Goal: Task Accomplishment & Management: Use online tool/utility

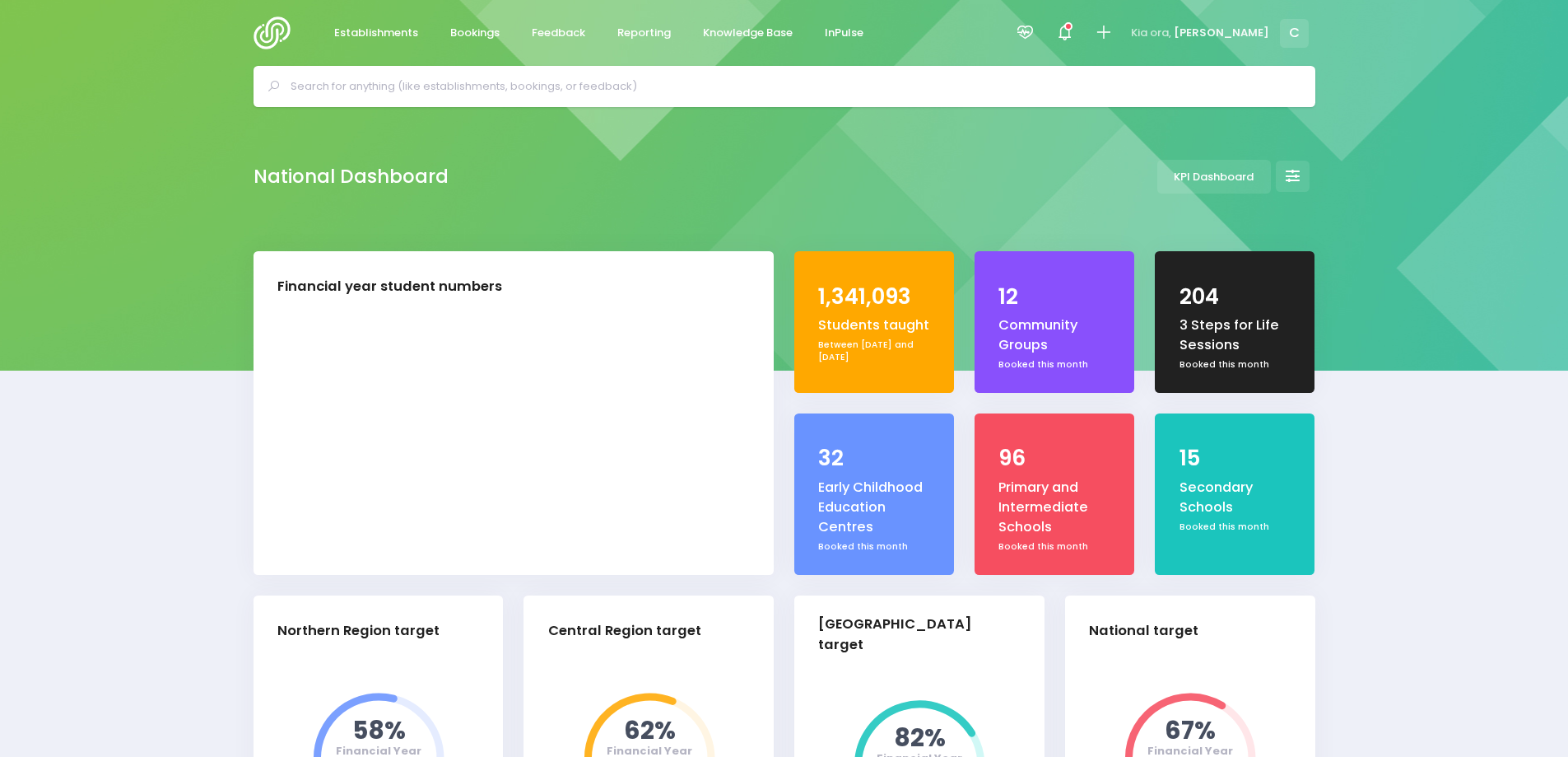
select select "5"
click at [634, 31] on span "Reporting" at bounding box center [644, 33] width 53 height 16
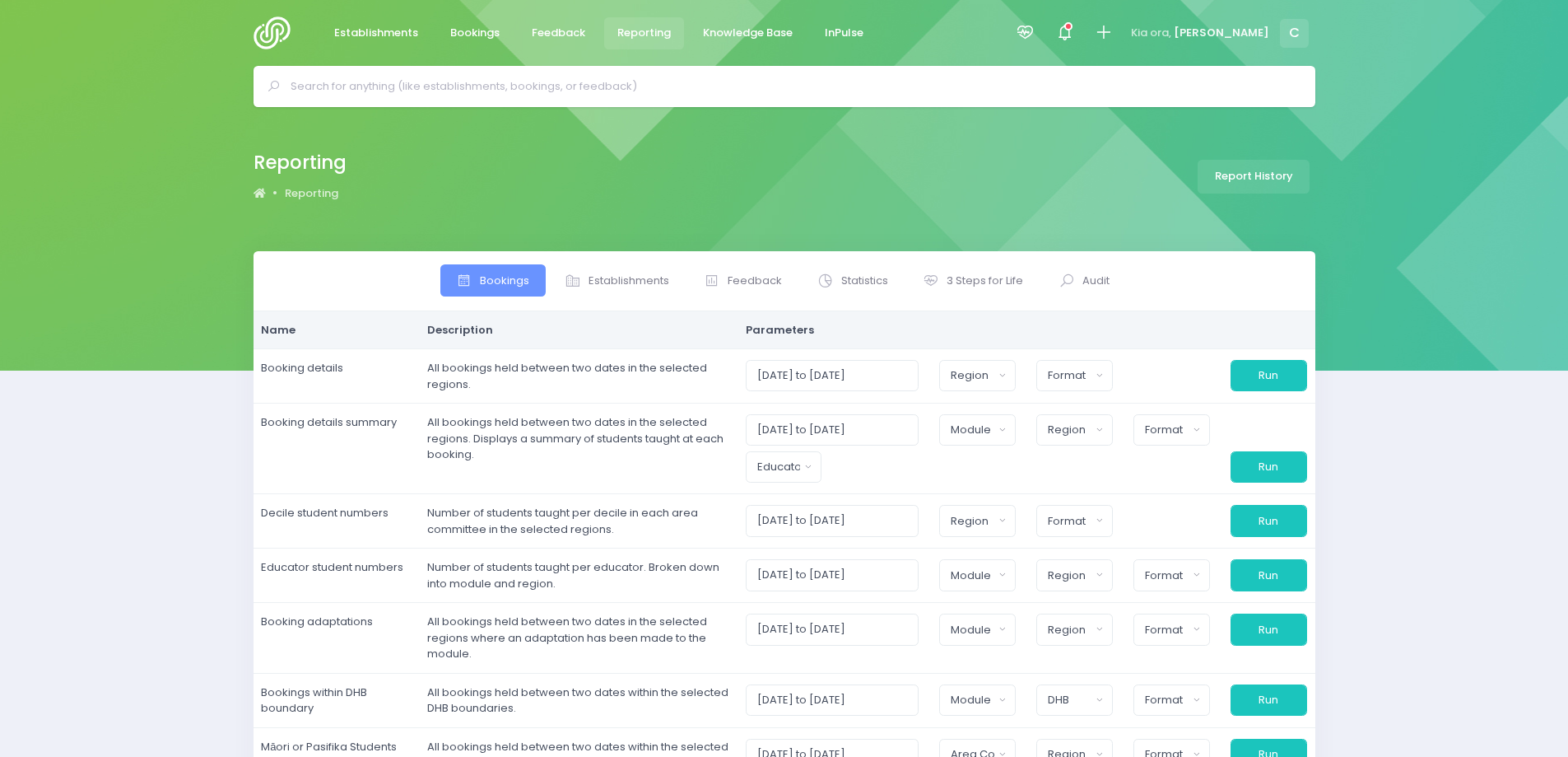
select select
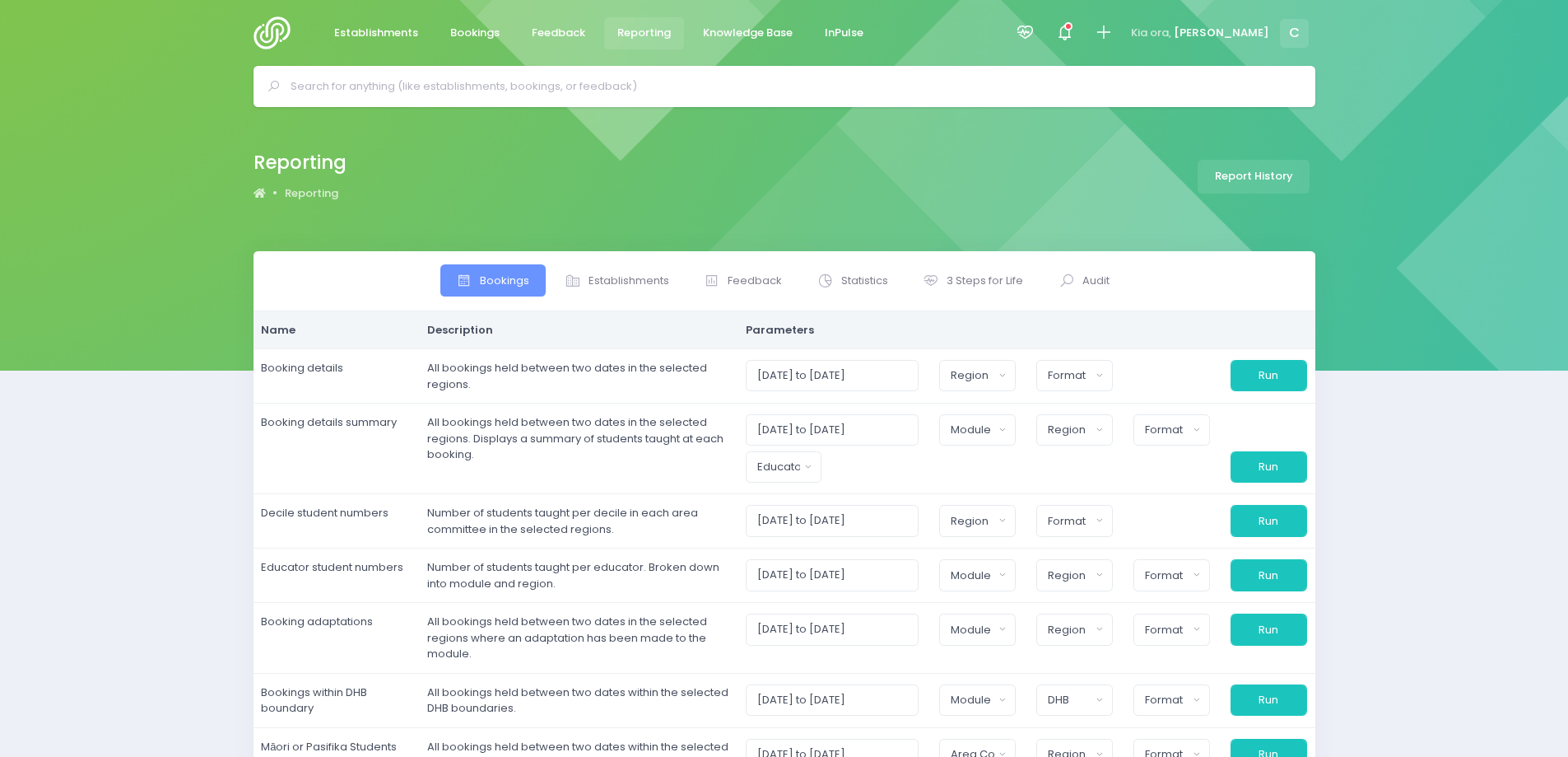
select select
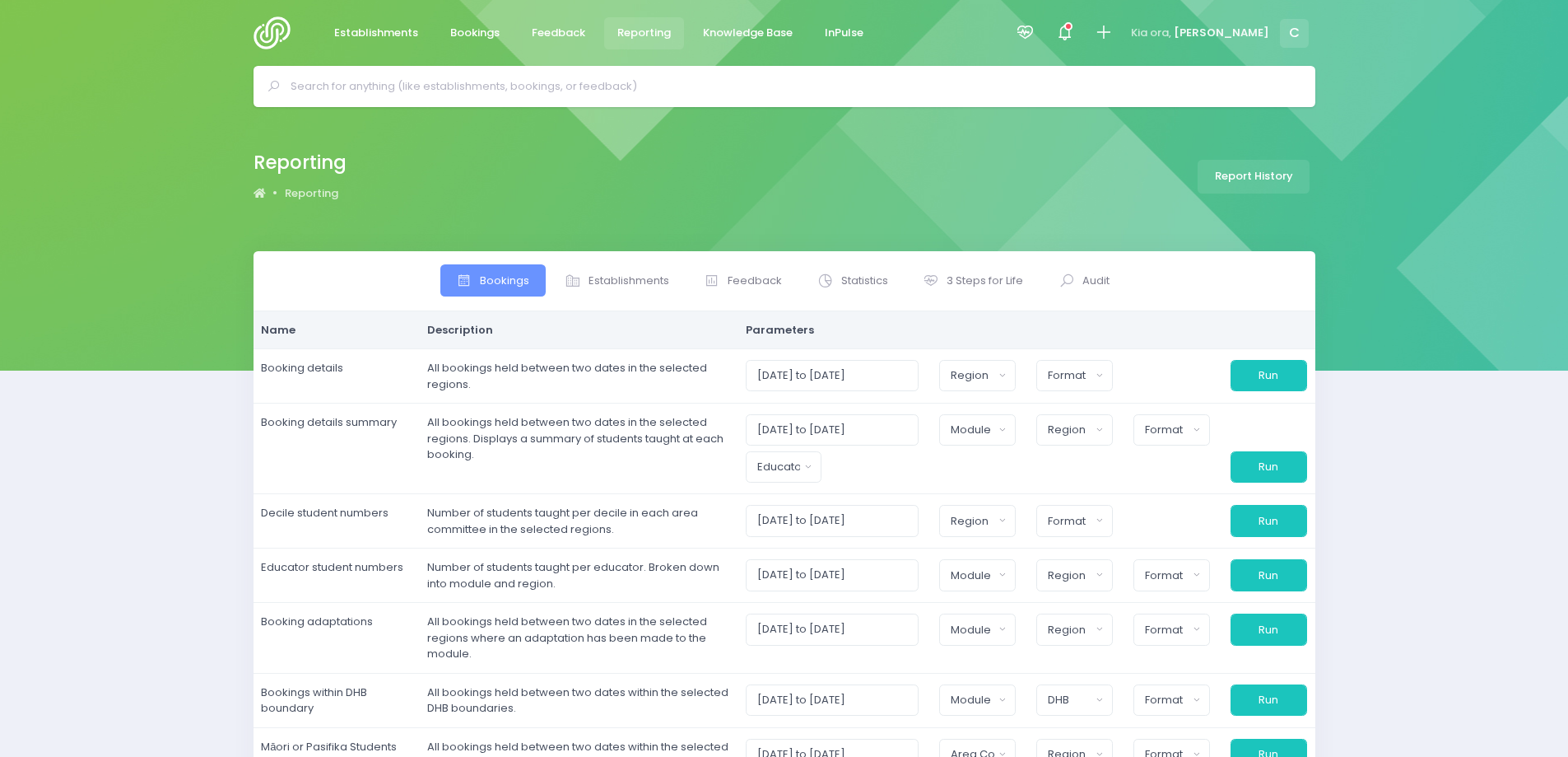
select select
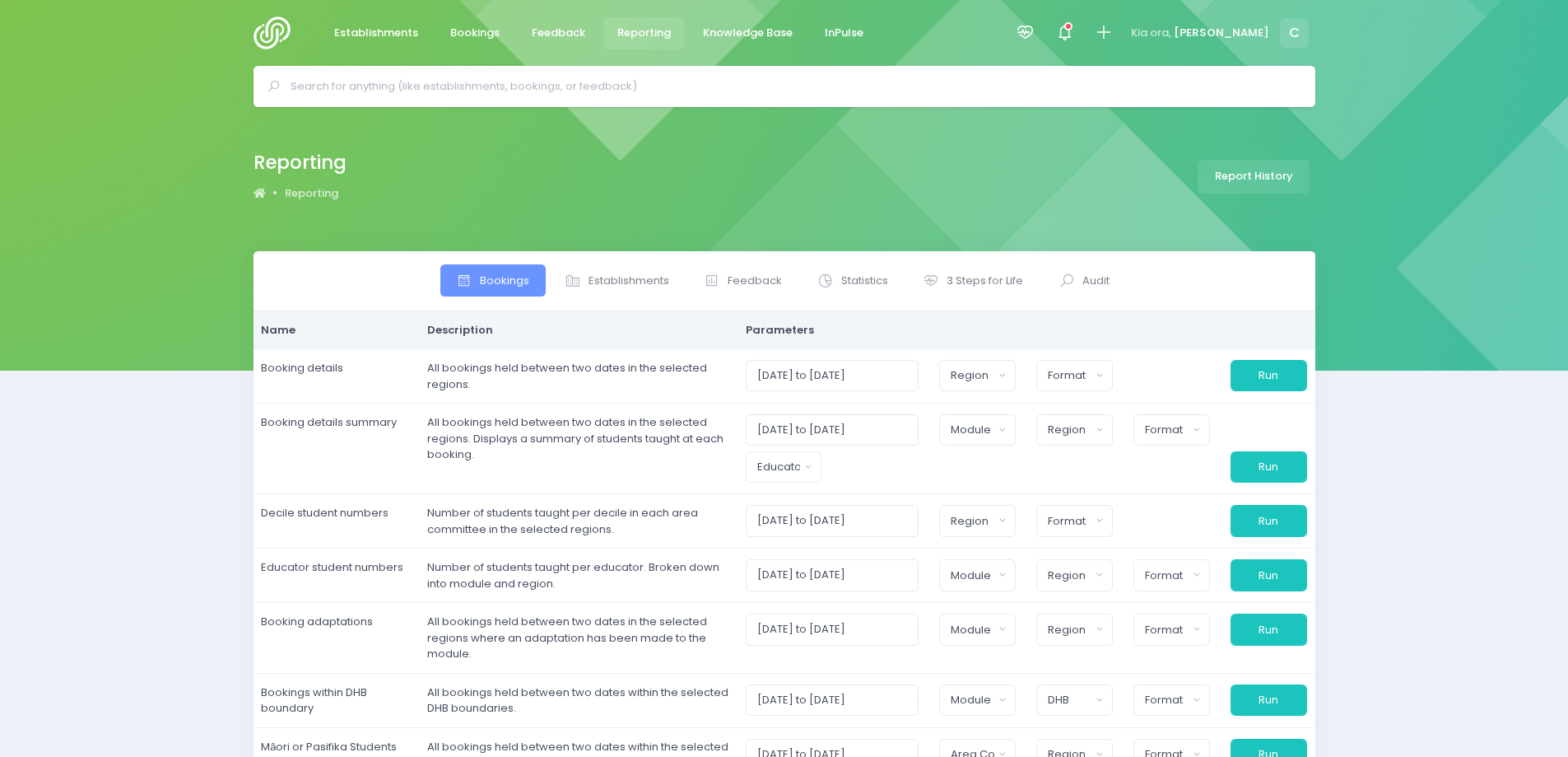
select select
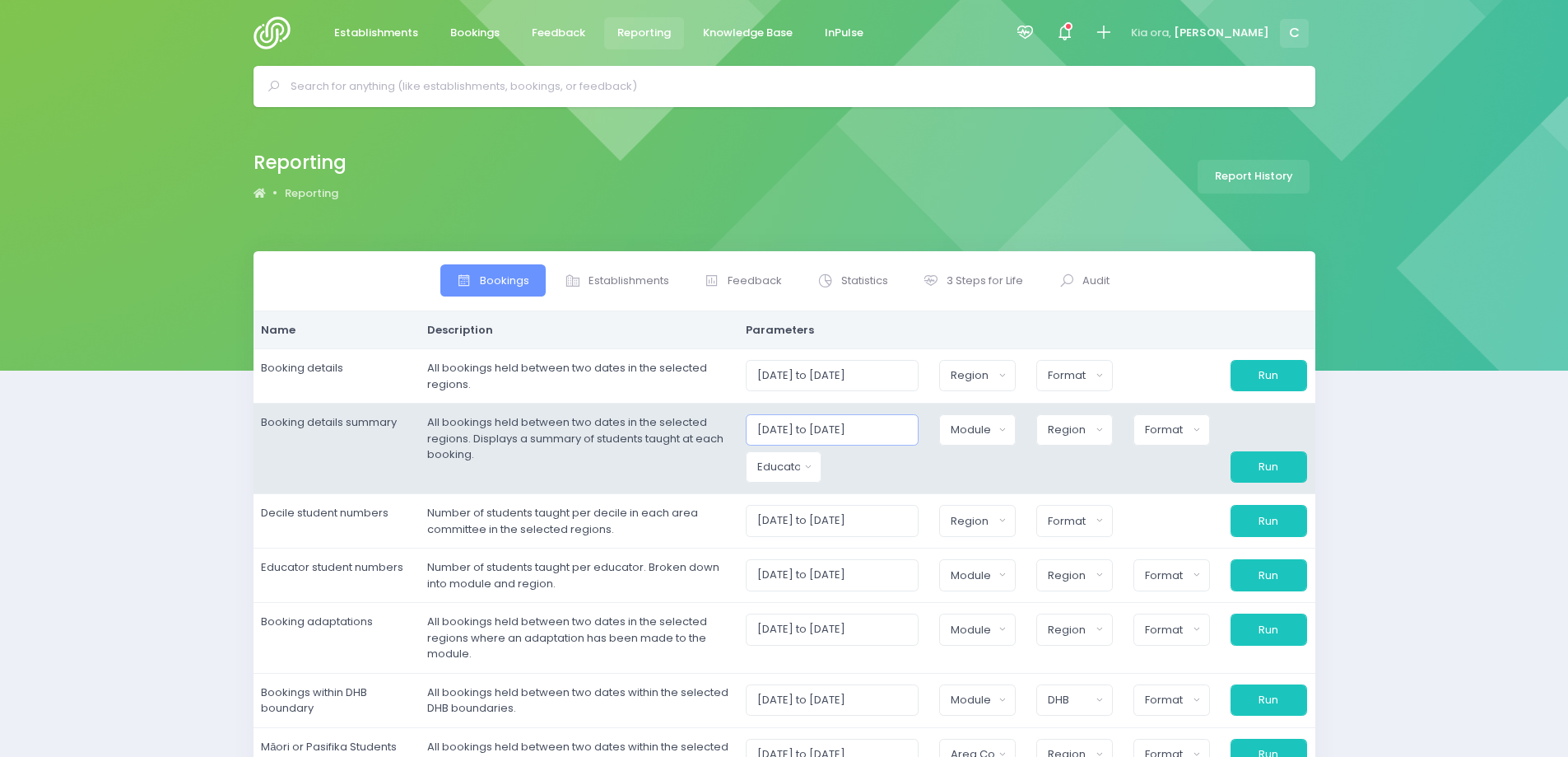
click at [863, 423] on input "[DATE] to [DATE]" at bounding box center [833, 429] width 174 height 31
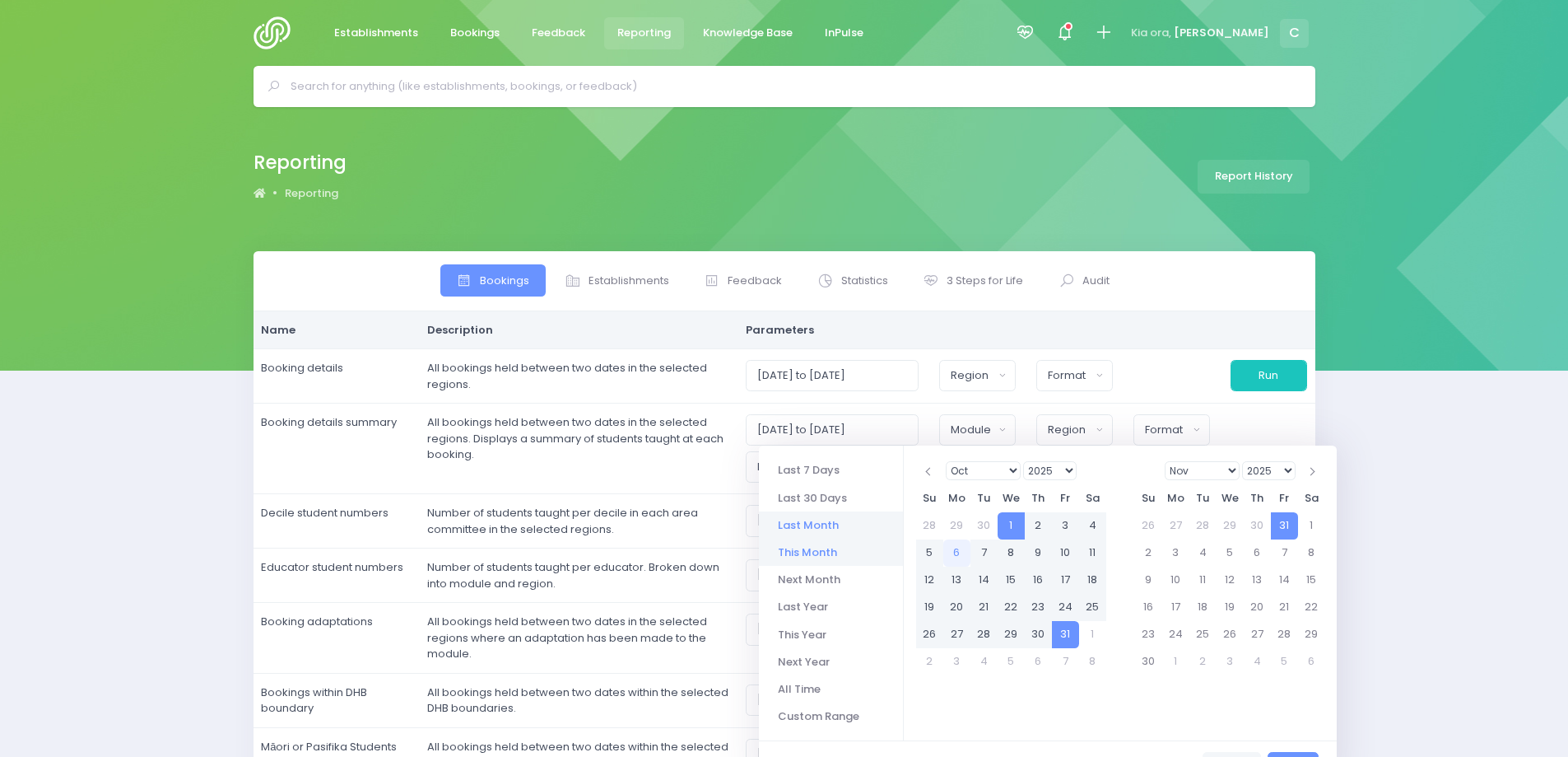
click at [813, 524] on li "Last Month" at bounding box center [831, 525] width 144 height 28
type input "01/09/2025 to 30/09/2025"
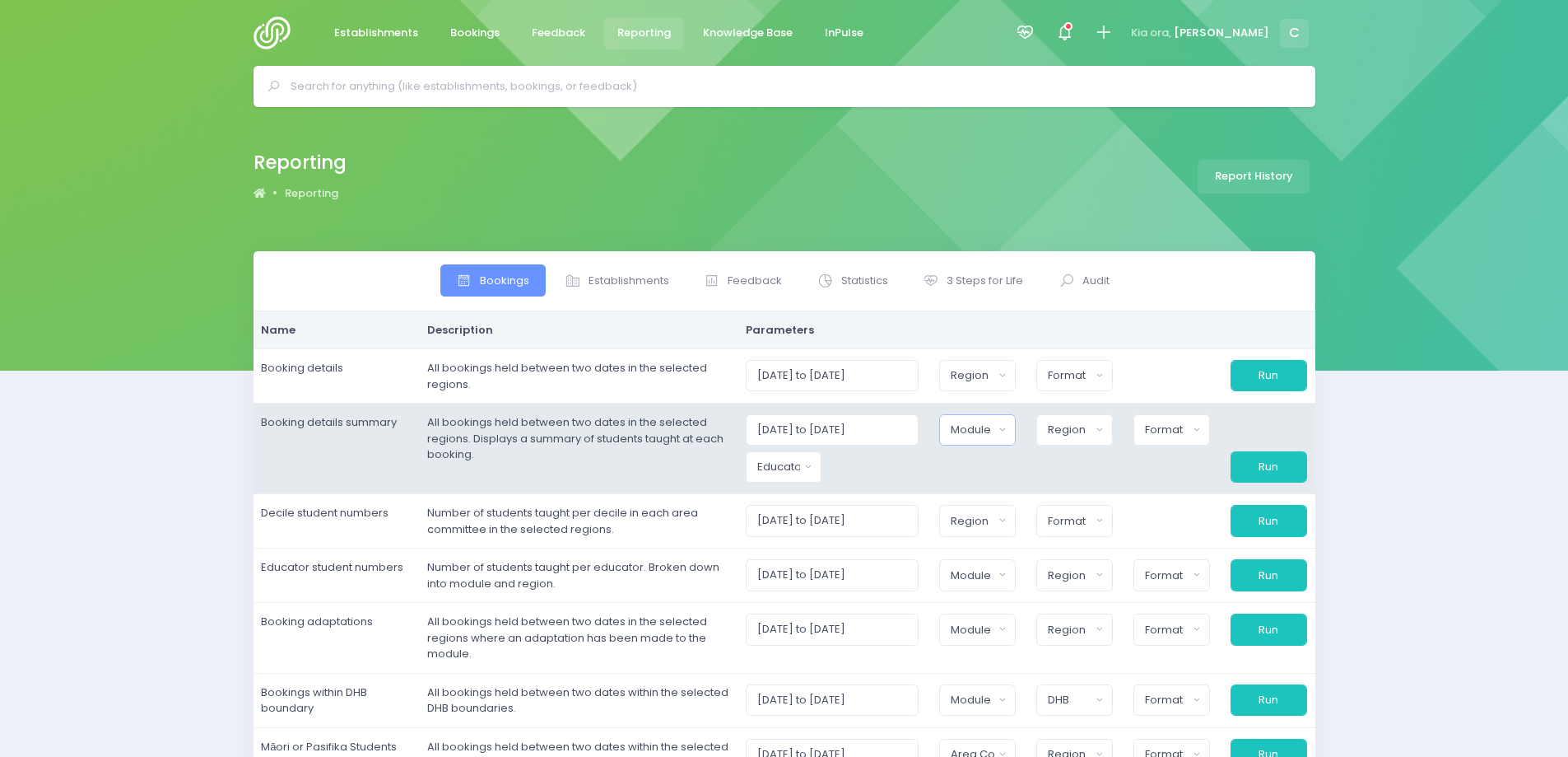
click at [986, 430] on div "Module" at bounding box center [972, 429] width 43 height 16
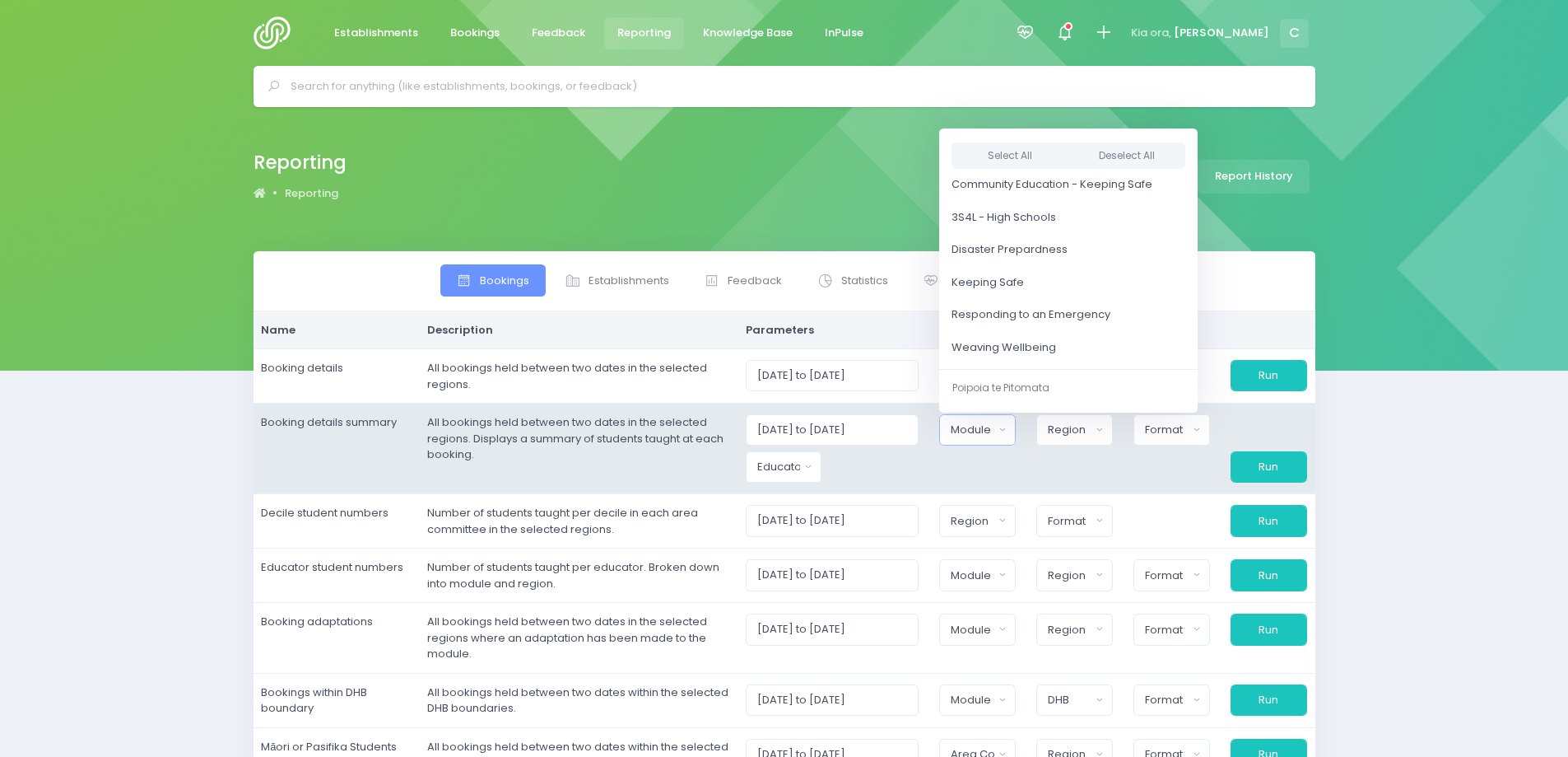
scroll to position [129, 0]
click at [1057, 284] on span "Responding to an Emergency" at bounding box center [1031, 285] width 158 height 16
select select "Responding to an Emergency"
click at [825, 420] on input "01/09/2025 to 30/09/2025" at bounding box center [827, 429] width 175 height 31
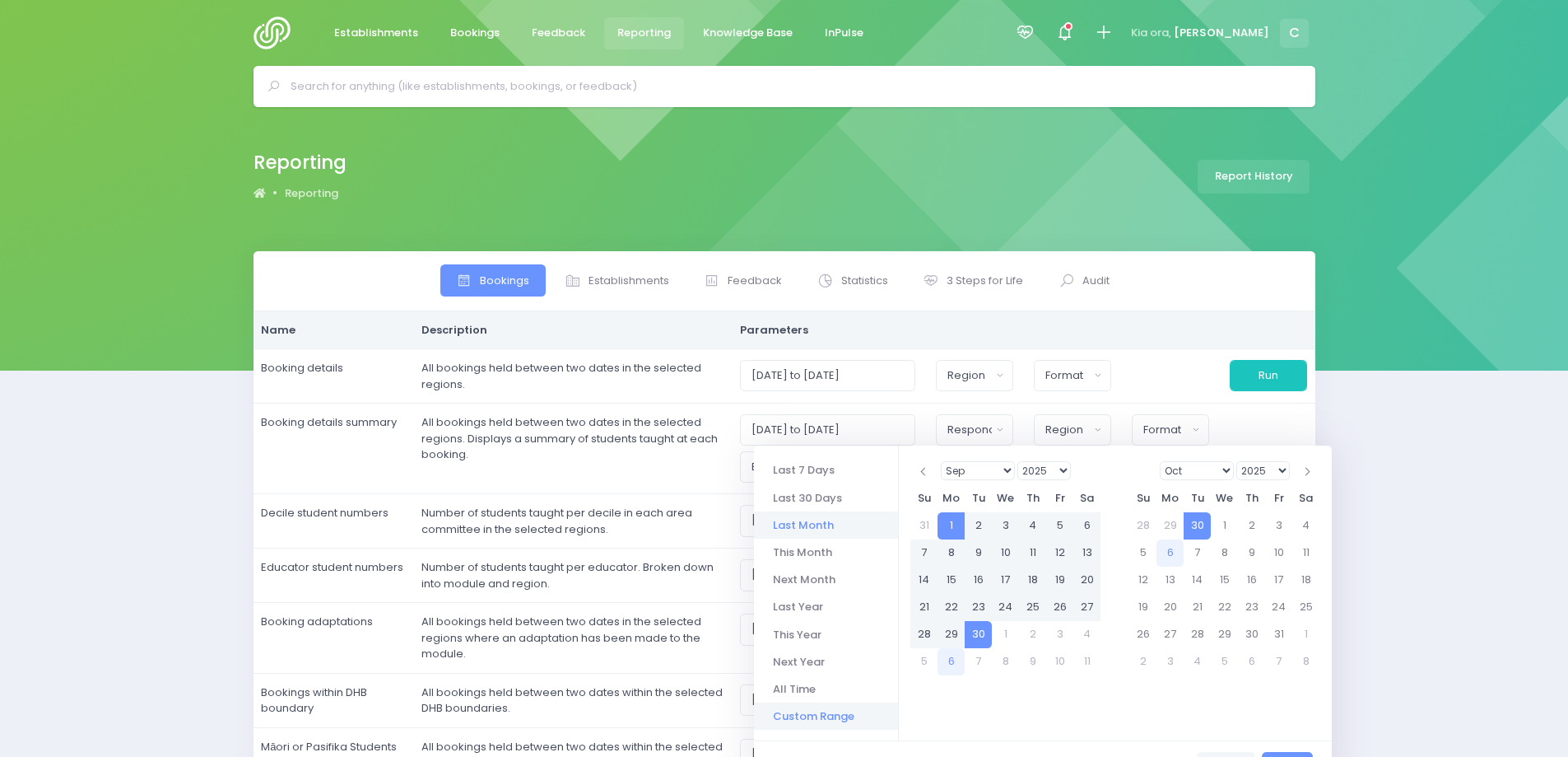
click at [825, 716] on li "Custom Range" at bounding box center [826, 716] width 144 height 28
click at [1003, 470] on select "Jan Feb Mar Apr May Jun [DATE] Aug Sep Oct Nov Dec" at bounding box center [979, 470] width 75 height 19
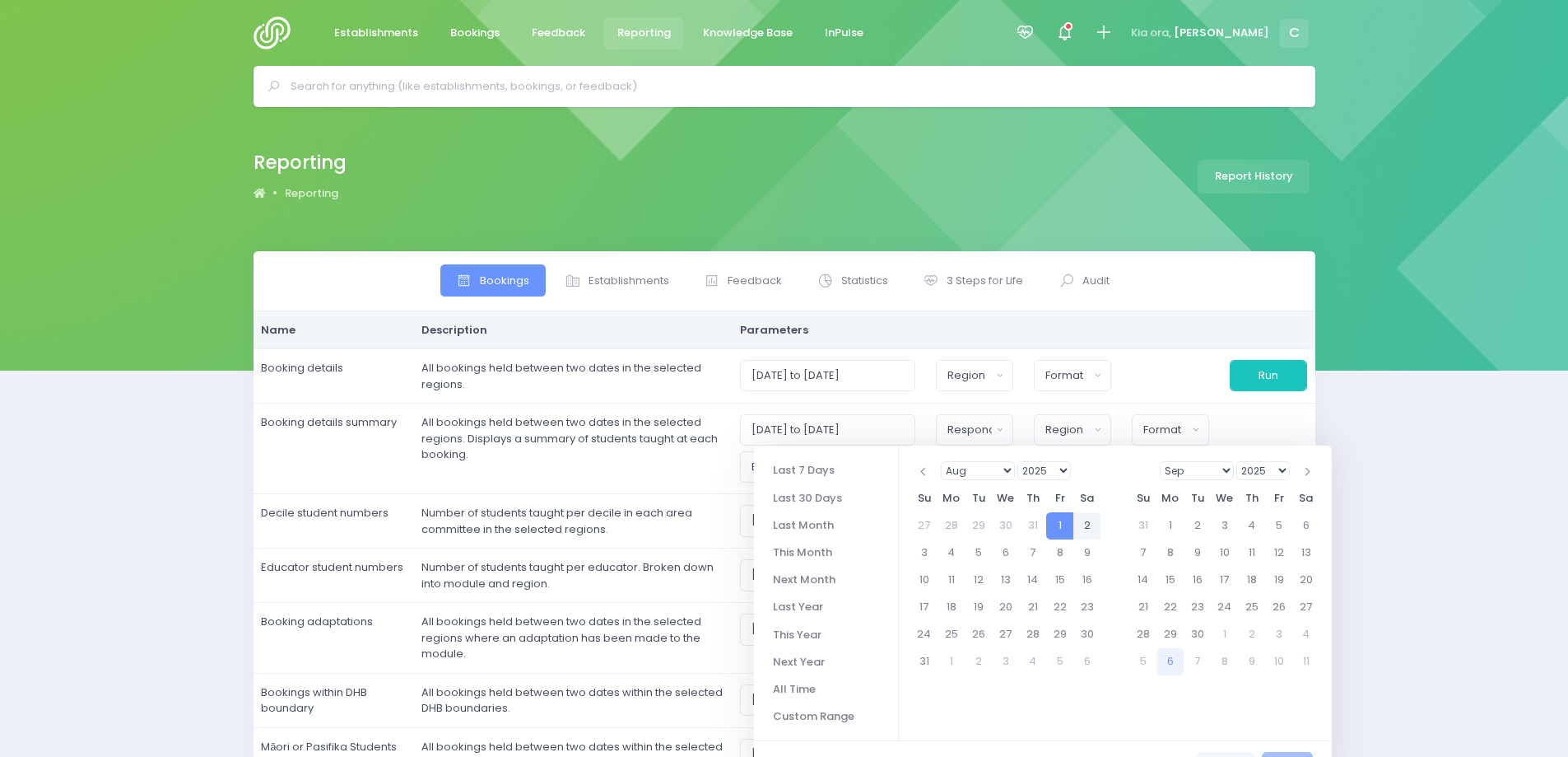
click at [1228, 471] on select "Jan Feb Mar Apr May Jun [DATE] Aug Sep Oct Nov Dec" at bounding box center [1198, 470] width 75 height 19
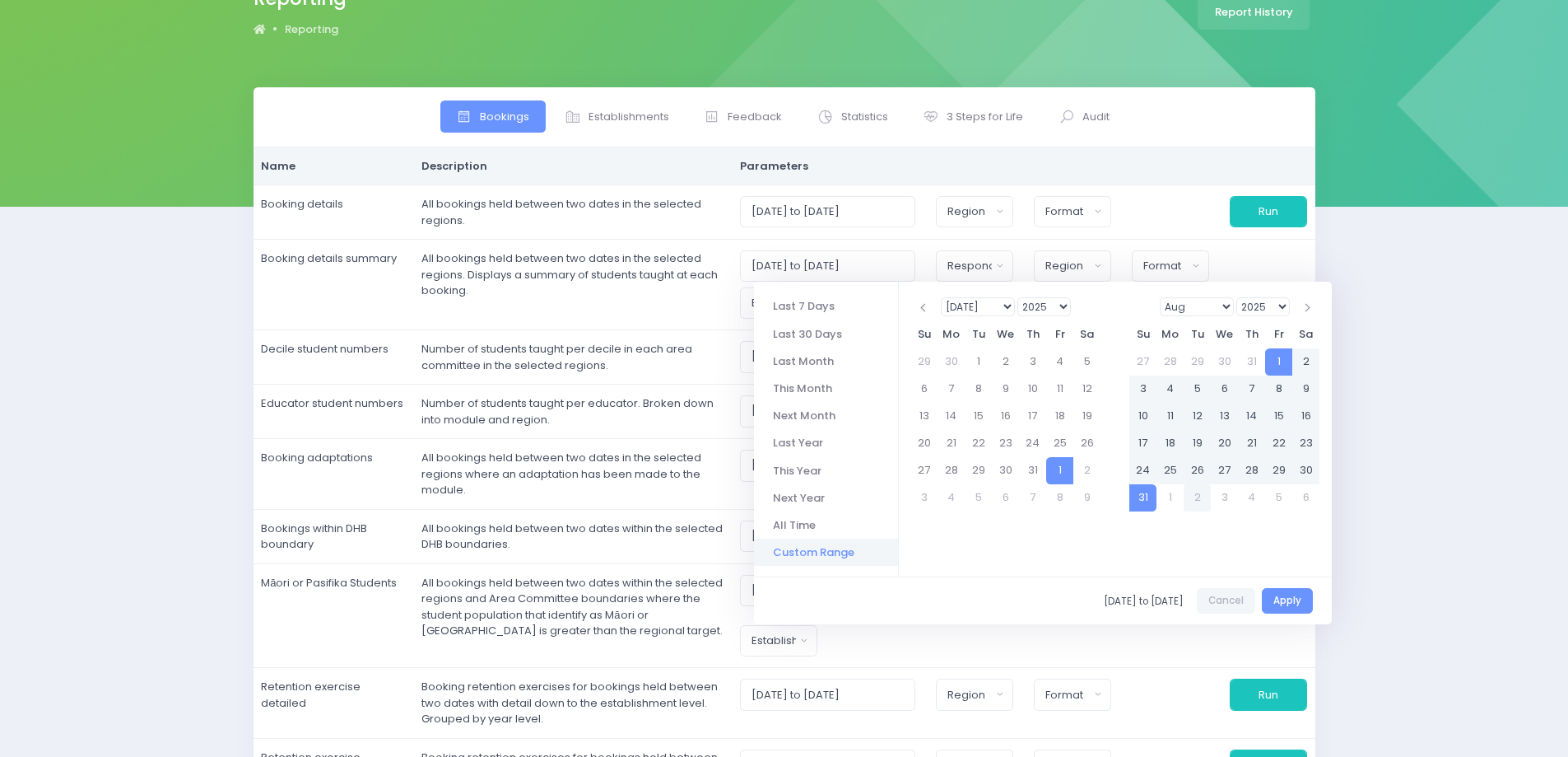
scroll to position [165, 0]
click at [1289, 604] on button "Apply" at bounding box center [1287, 599] width 51 height 26
type input "01/08/2025 to 31/08/2025"
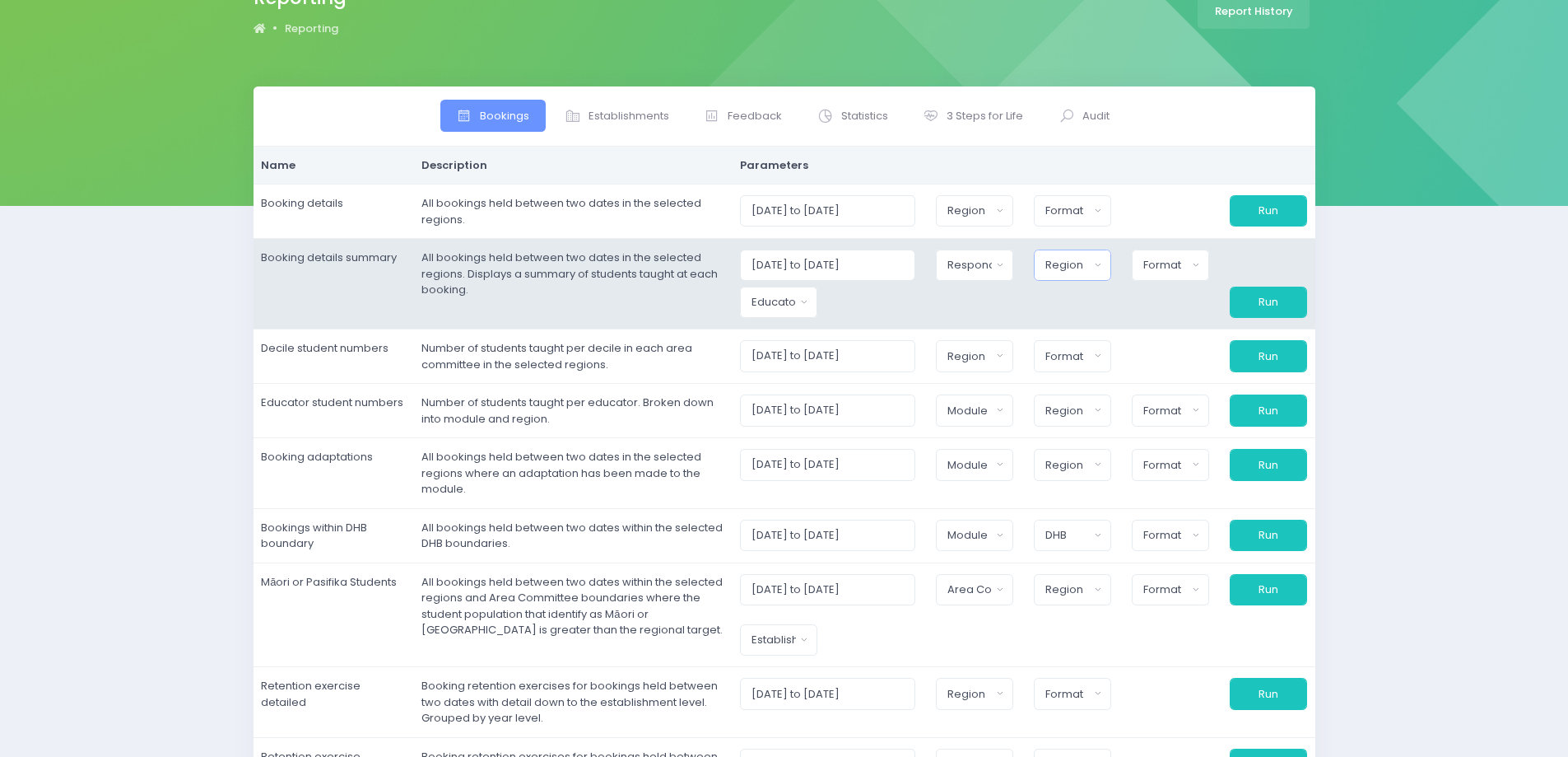
click at [1090, 256] on button "Region" at bounding box center [1072, 265] width 77 height 31
click at [1101, 306] on button "Select All" at bounding box center [1084, 309] width 76 height 28
select select "Northern"
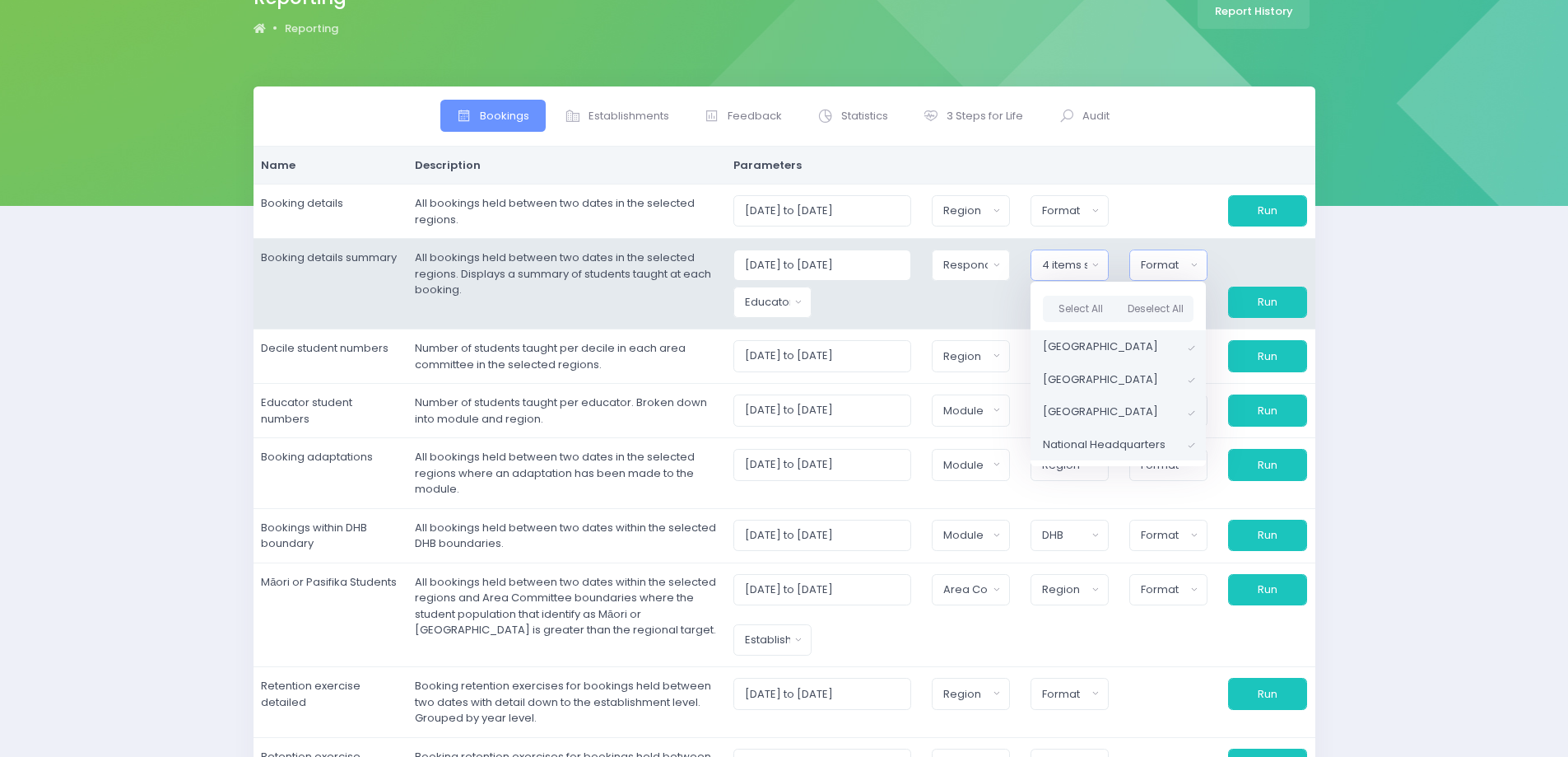
click at [1178, 261] on div "Format" at bounding box center [1163, 265] width 45 height 16
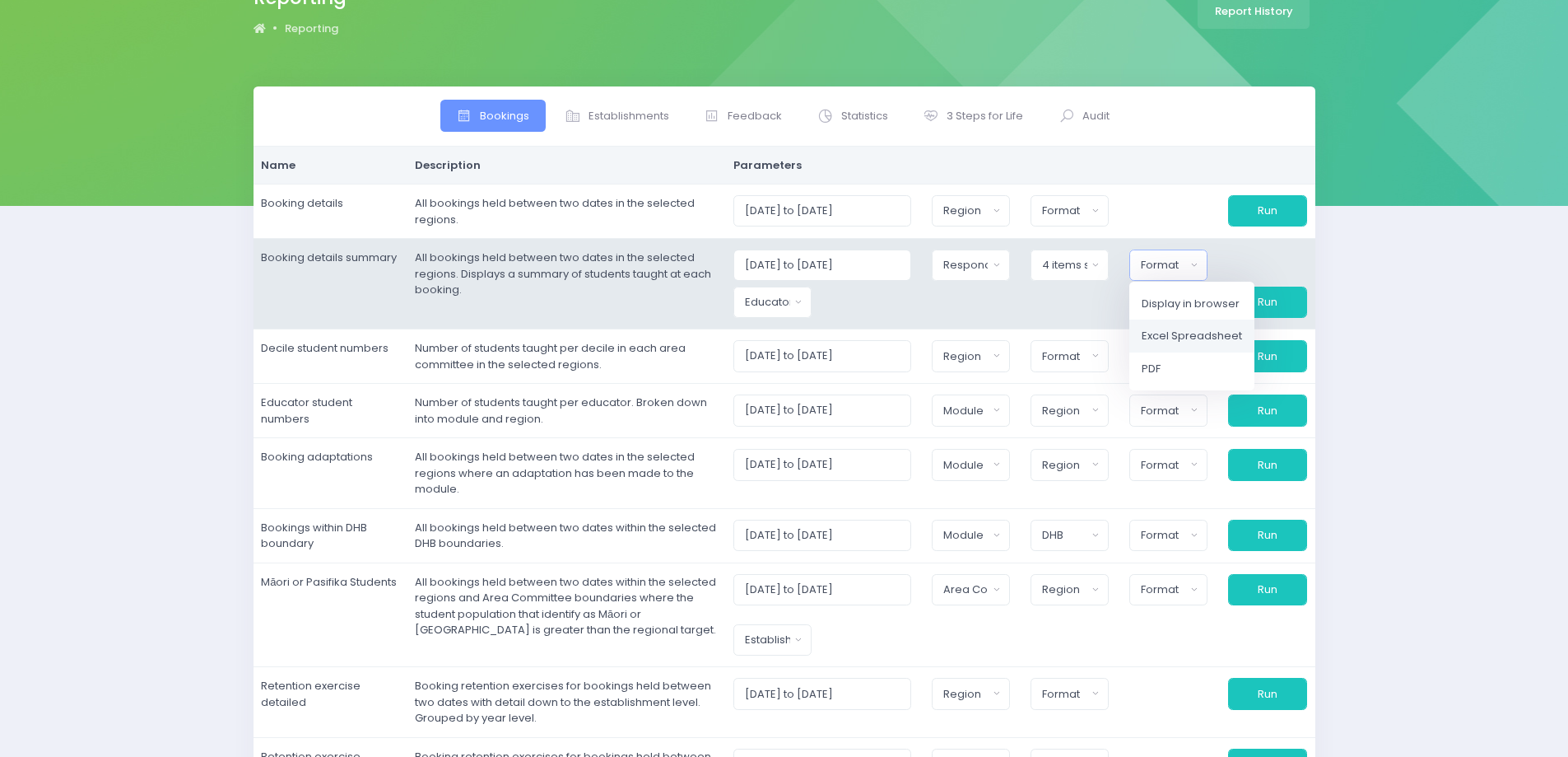
drag, startPoint x: 1174, startPoint y: 338, endPoint x: 1159, endPoint y: 316, distance: 26.6
click at [1174, 336] on span "Excel Spreadsheet" at bounding box center [1191, 336] width 101 height 16
select select "excel"
click at [783, 300] on div "Educator" at bounding box center [761, 302] width 46 height 16
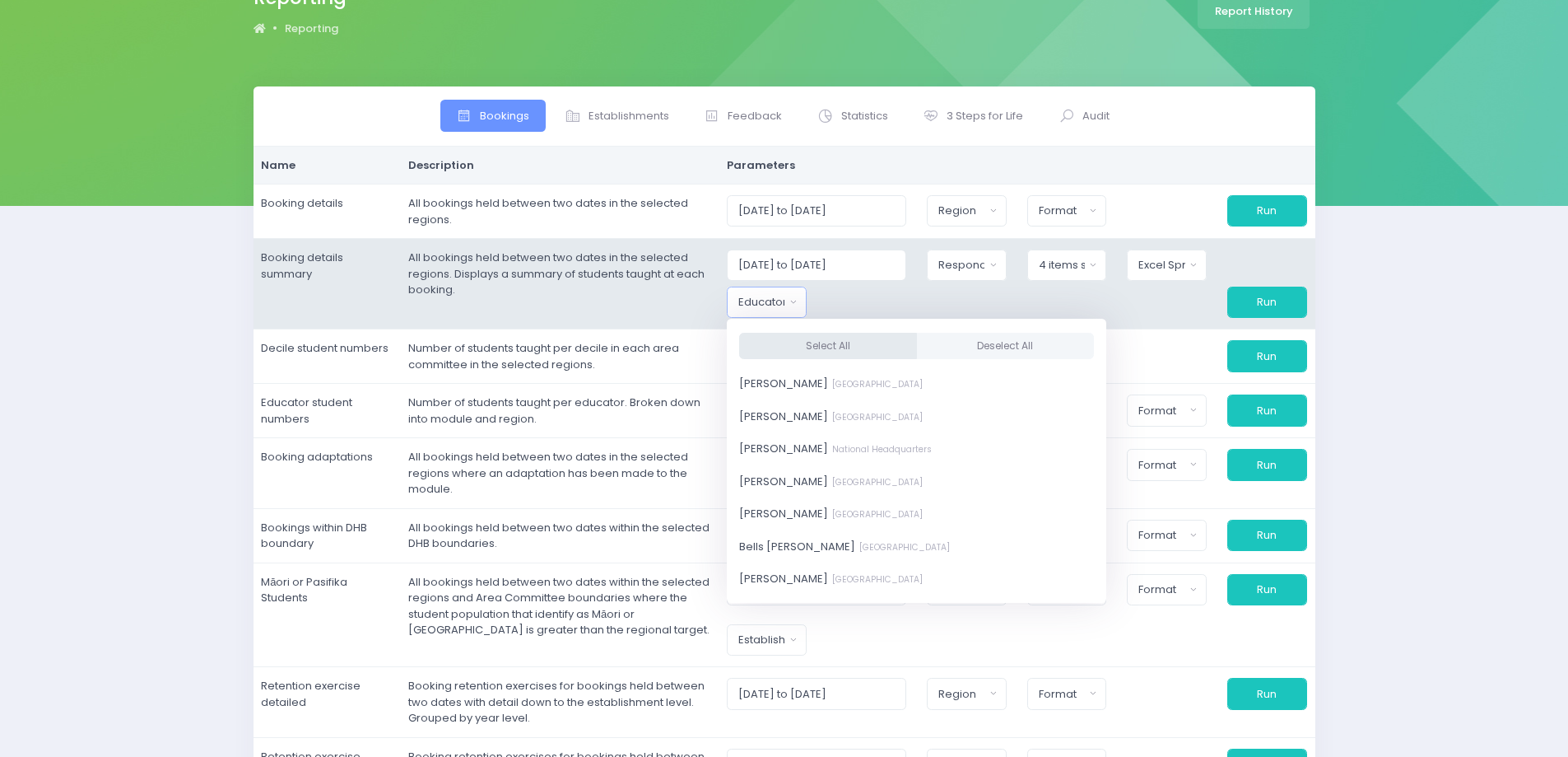
click at [819, 345] on button "Select All" at bounding box center [828, 346] width 178 height 28
select select "381987"
drag, startPoint x: 819, startPoint y: 345, endPoint x: 848, endPoint y: 327, distance: 34.1
click at [819, 344] on button "Select All" at bounding box center [828, 346] width 178 height 28
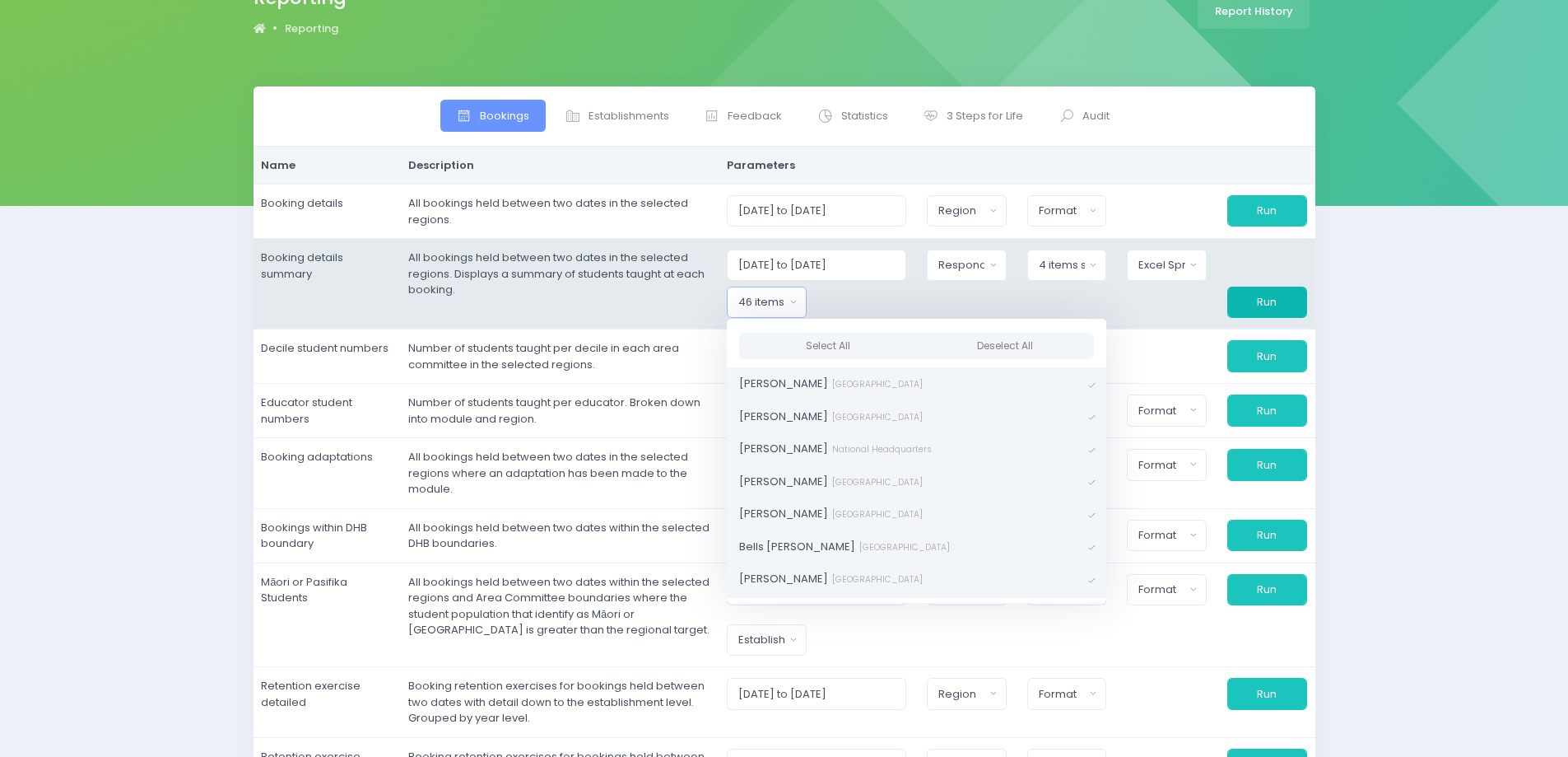
click at [1255, 301] on button "Run" at bounding box center [1268, 302] width 80 height 31
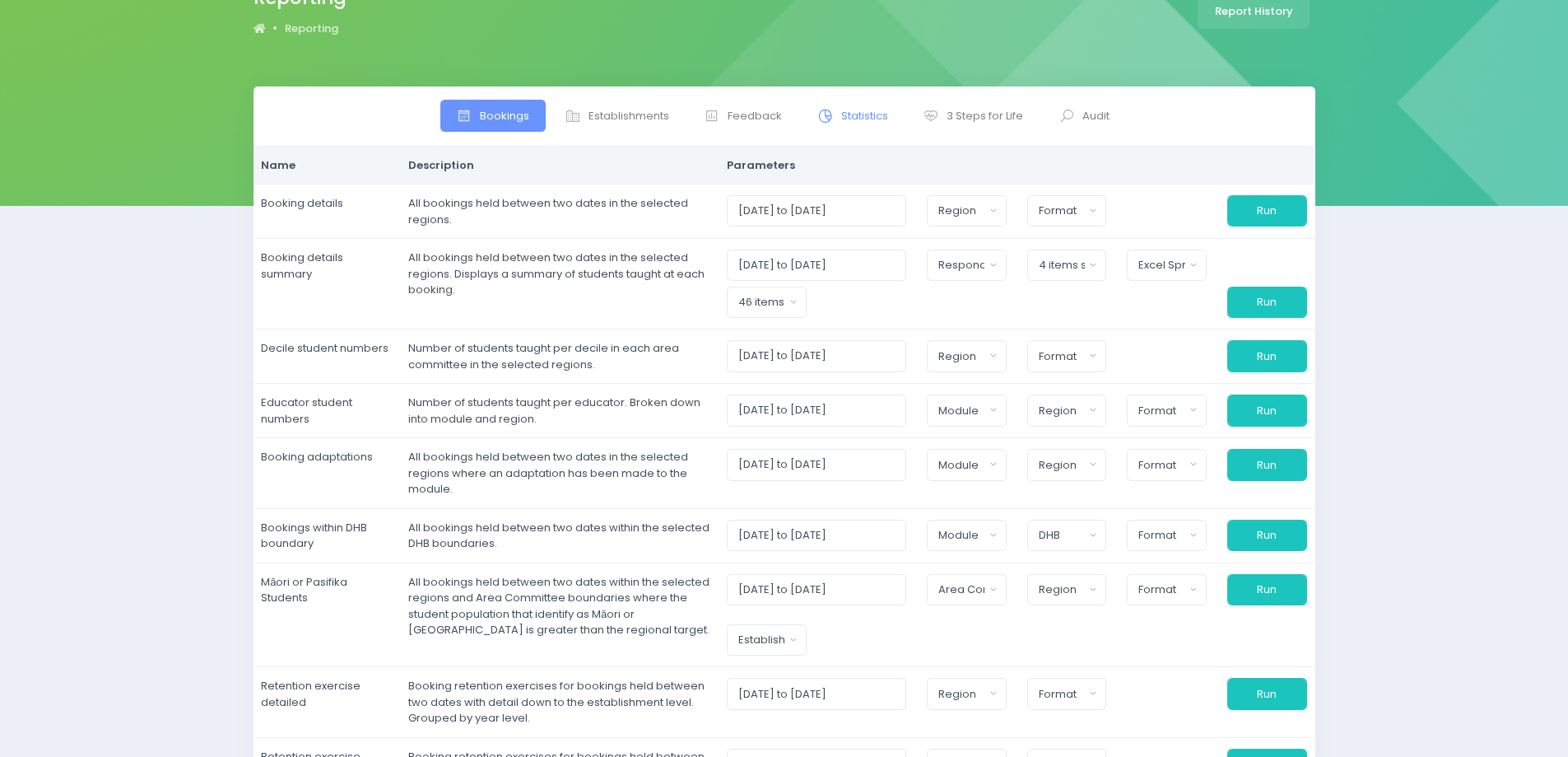
click at [862, 110] on span "Statistics" at bounding box center [865, 116] width 47 height 16
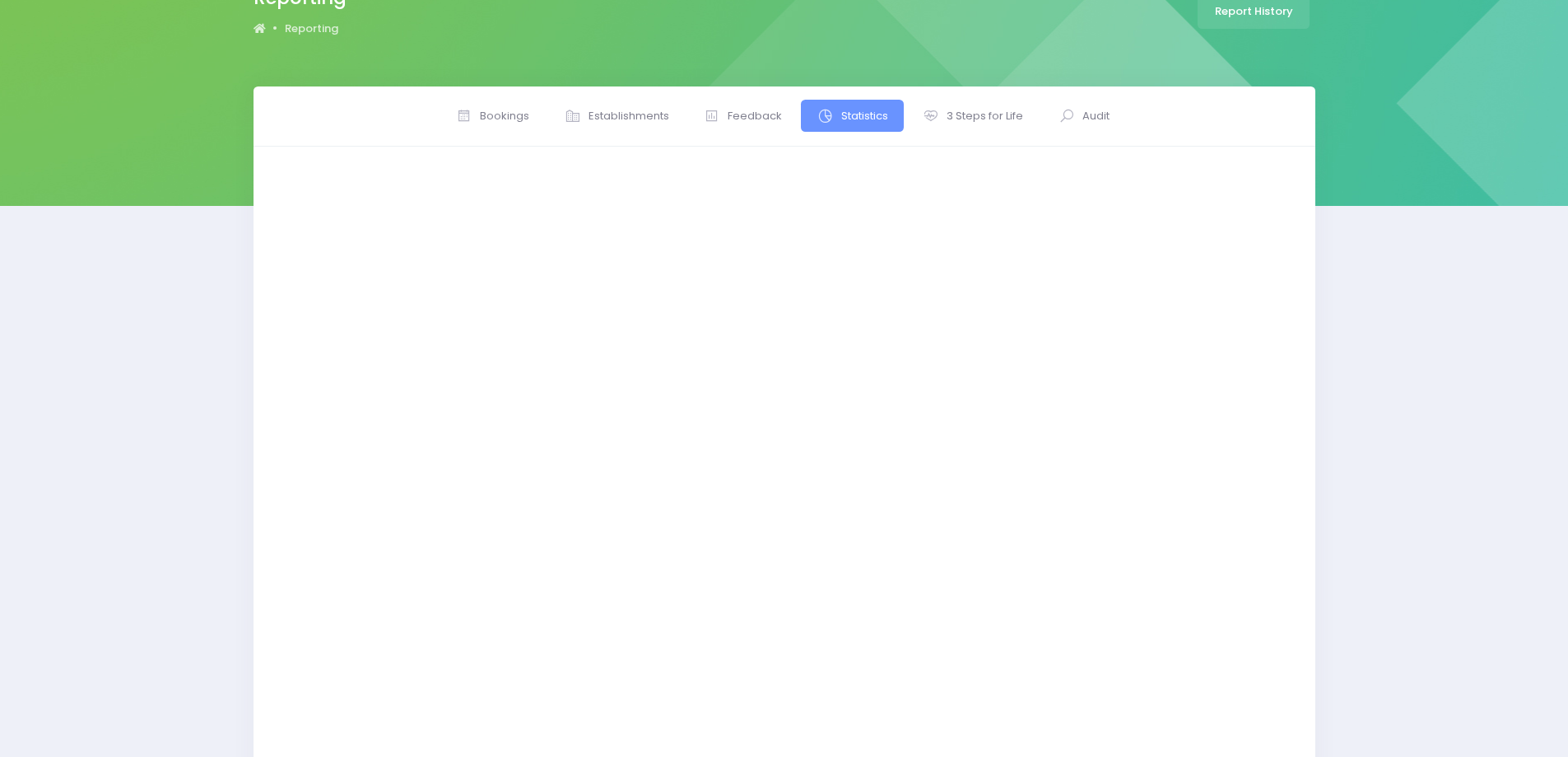
scroll to position [0, 0]
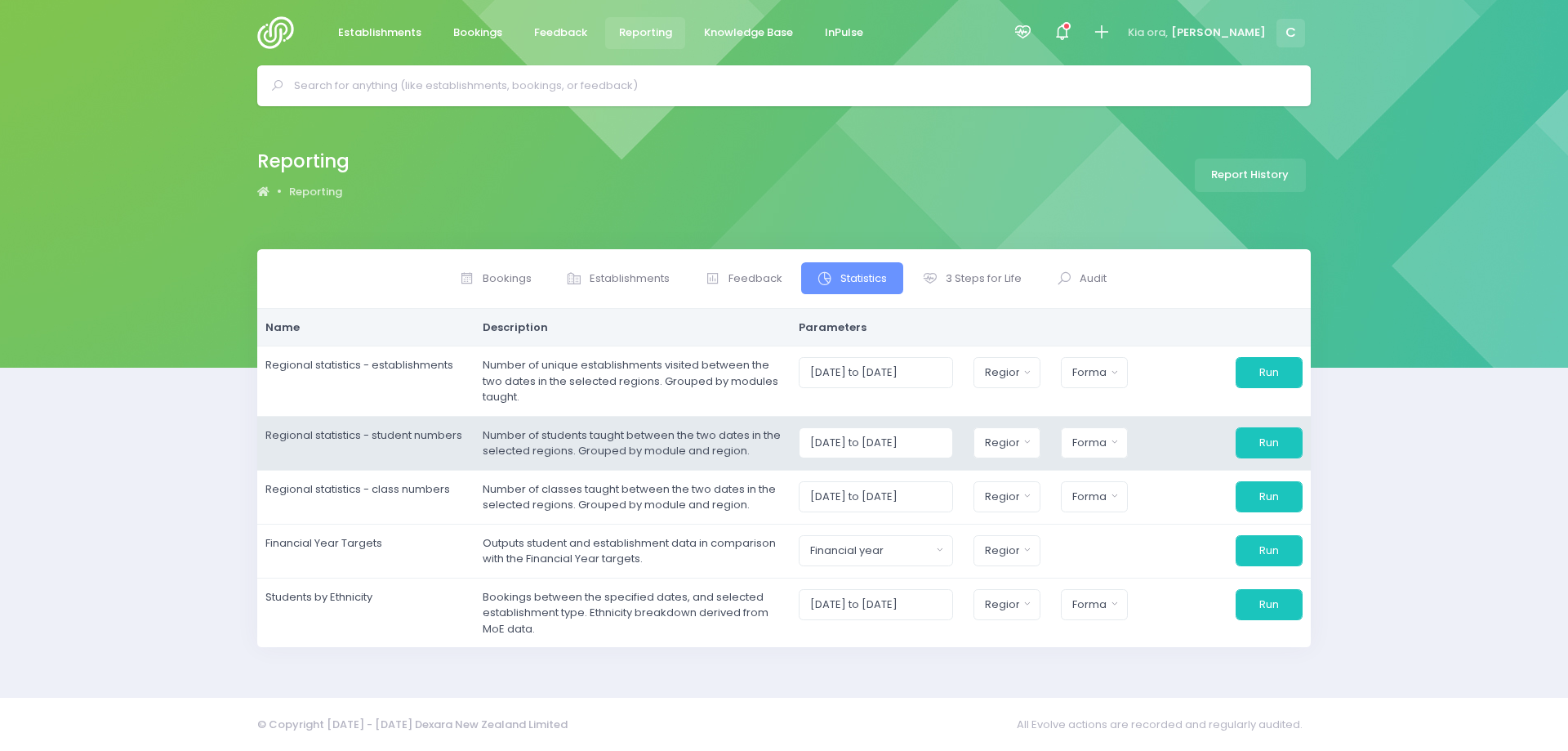
click at [645, 446] on td "Number of students taught between the two dates in the selected regions. Groupe…" at bounding box center [633, 443] width 316 height 54
click at [898, 442] on input "[DATE] to [DATE]" at bounding box center [875, 443] width 155 height 31
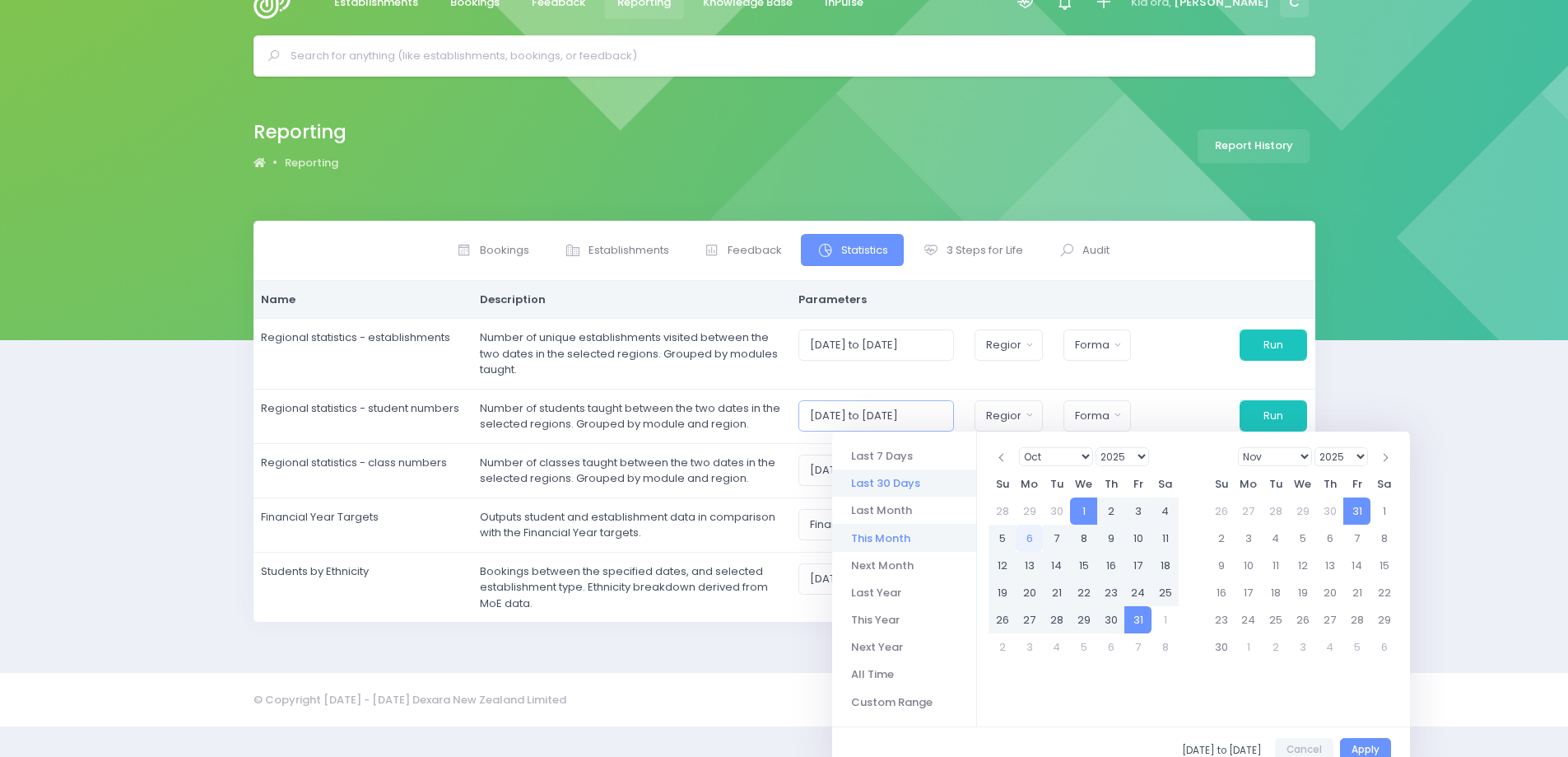
scroll to position [48, 0]
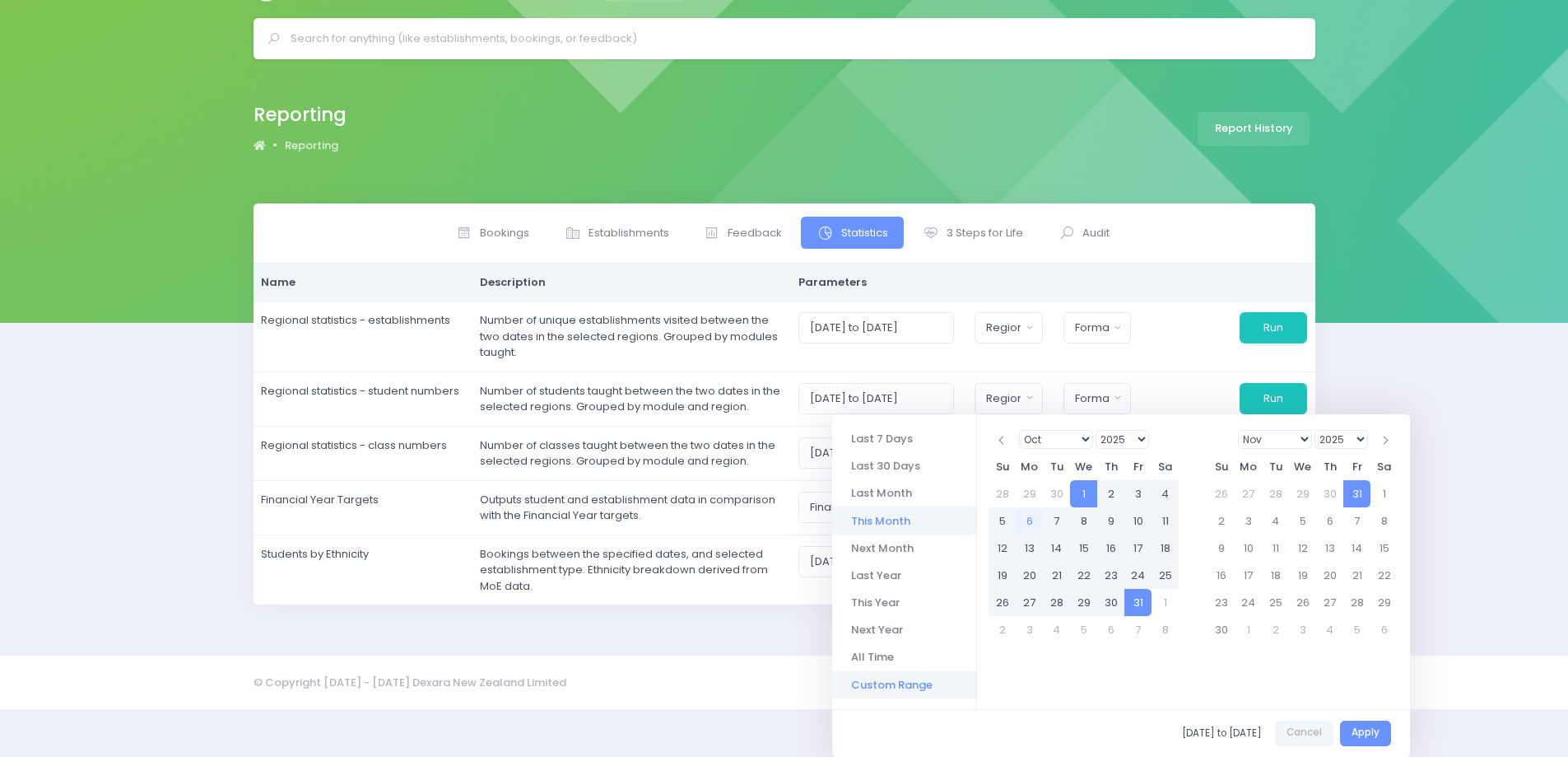
click at [917, 684] on li "Custom Range" at bounding box center [905, 685] width 144 height 28
click at [1003, 441] on span at bounding box center [1003, 439] width 8 height 8
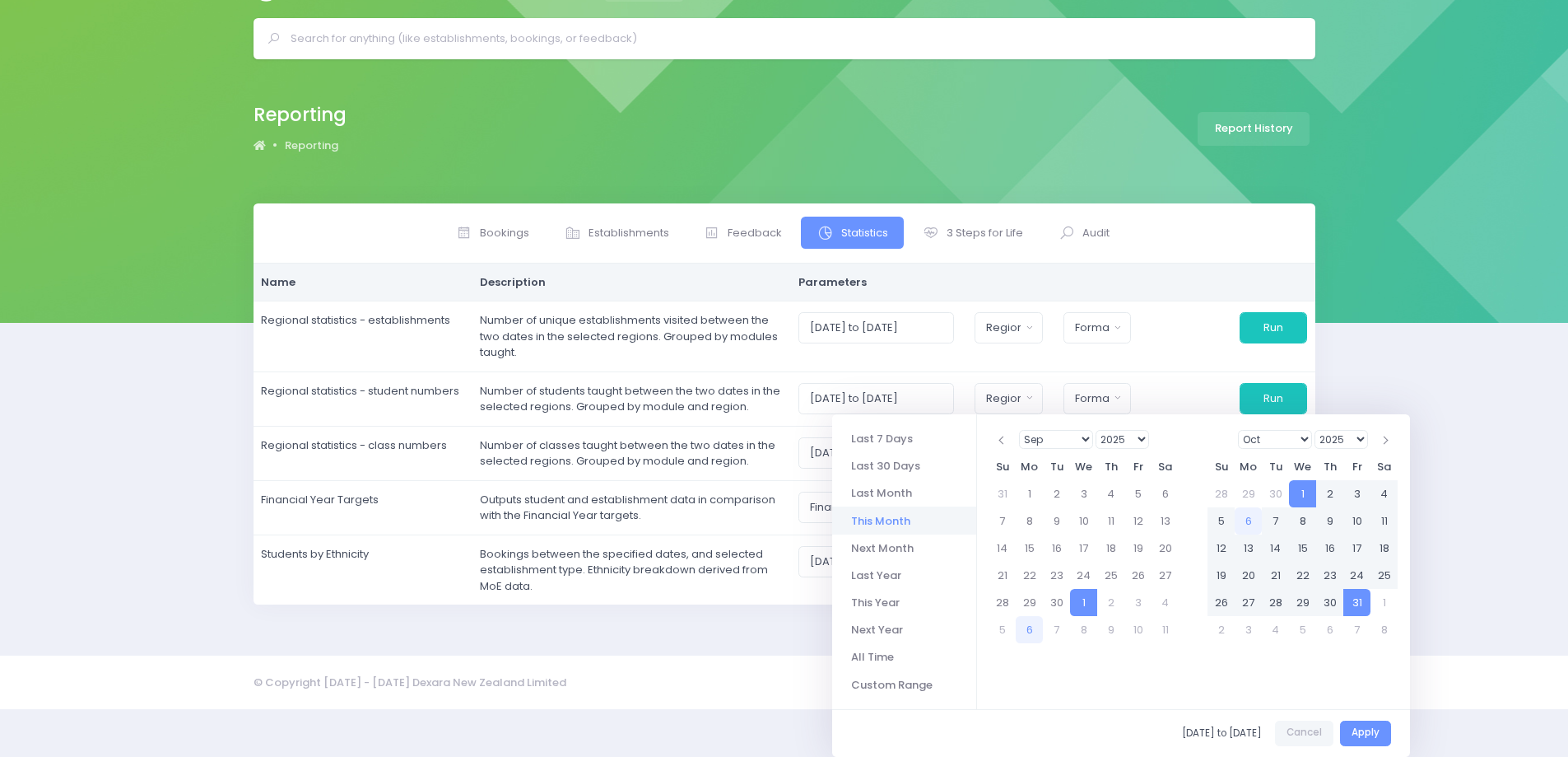
click at [1003, 441] on span at bounding box center [1003, 439] width 8 height 8
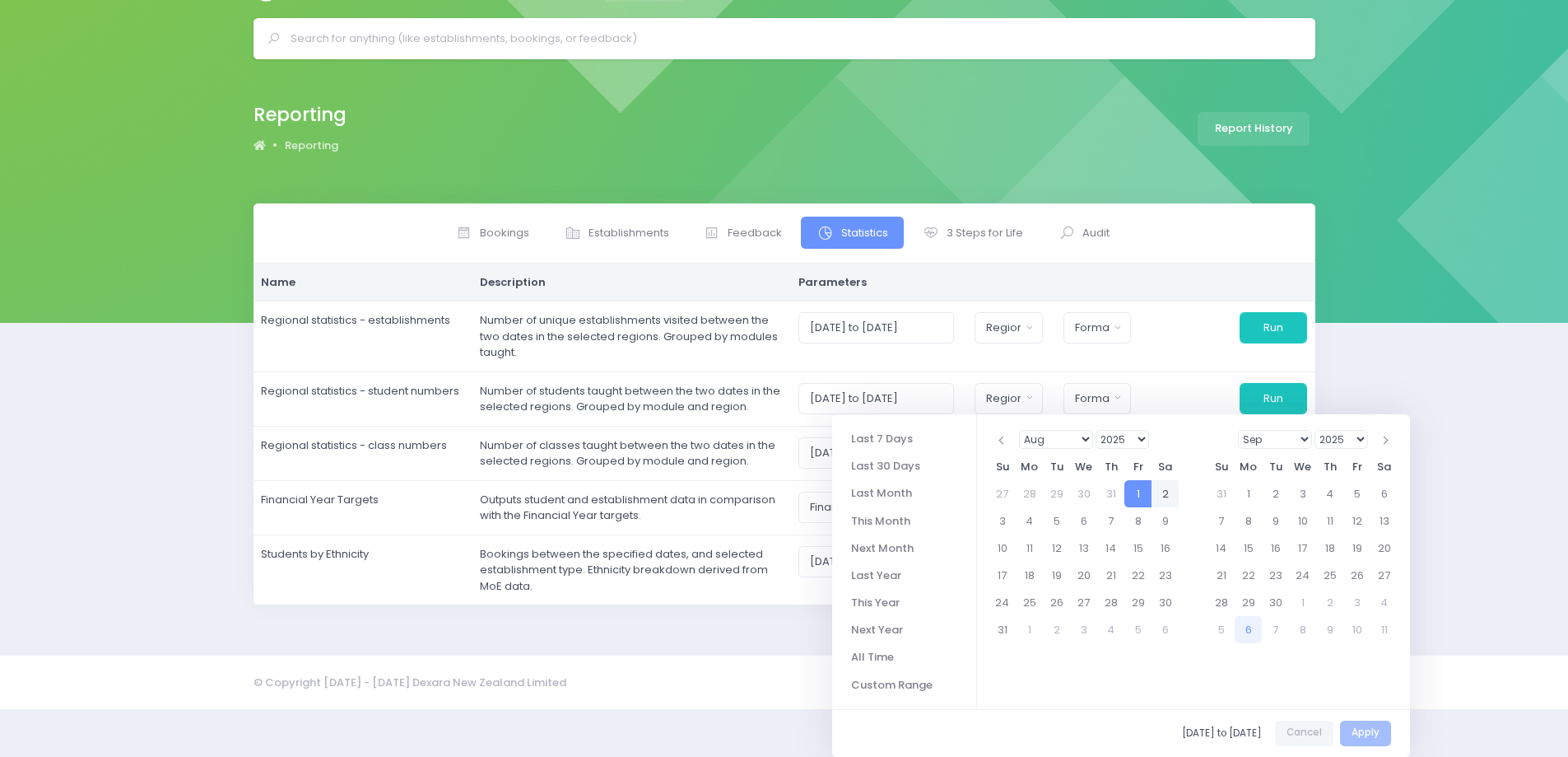
click at [1304, 442] on select "Jan Feb Mar Apr May Jun [DATE] Aug Sep Oct Nov Dec" at bounding box center [1276, 439] width 75 height 19
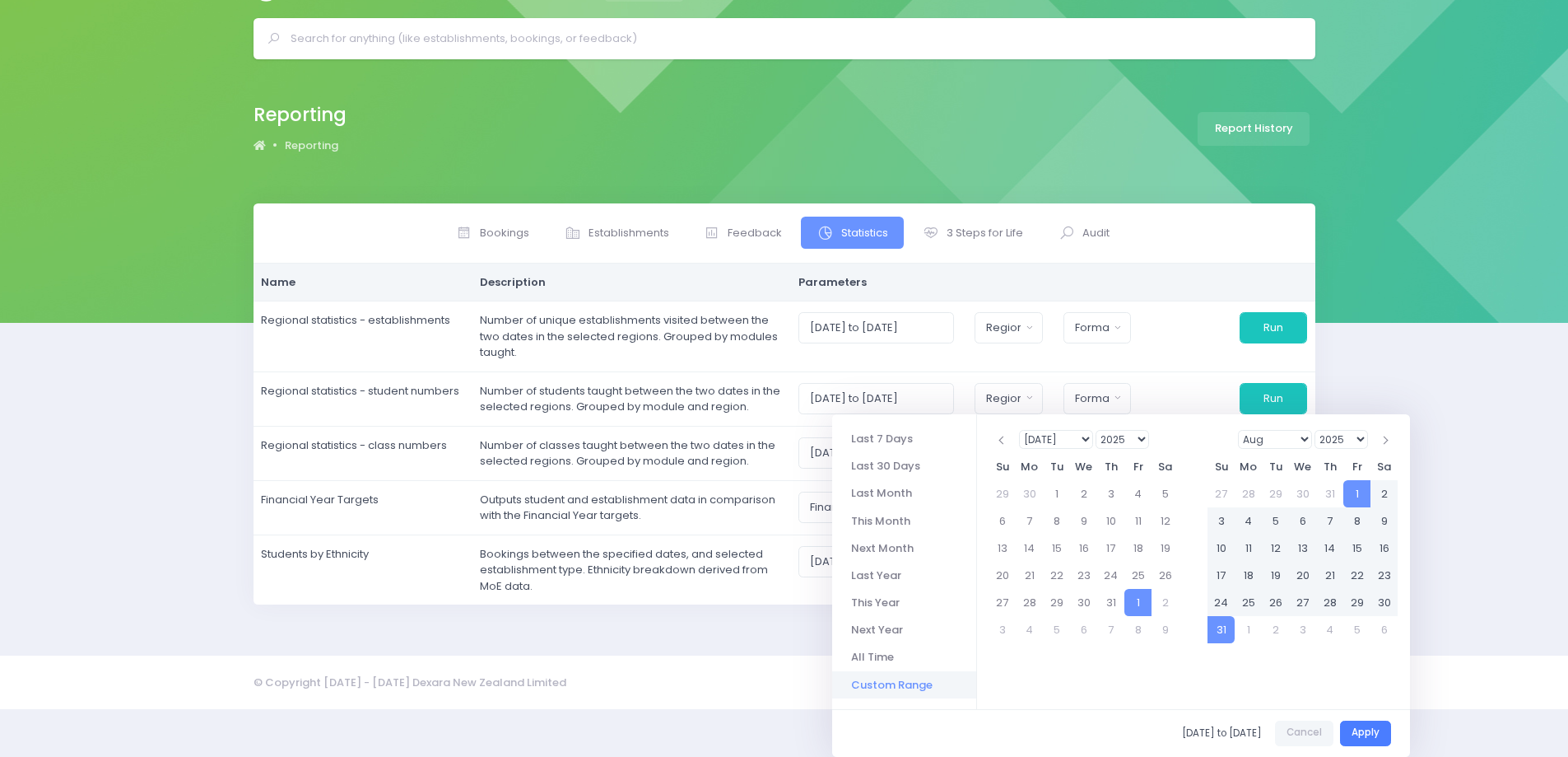
click at [1361, 732] on button "Apply" at bounding box center [1365, 733] width 51 height 26
type input "01/08/2025 to 31/08/2025"
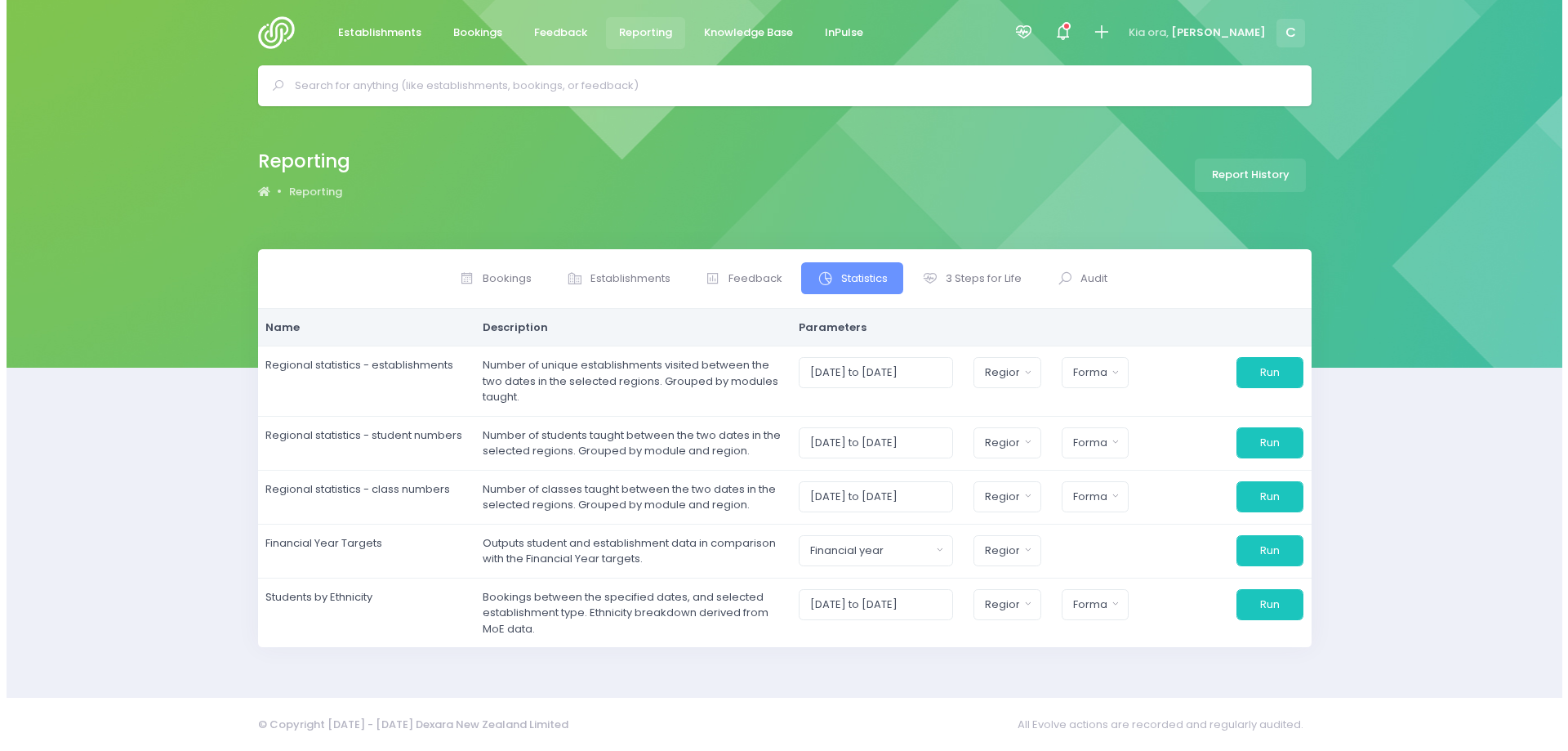
scroll to position [0, 0]
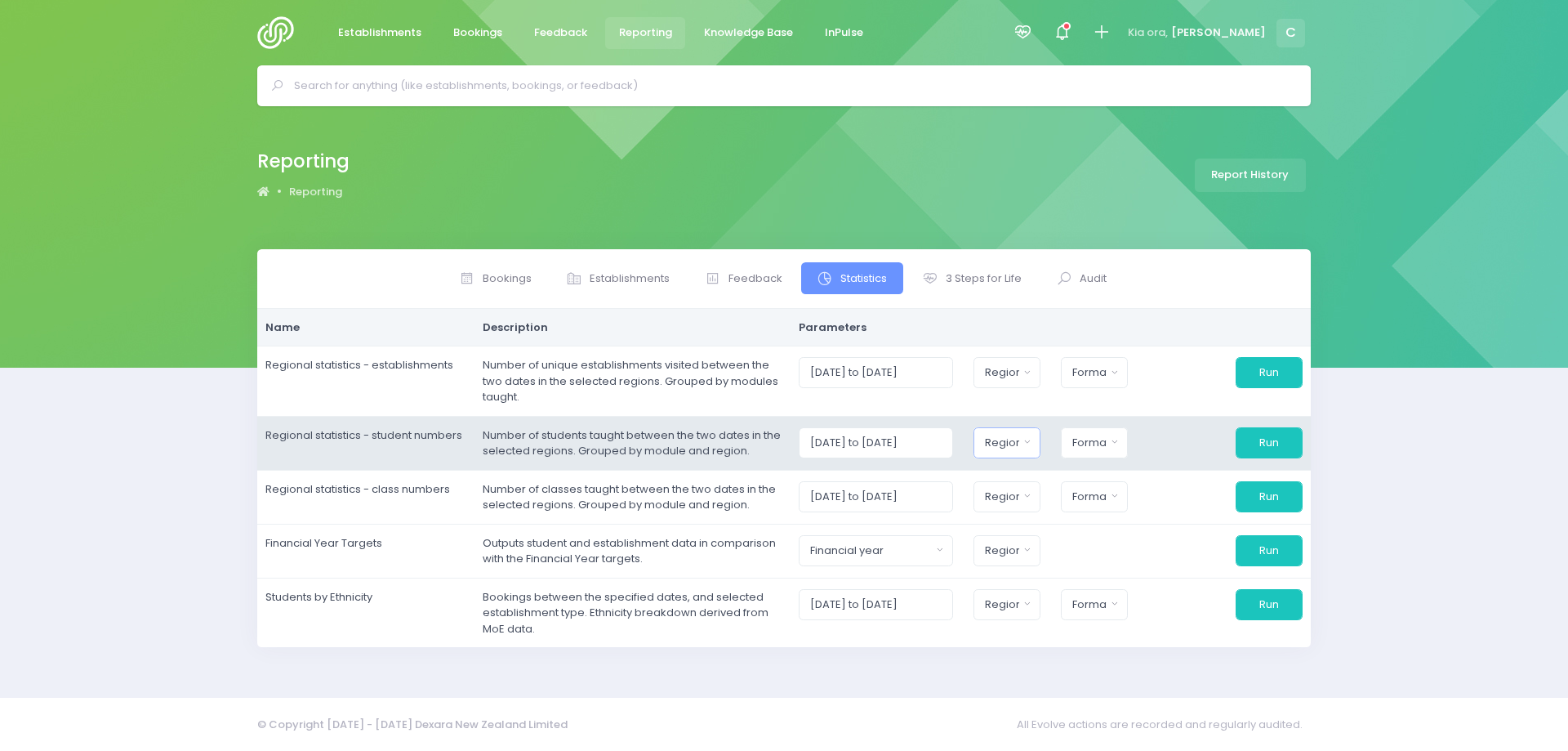
click at [1015, 443] on div "Region" at bounding box center [1002, 443] width 34 height 16
click at [1033, 489] on button "Select All" at bounding box center [1023, 485] width 75 height 27
select select "Northern"
click at [1033, 489] on button "Select All" at bounding box center [1023, 485] width 75 height 27
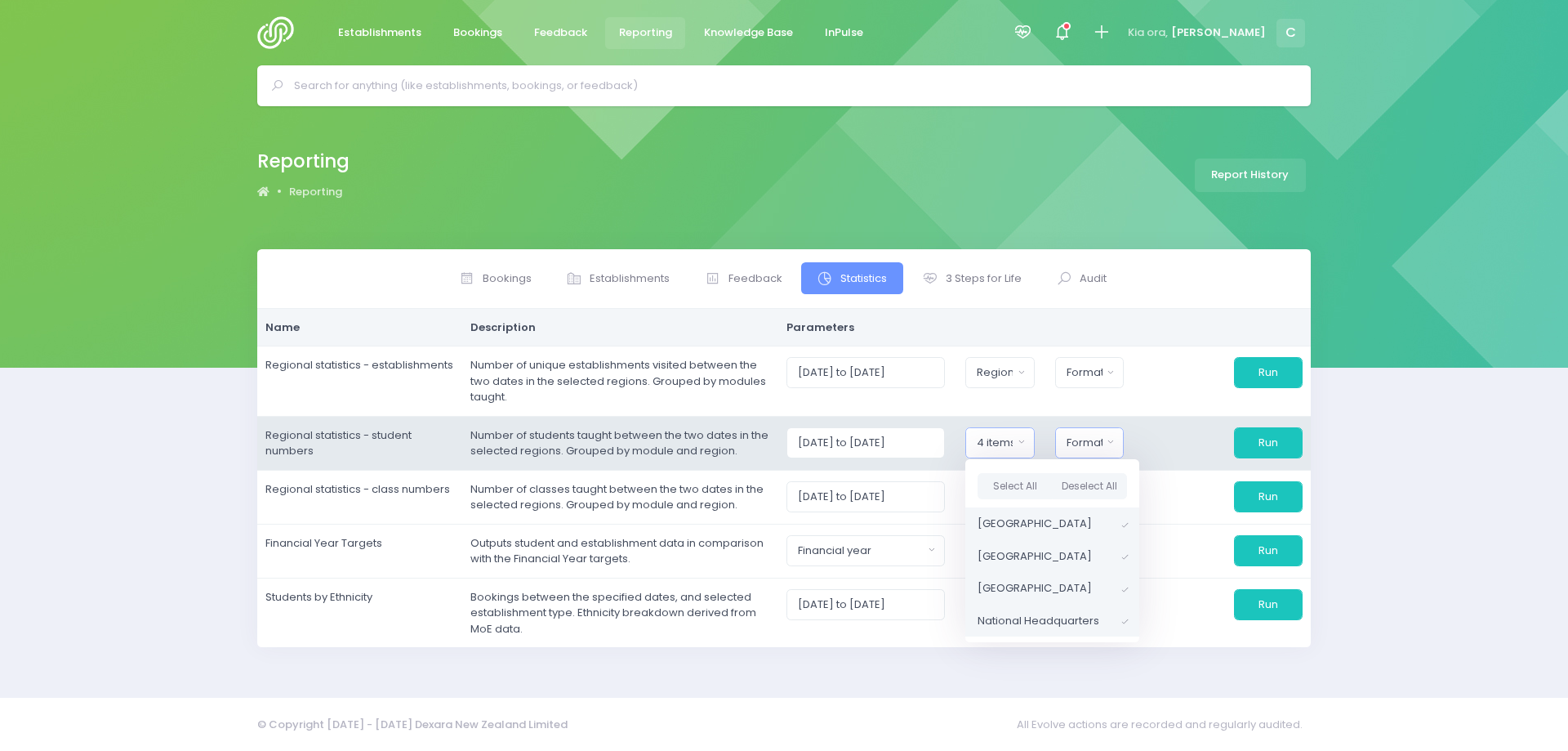
click at [1095, 442] on div "Format" at bounding box center [1085, 443] width 36 height 16
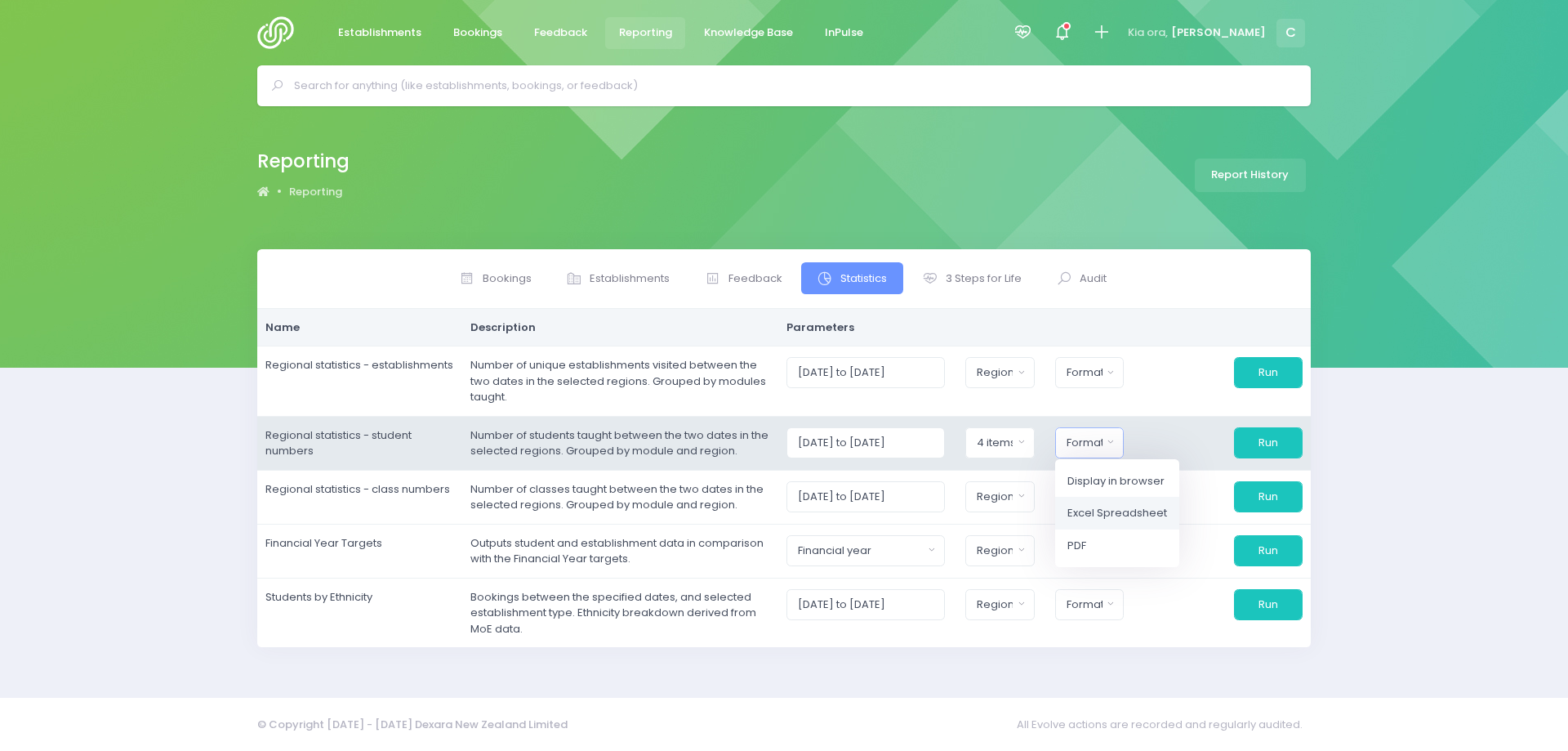
click at [1115, 513] on span "Excel Spreadsheet" at bounding box center [1117, 512] width 100 height 16
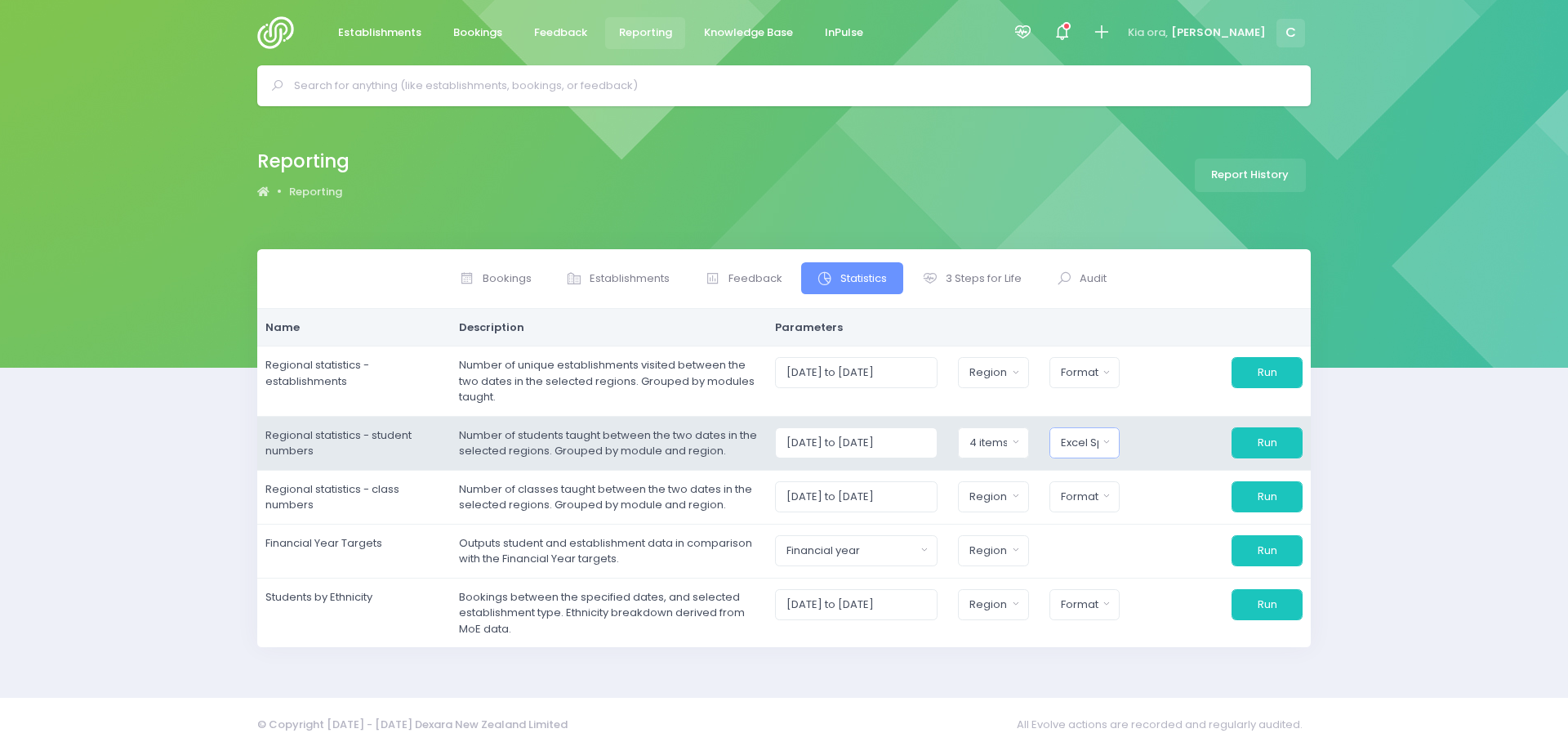
click at [1088, 443] on div "Excel Spreadsheet" at bounding box center [1079, 443] width 38 height 16
click at [1092, 484] on span "Display in browser" at bounding box center [1110, 480] width 97 height 16
select select "web"
click at [1283, 439] on button "Run" at bounding box center [1267, 443] width 71 height 31
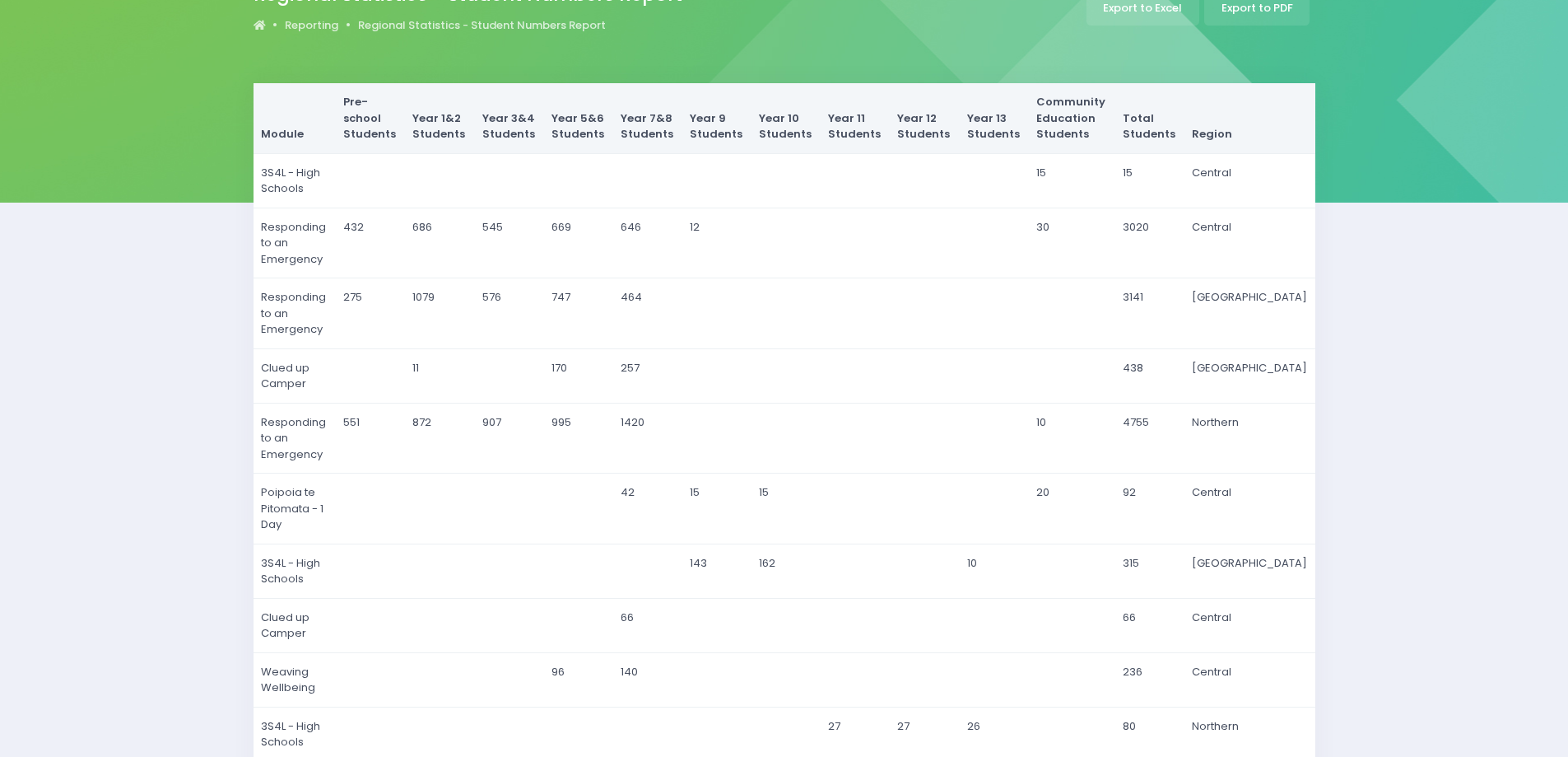
scroll to position [160, 0]
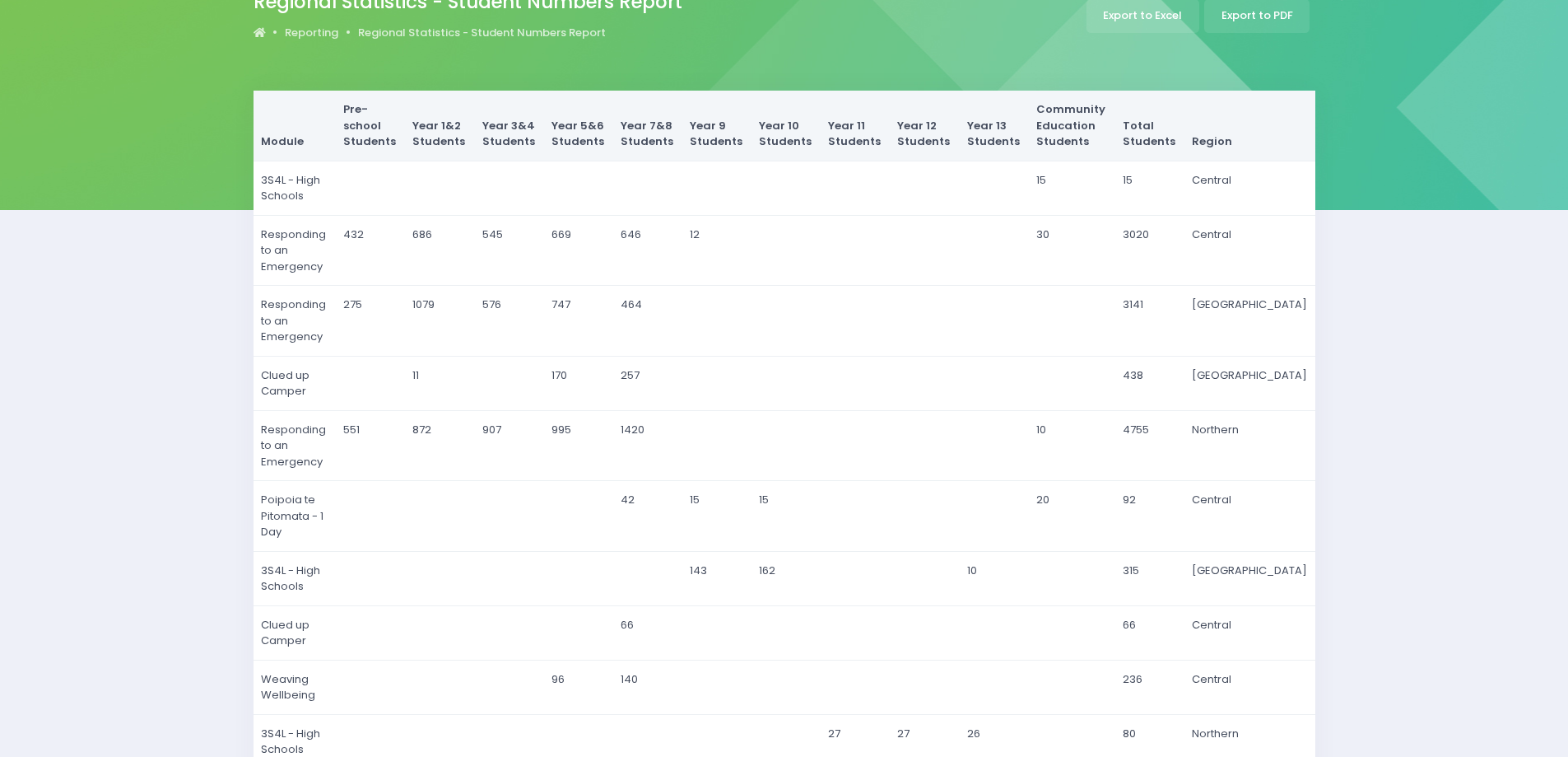
click at [1426, 245] on div "Module Pre-school Students Year 1&2 Students Year 3&4 Students Year 5&6 Student…" at bounding box center [784, 616] width 1568 height 1052
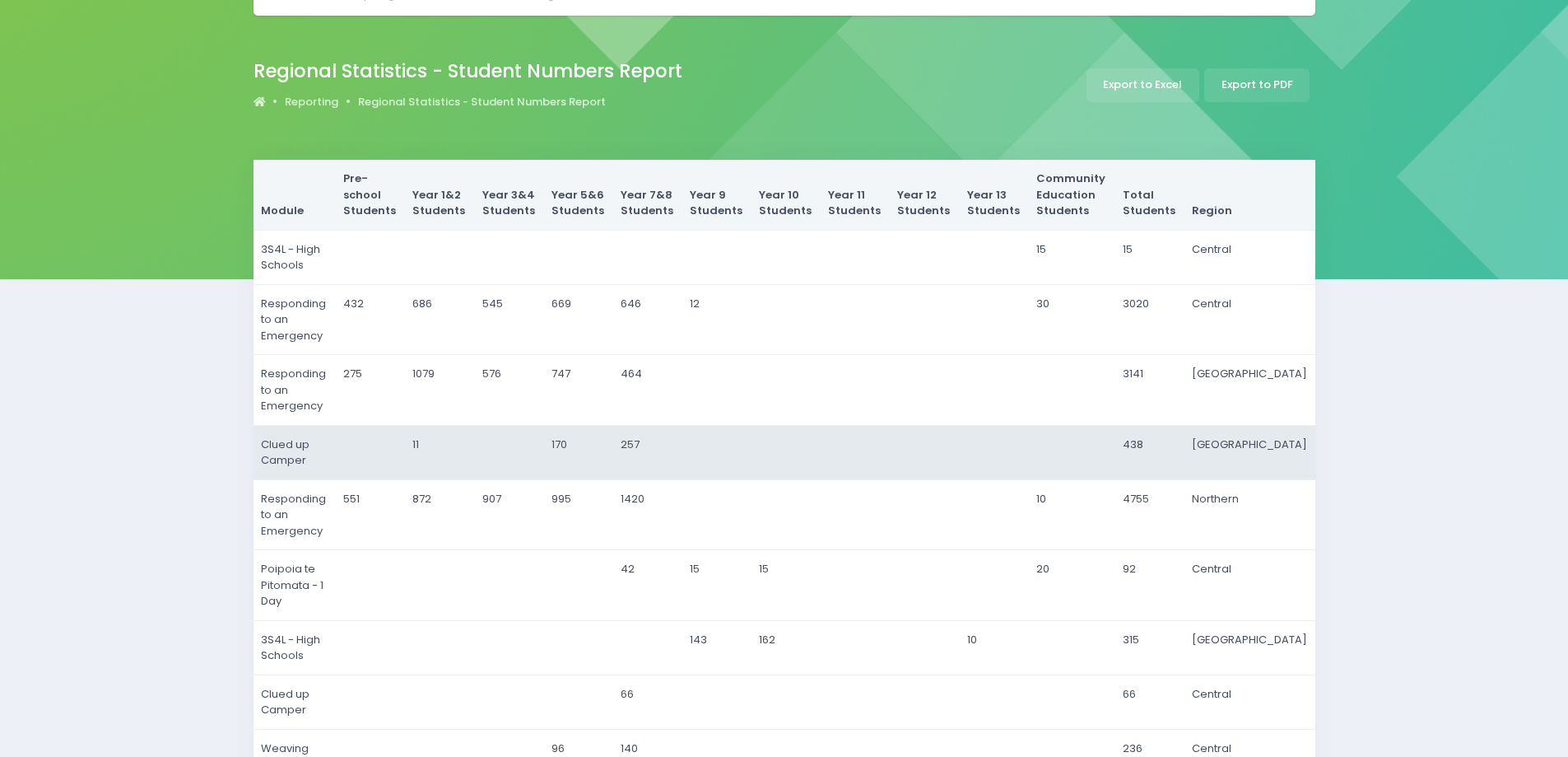
scroll to position [0, 0]
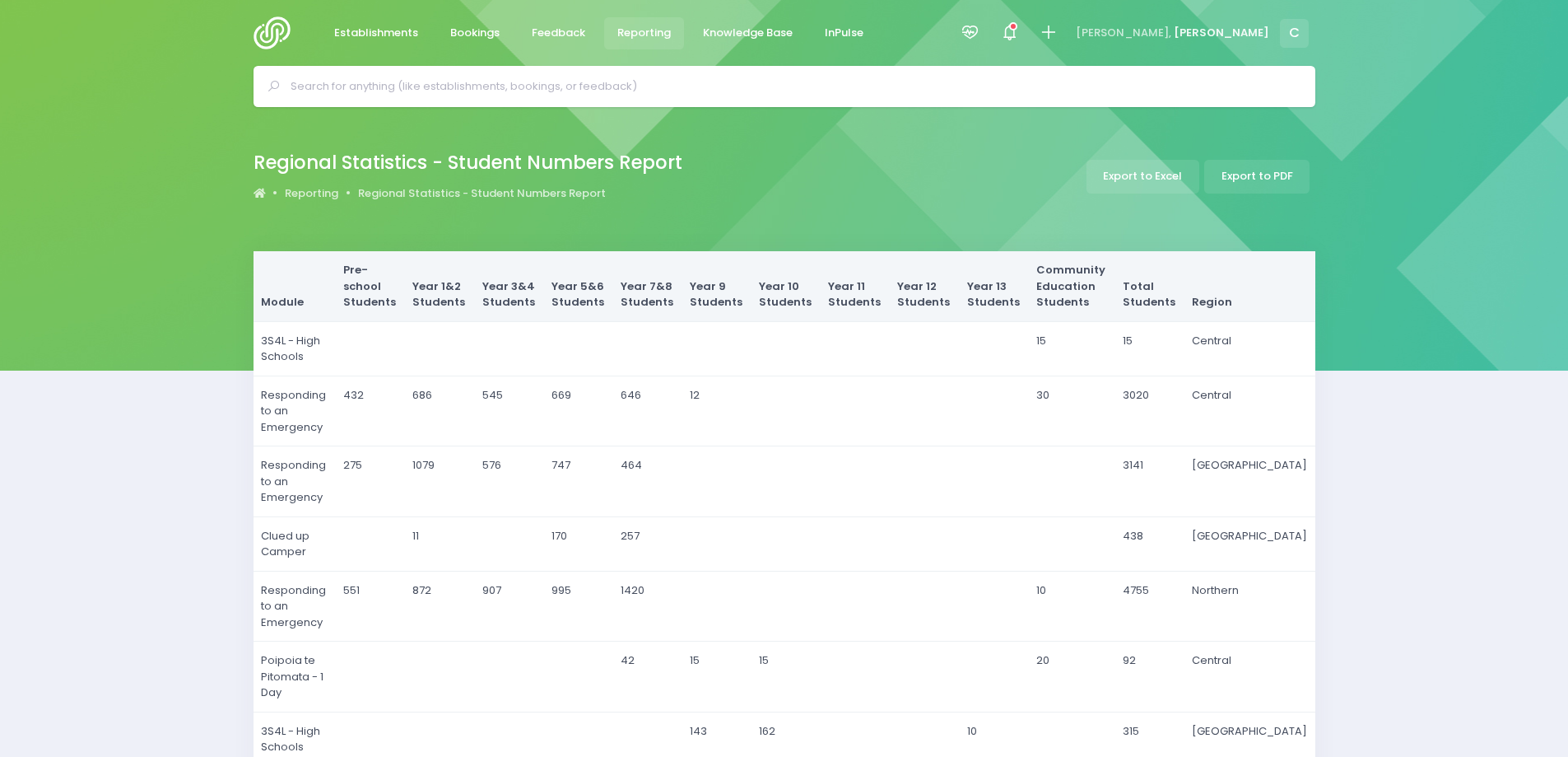
click at [646, 28] on span "Reporting" at bounding box center [644, 33] width 53 height 16
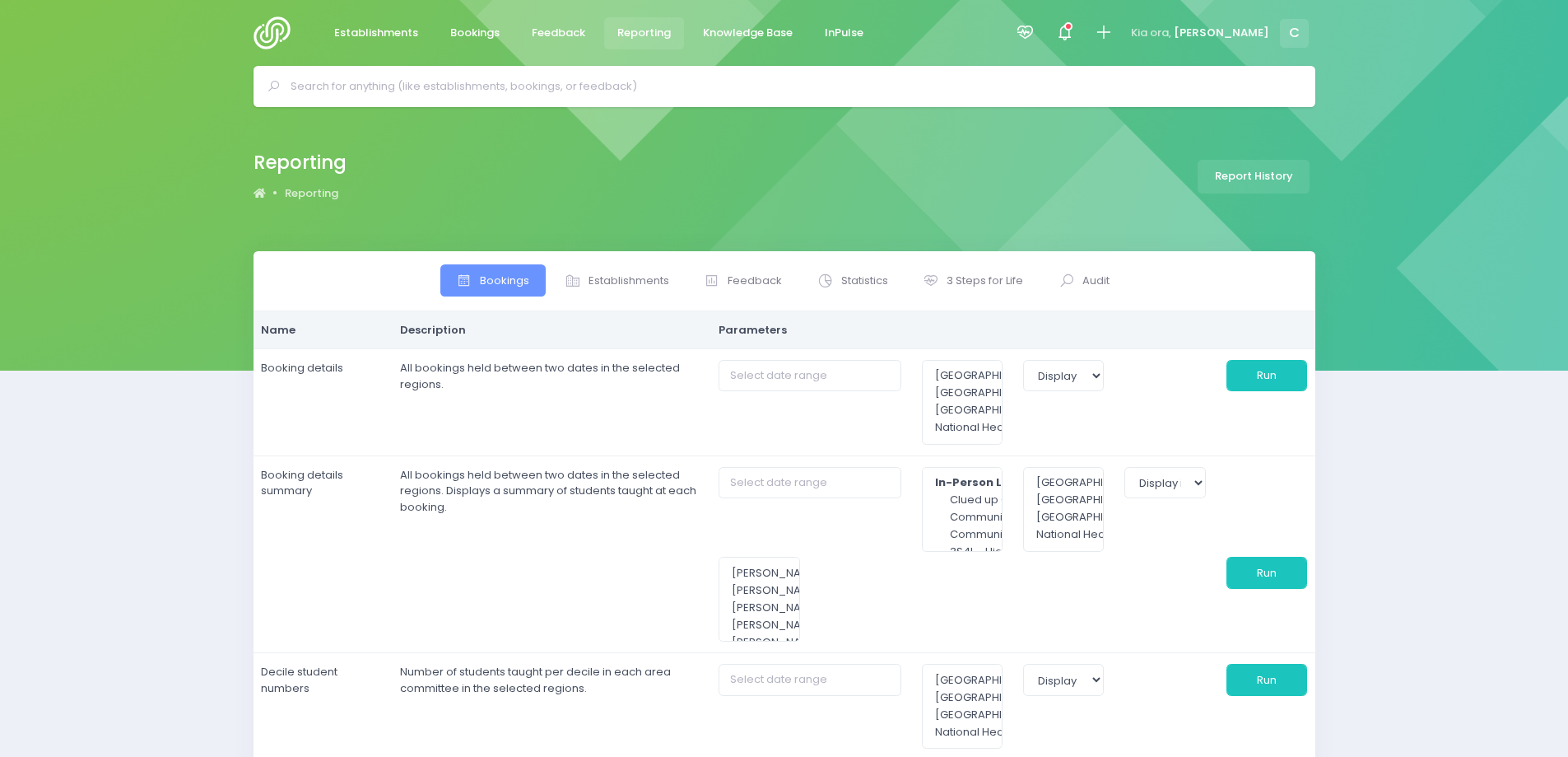
select select
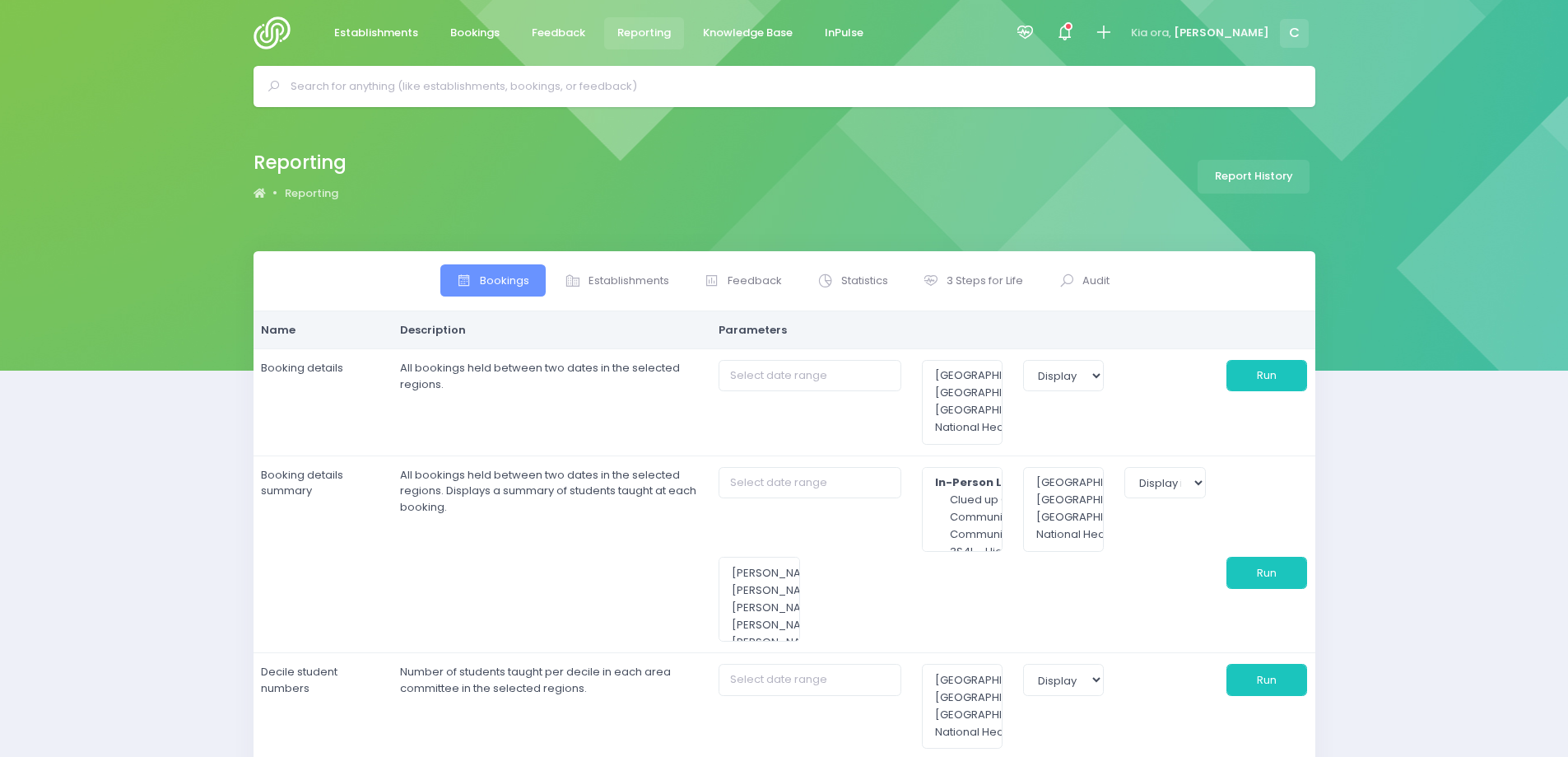
select select
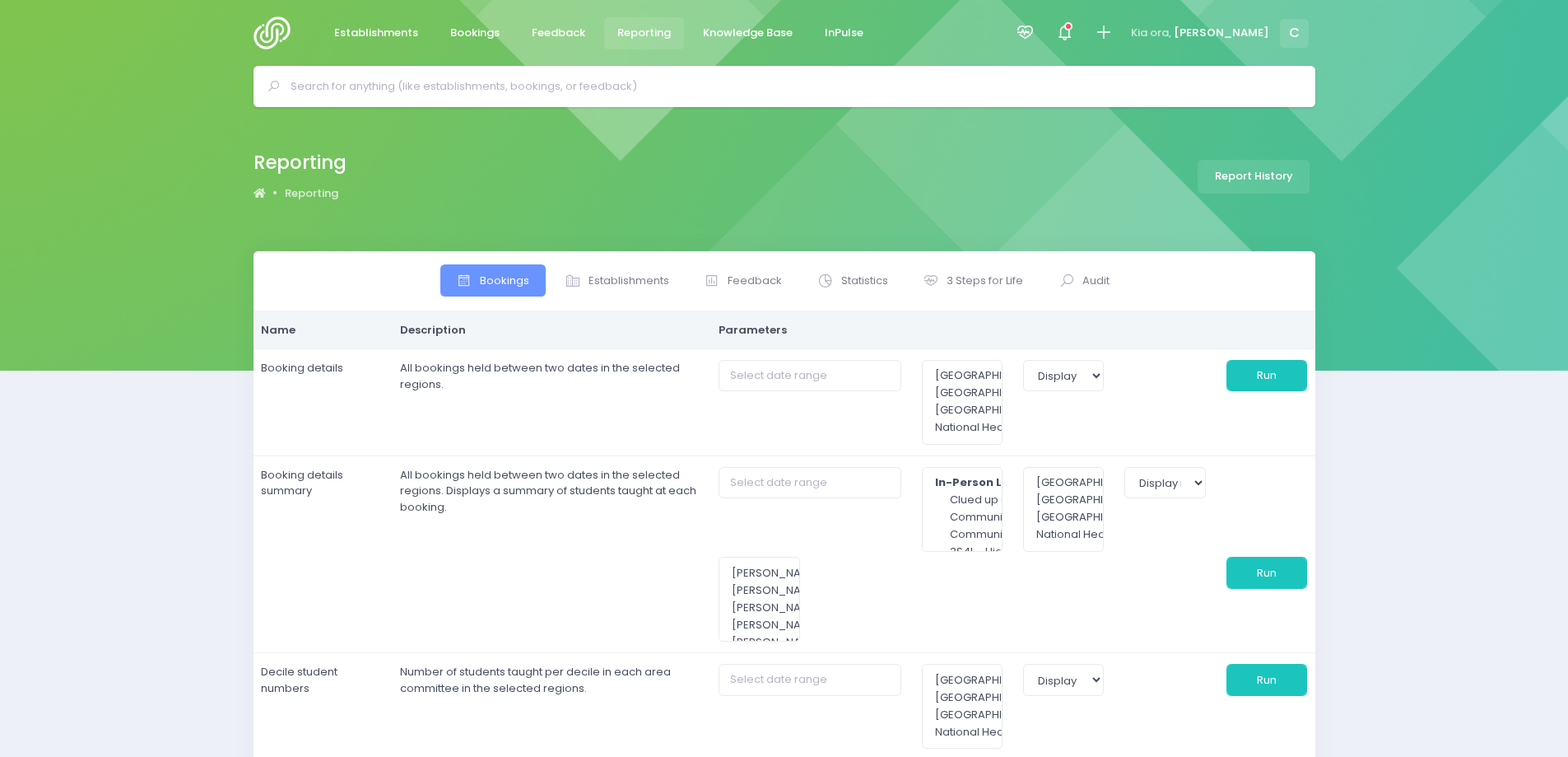
select select
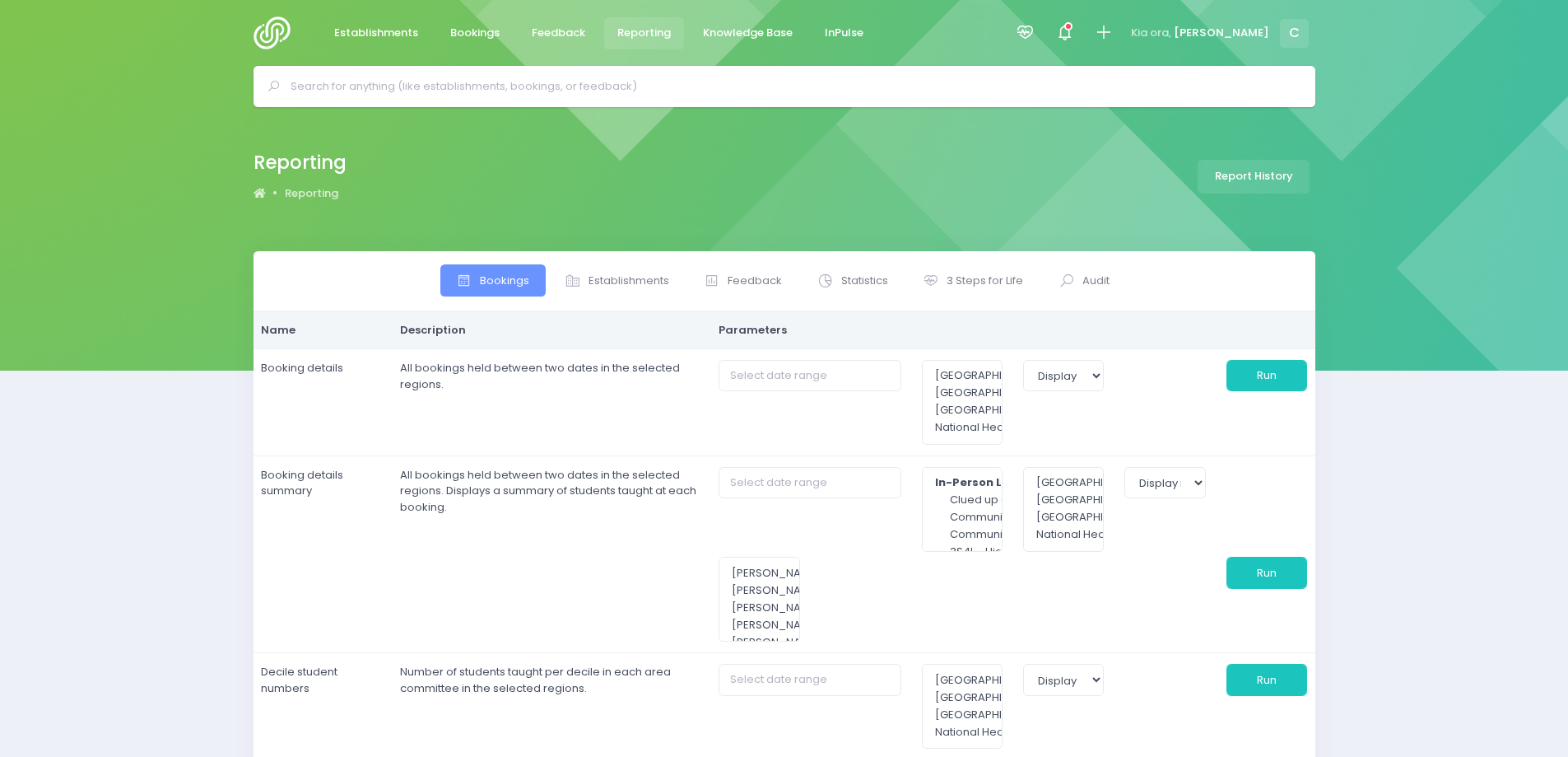
select select
type input "[DATE] to [DATE]"
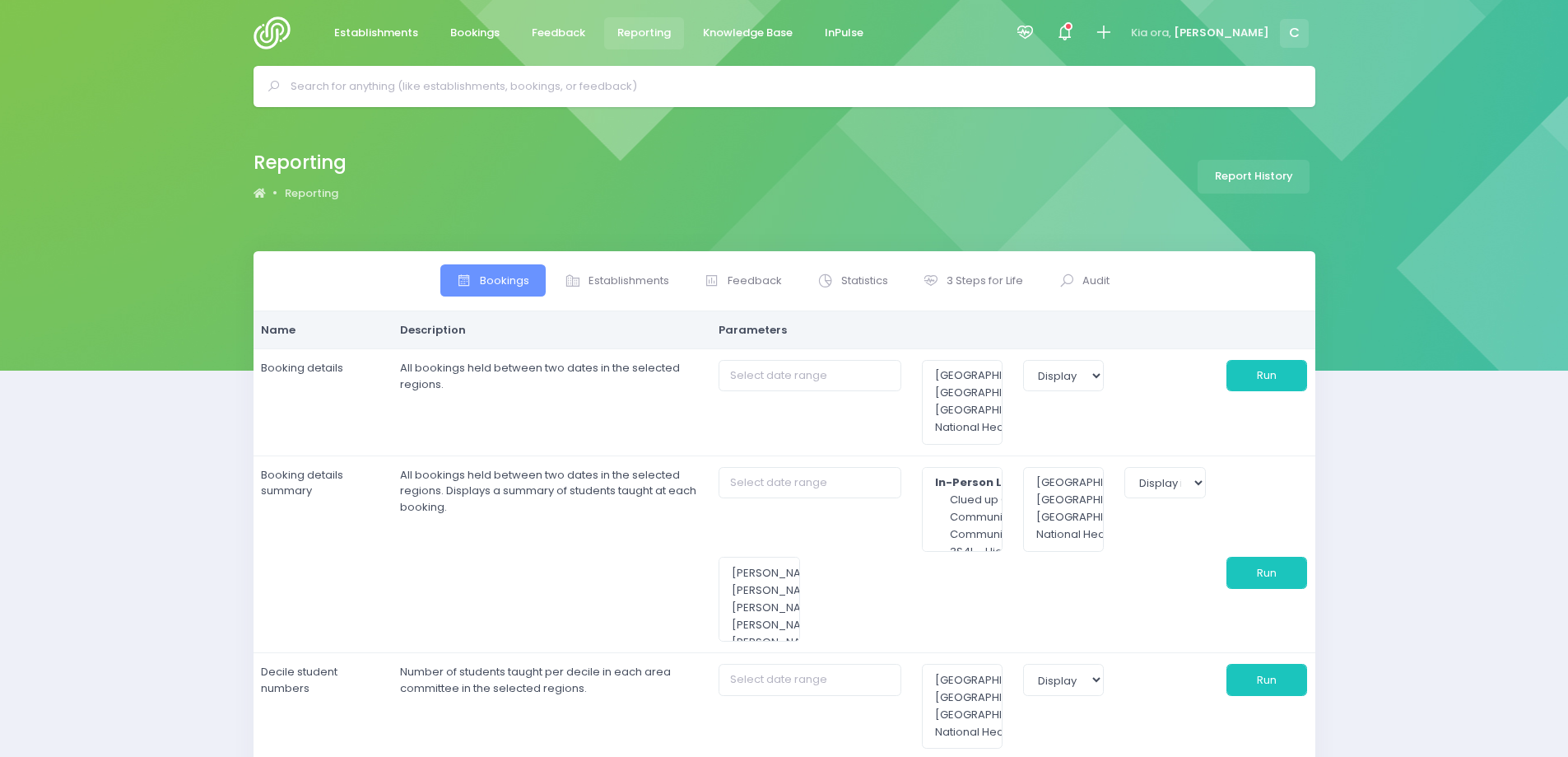
type input "[DATE] to [DATE]"
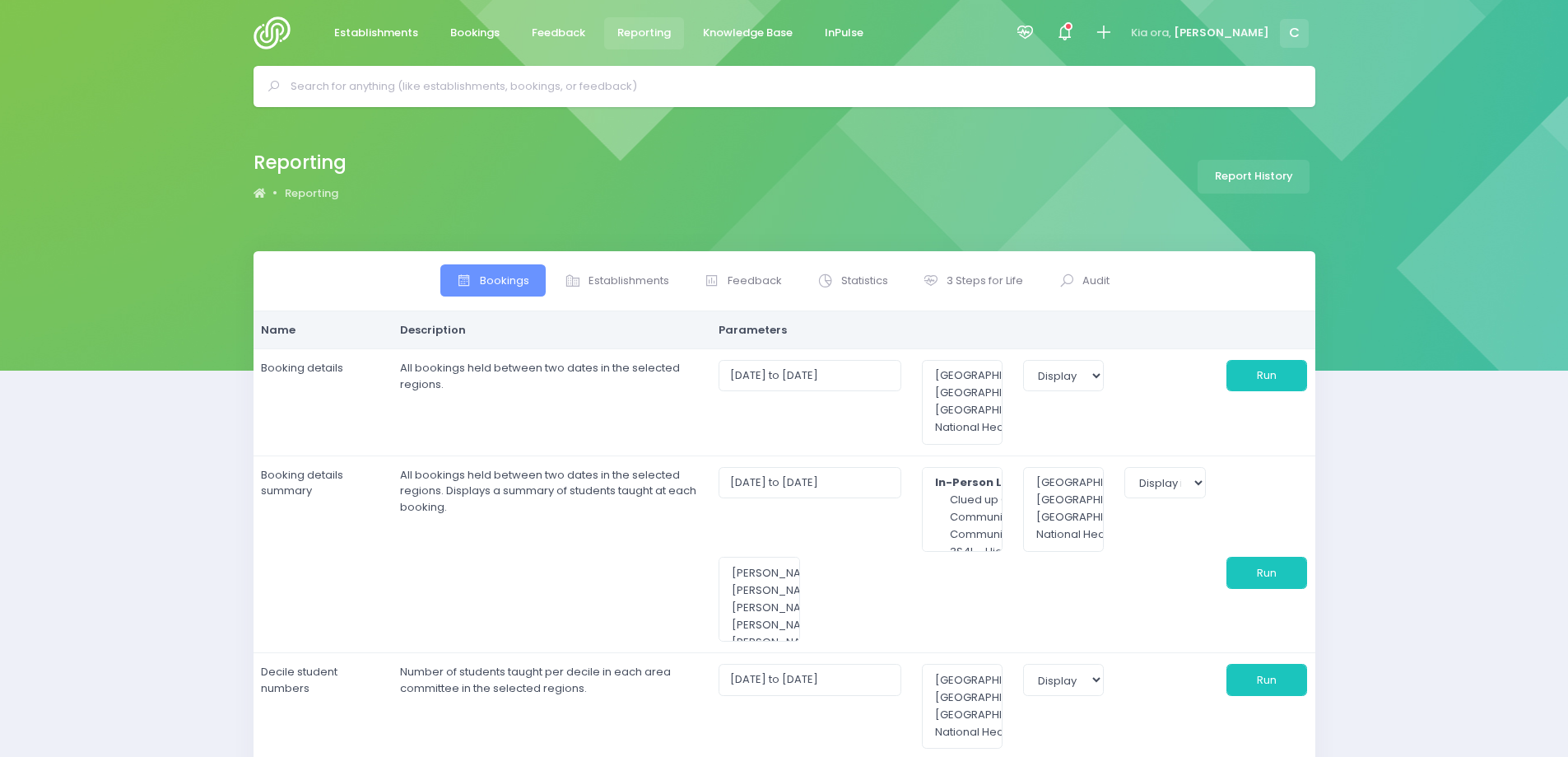
select select
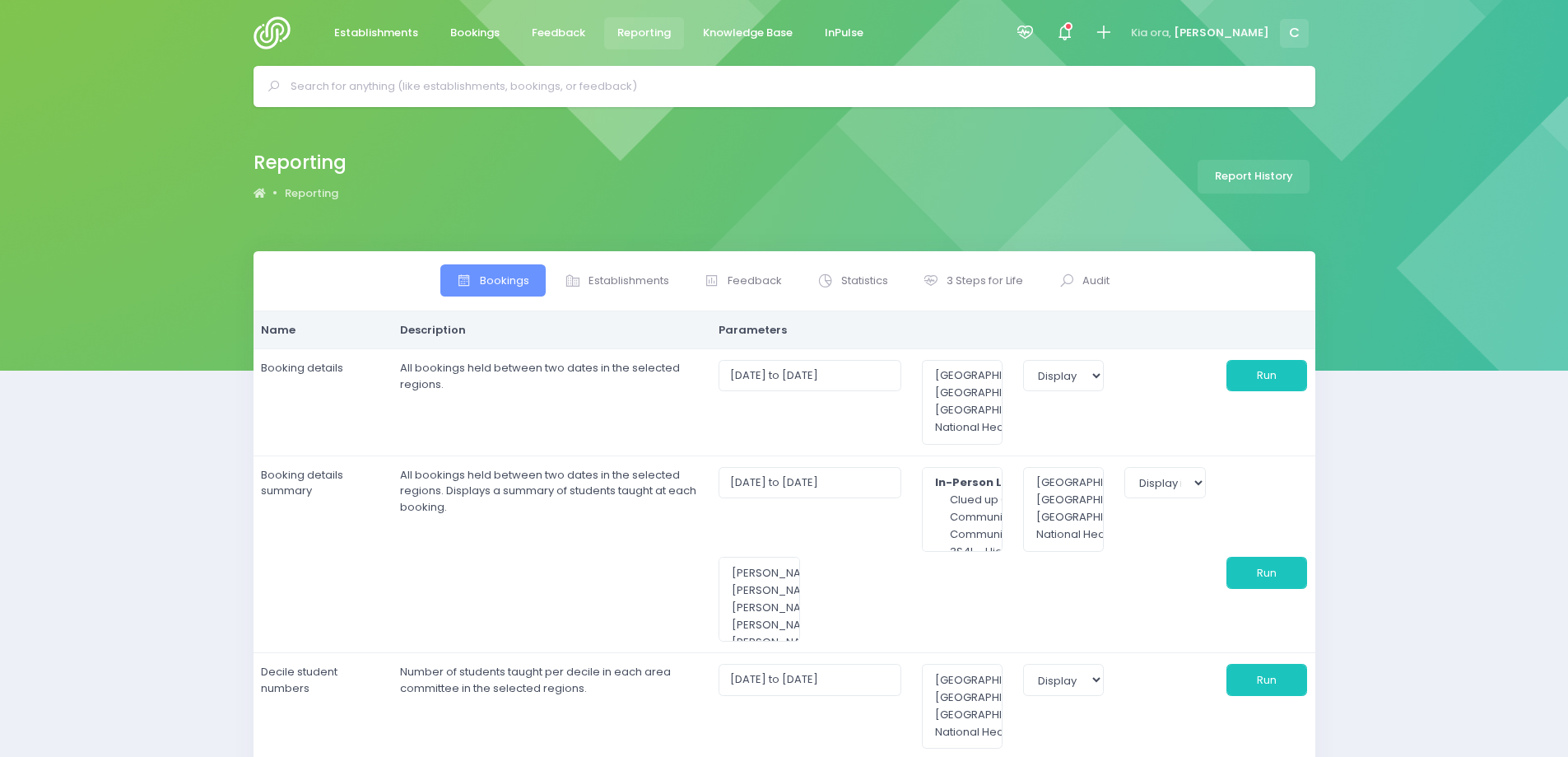
select select
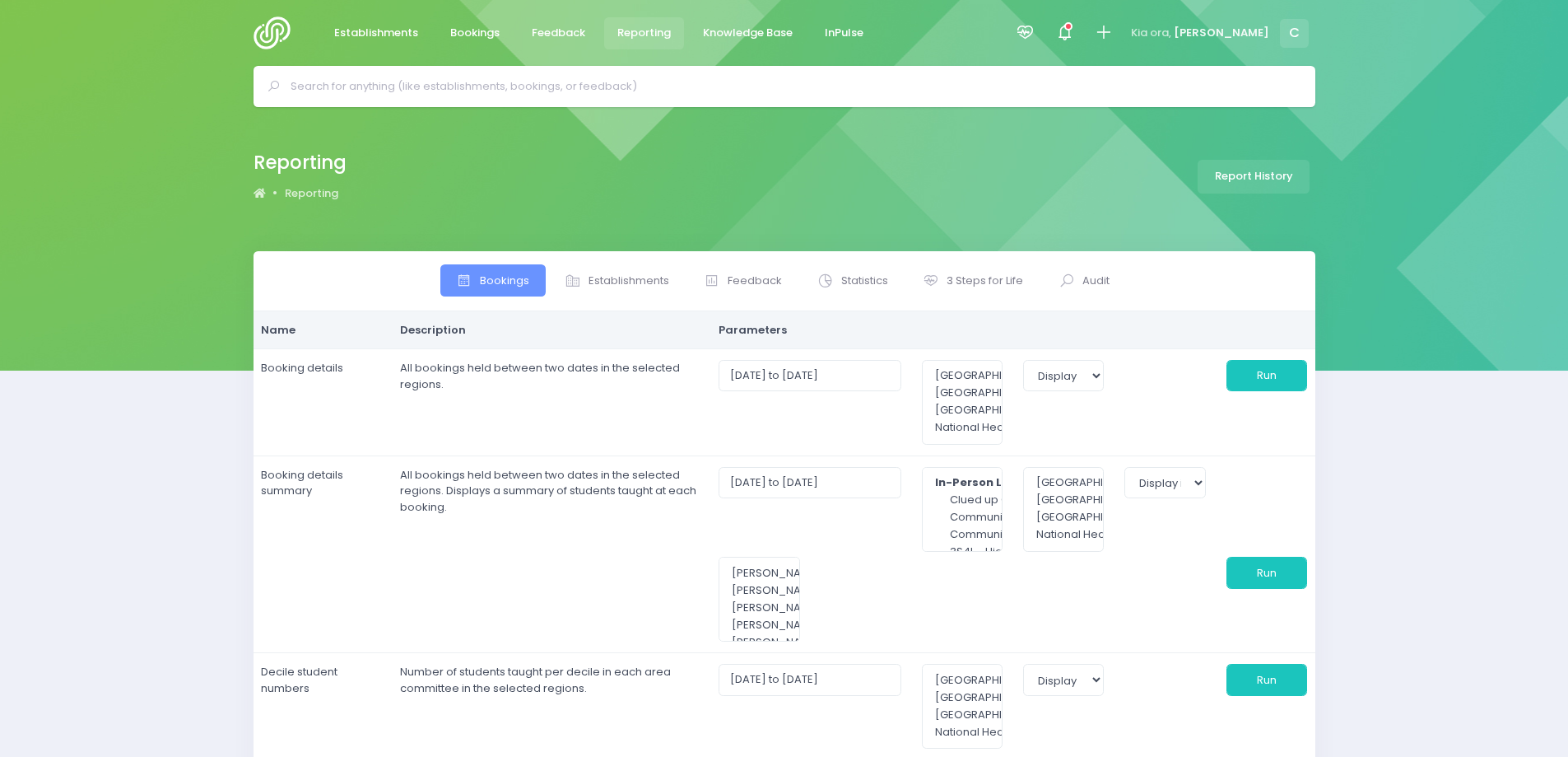
select select
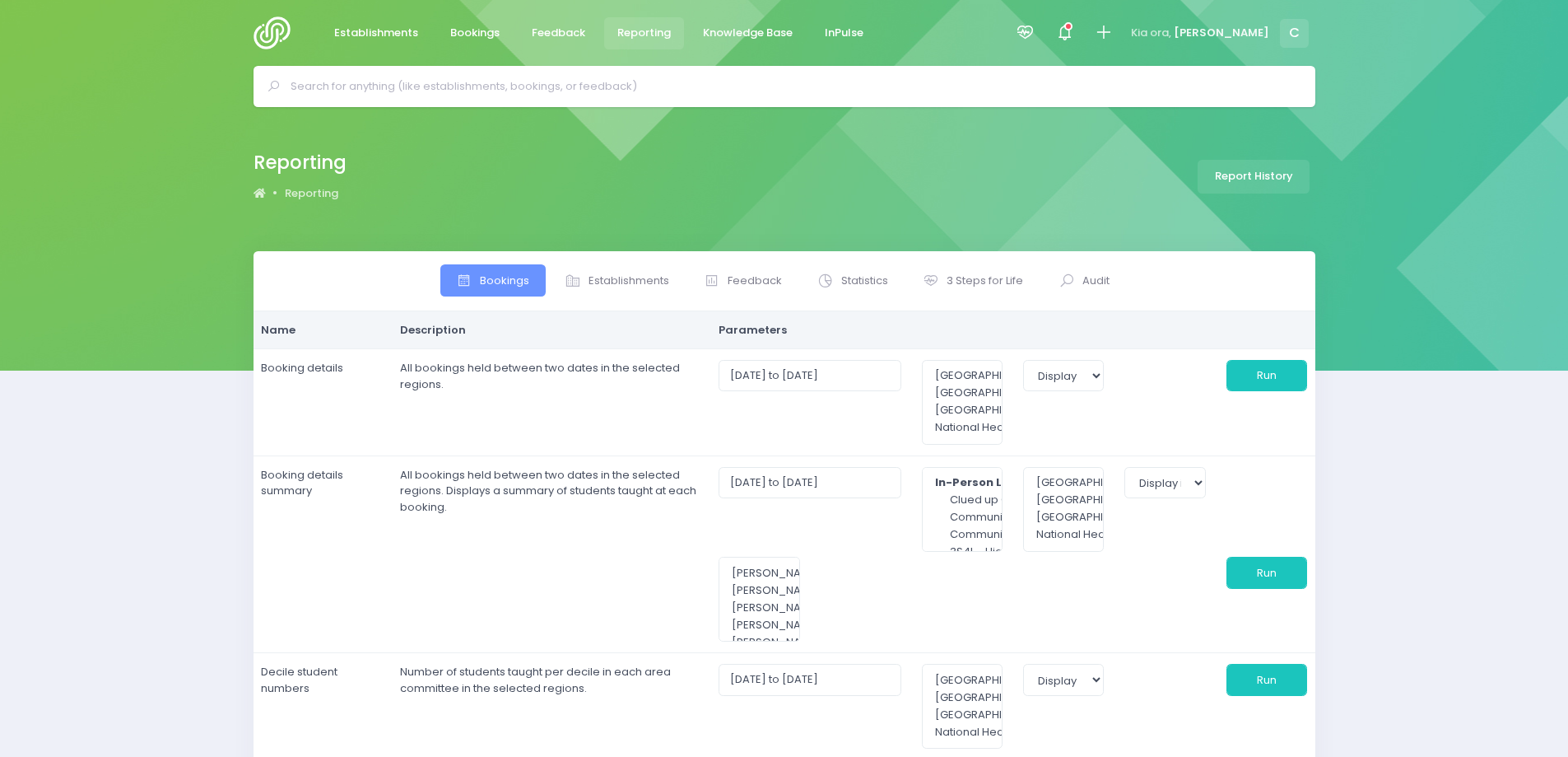
select select
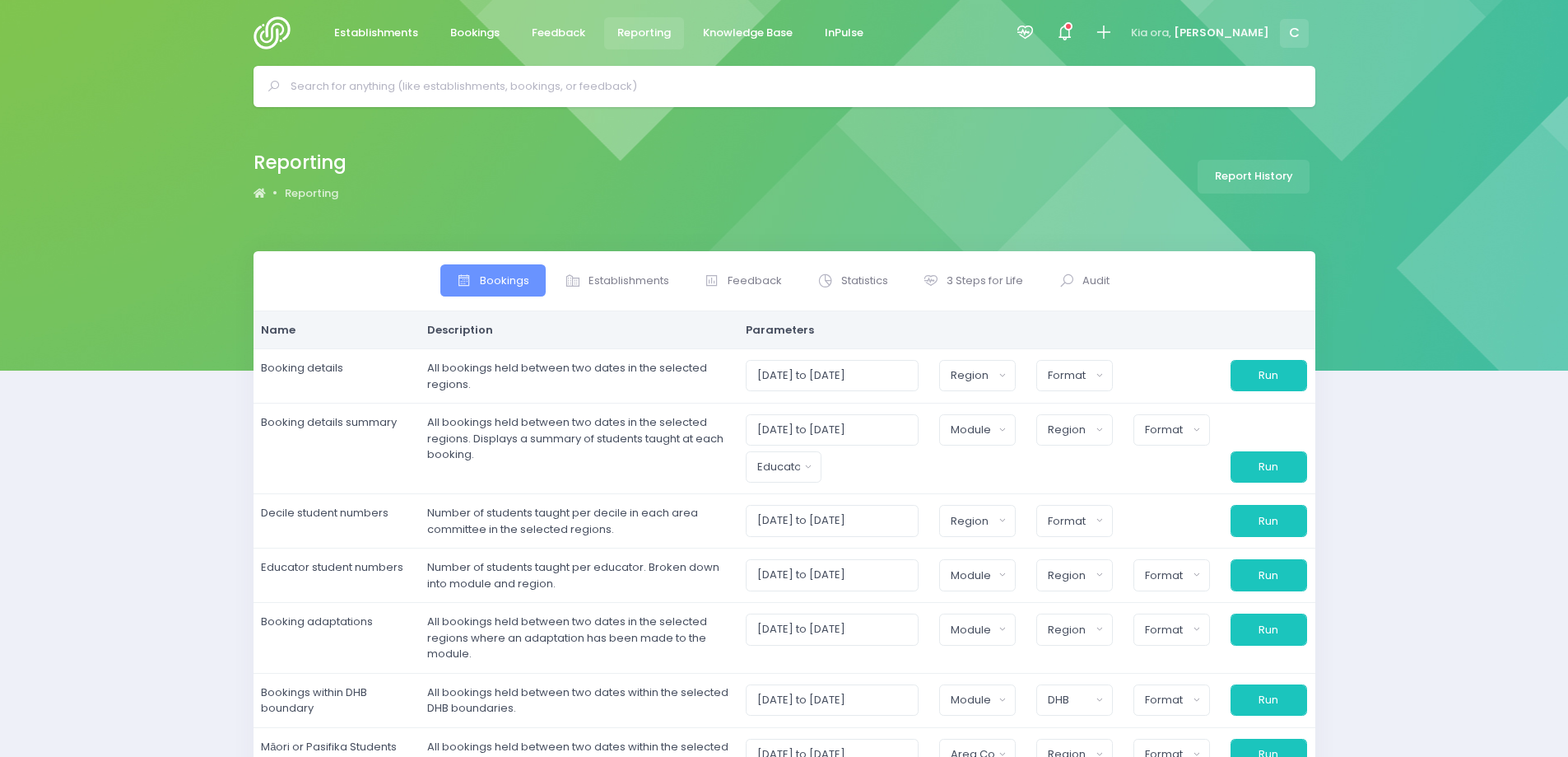
select select
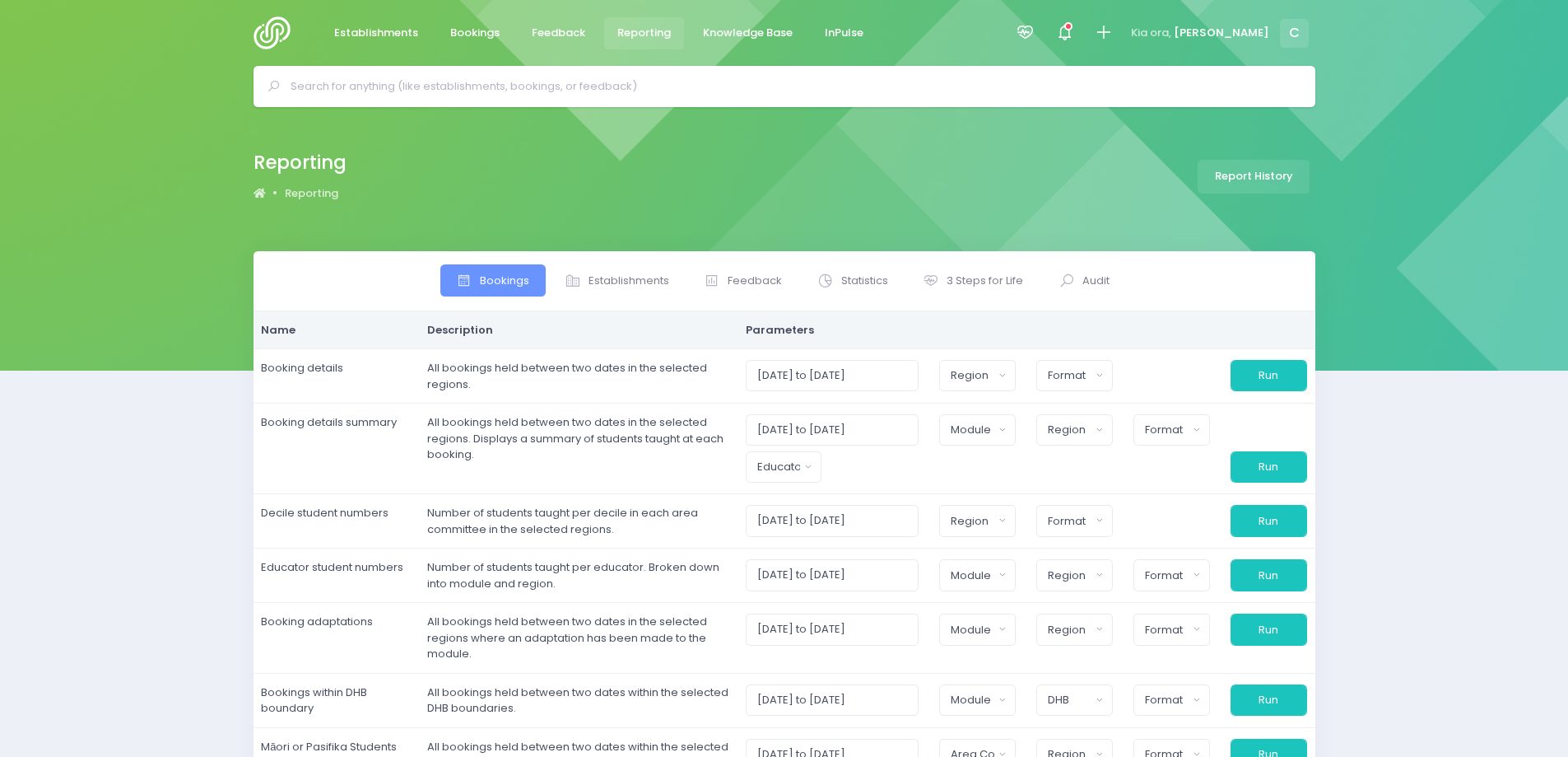
select select
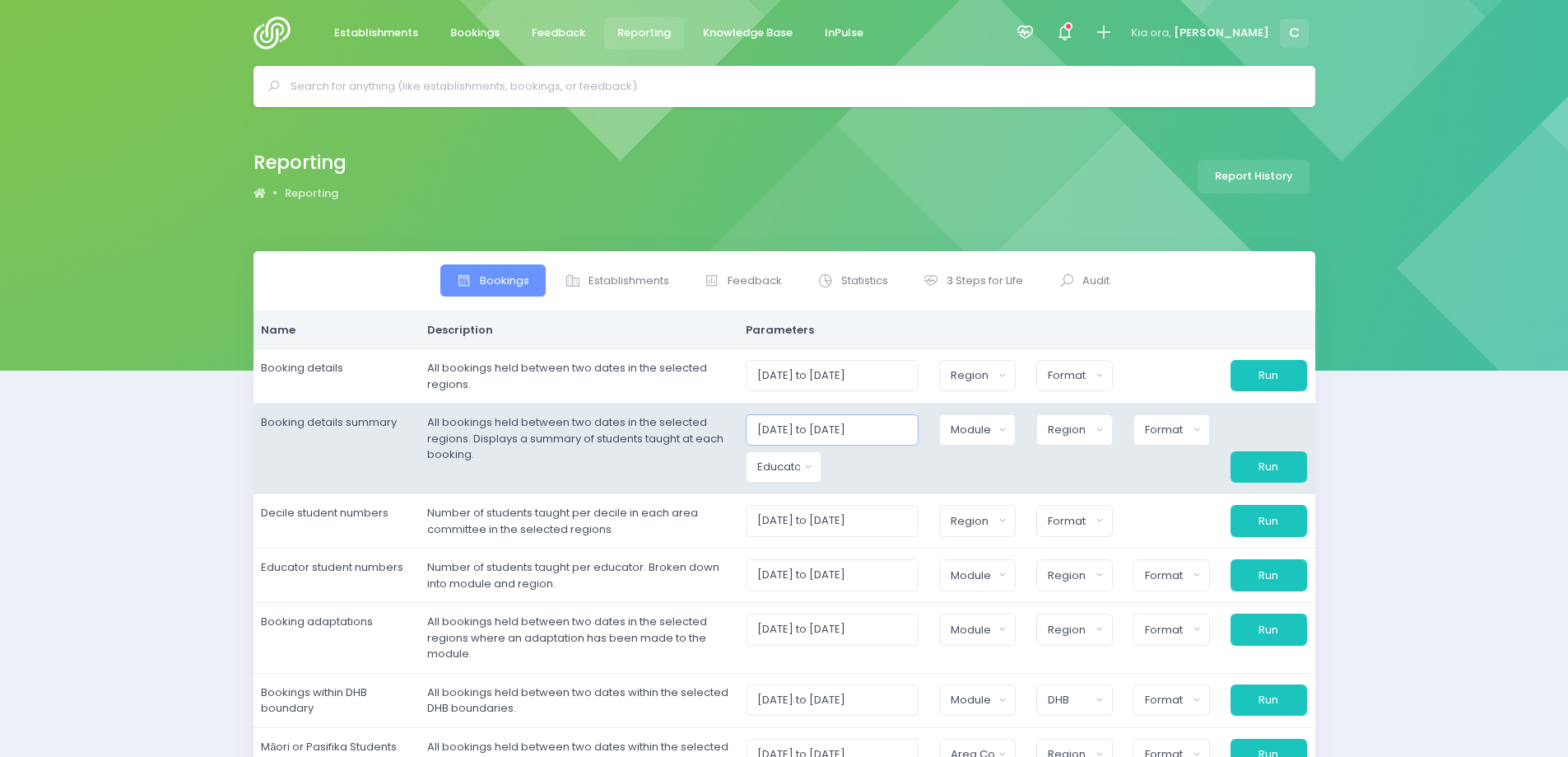
click at [846, 427] on input "[DATE] to [DATE]" at bounding box center [833, 429] width 174 height 31
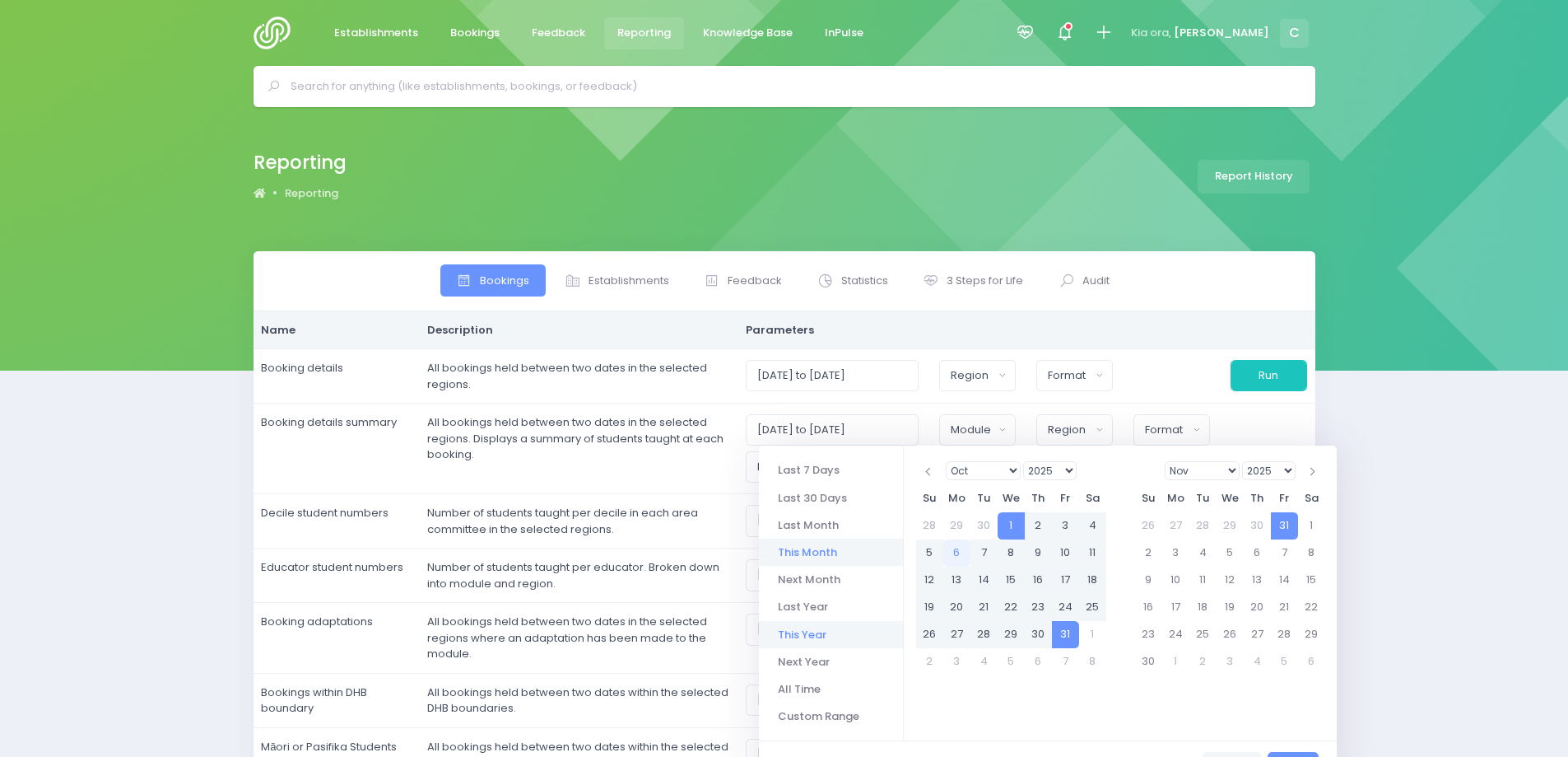
click at [817, 639] on li "This Year" at bounding box center [831, 634] width 144 height 28
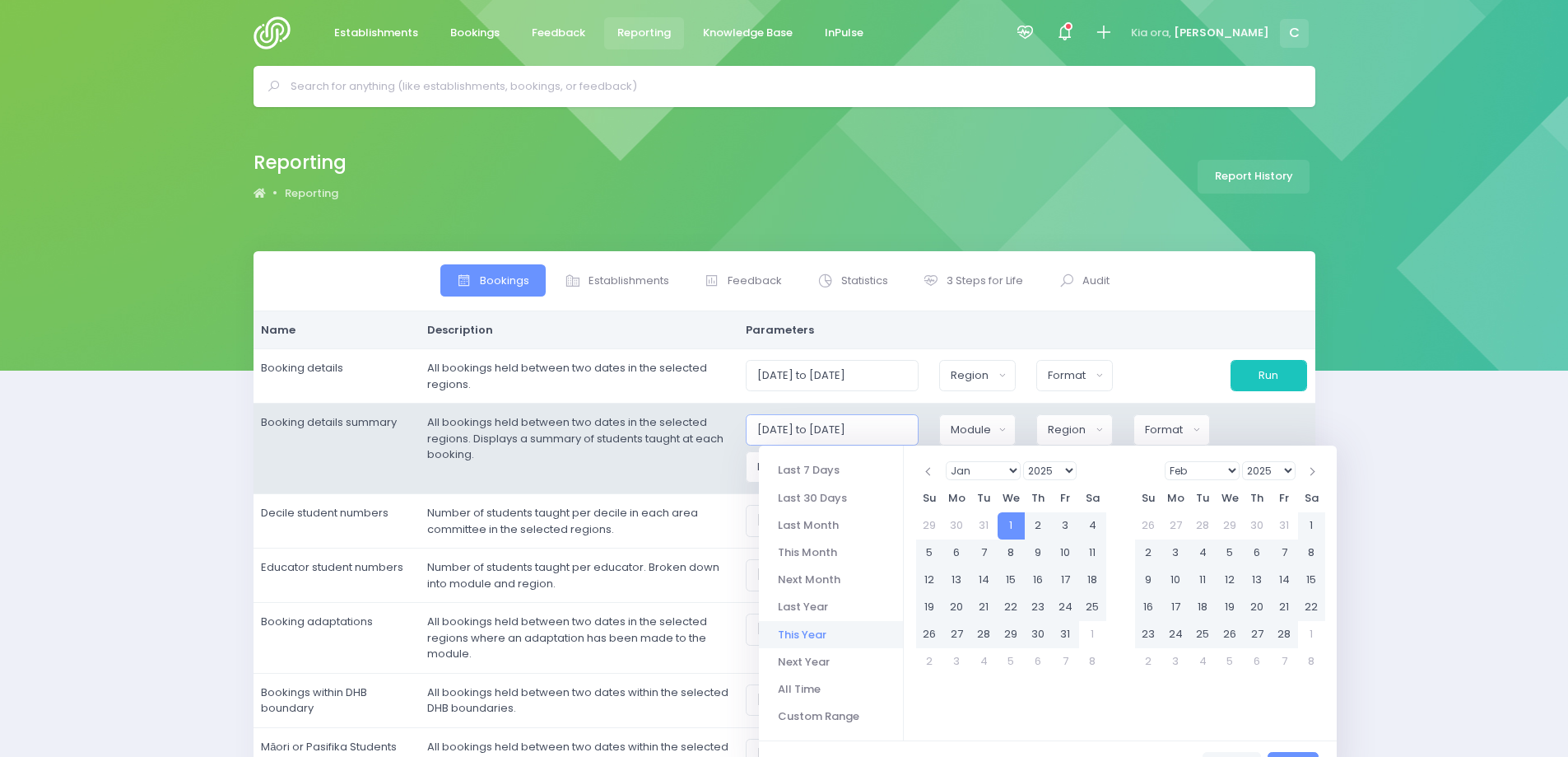
click at [821, 429] on input "01/01/2025 to 31/12/2025" at bounding box center [833, 429] width 174 height 31
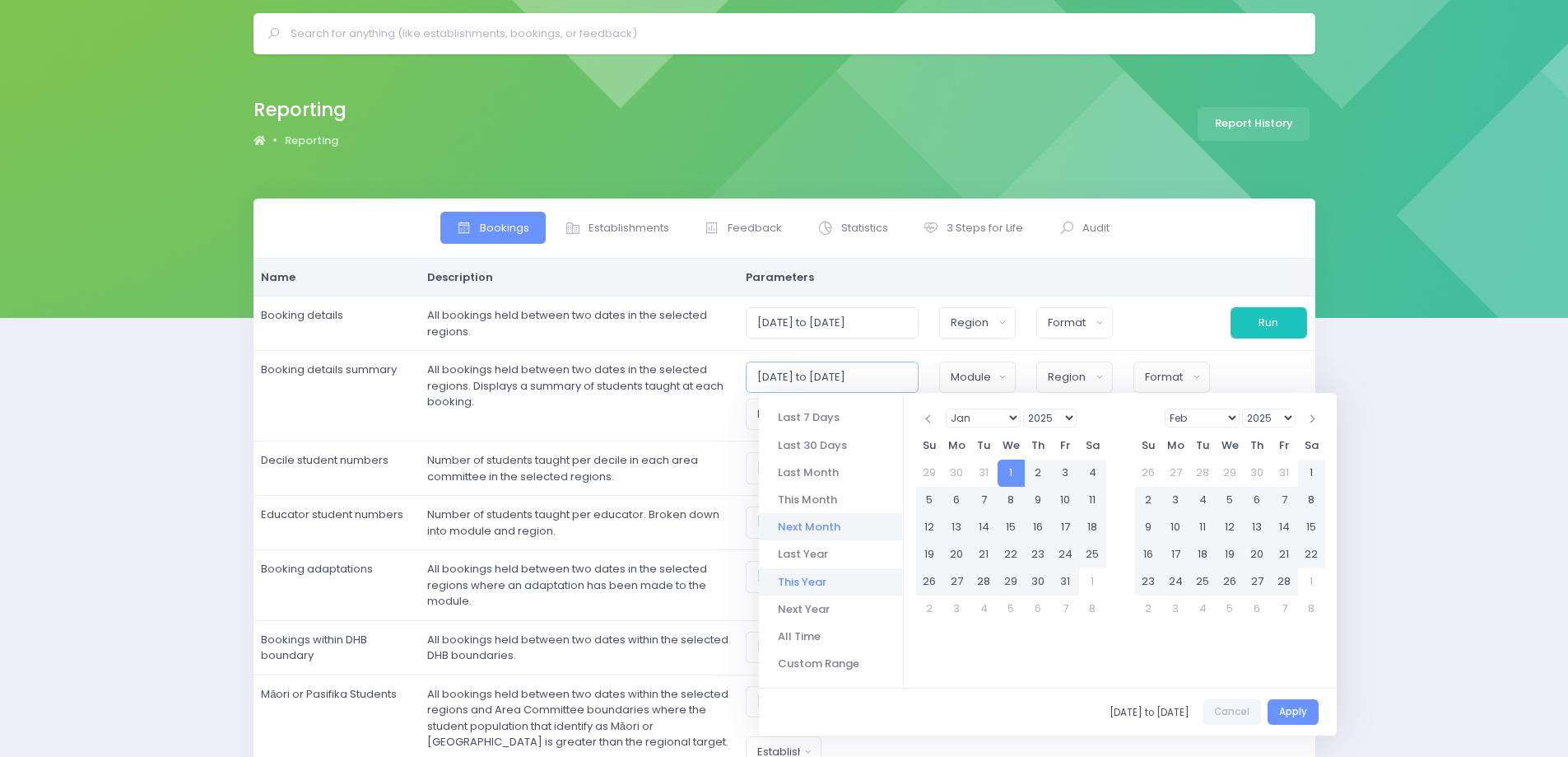
scroll to position [82, 0]
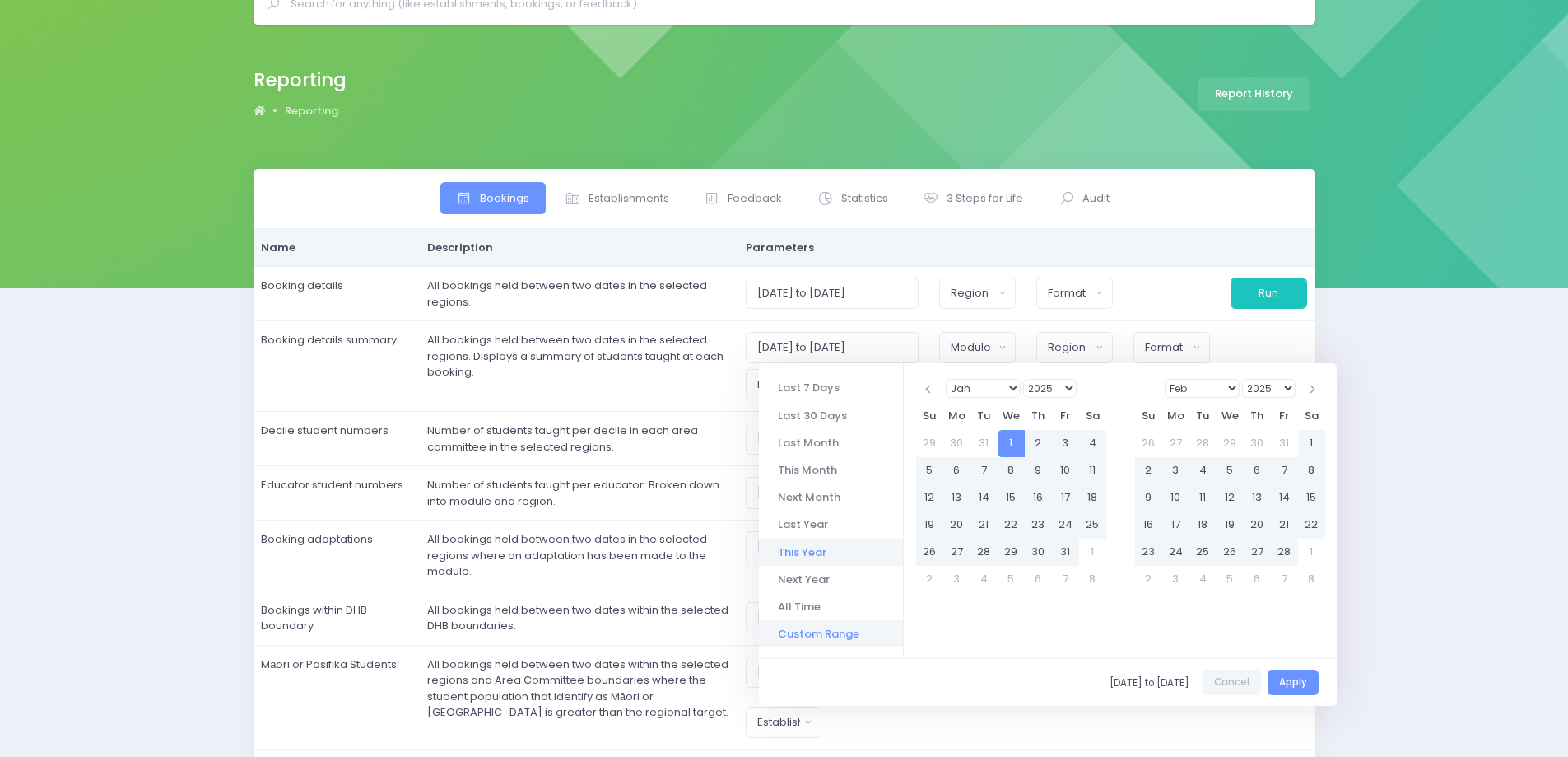
click at [843, 634] on li "Custom Range" at bounding box center [831, 633] width 144 height 28
click at [1068, 390] on select "1925 1926 1927 1928 1929 1930 1931 1932 1933 1934 1935 1936 1937 1938 1939 1940…" at bounding box center [1050, 387] width 53 height 19
click at [1023, 378] on select "1925 1926 1927 1928 1929 1930 1931 1932 1933 1934 1935 1936 1937 1938 1939 1940…" at bounding box center [1050, 387] width 53 height 19
click at [1010, 387] on select "Jan Feb Mar Apr May Jun [DATE] Aug Sep Oct Nov Dec" at bounding box center [983, 387] width 75 height 19
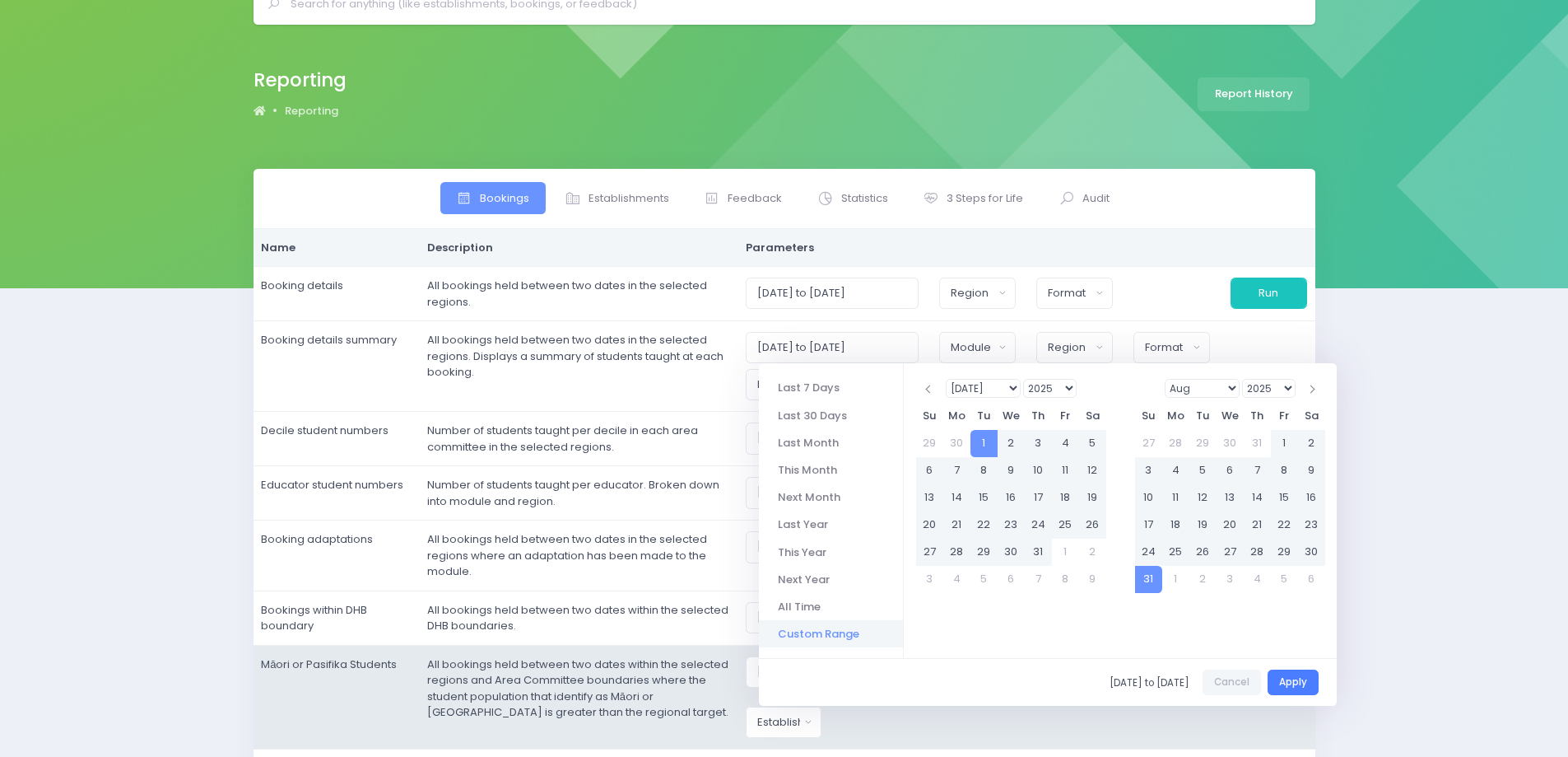
click at [1287, 683] on button "Apply" at bounding box center [1293, 682] width 51 height 26
type input "01/07/2025 to 31/08/2025"
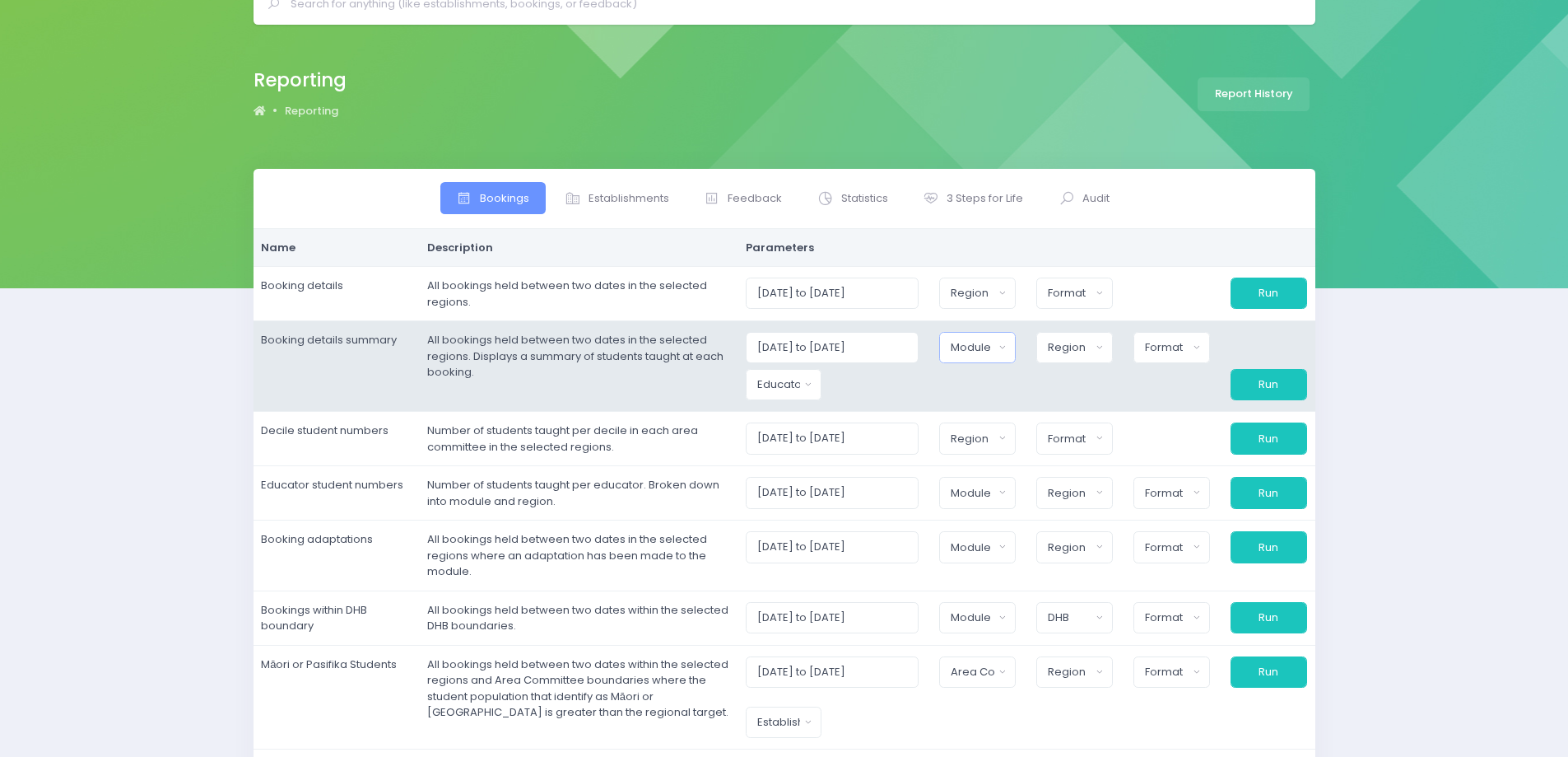
click at [994, 348] on div "Module" at bounding box center [972, 347] width 43 height 16
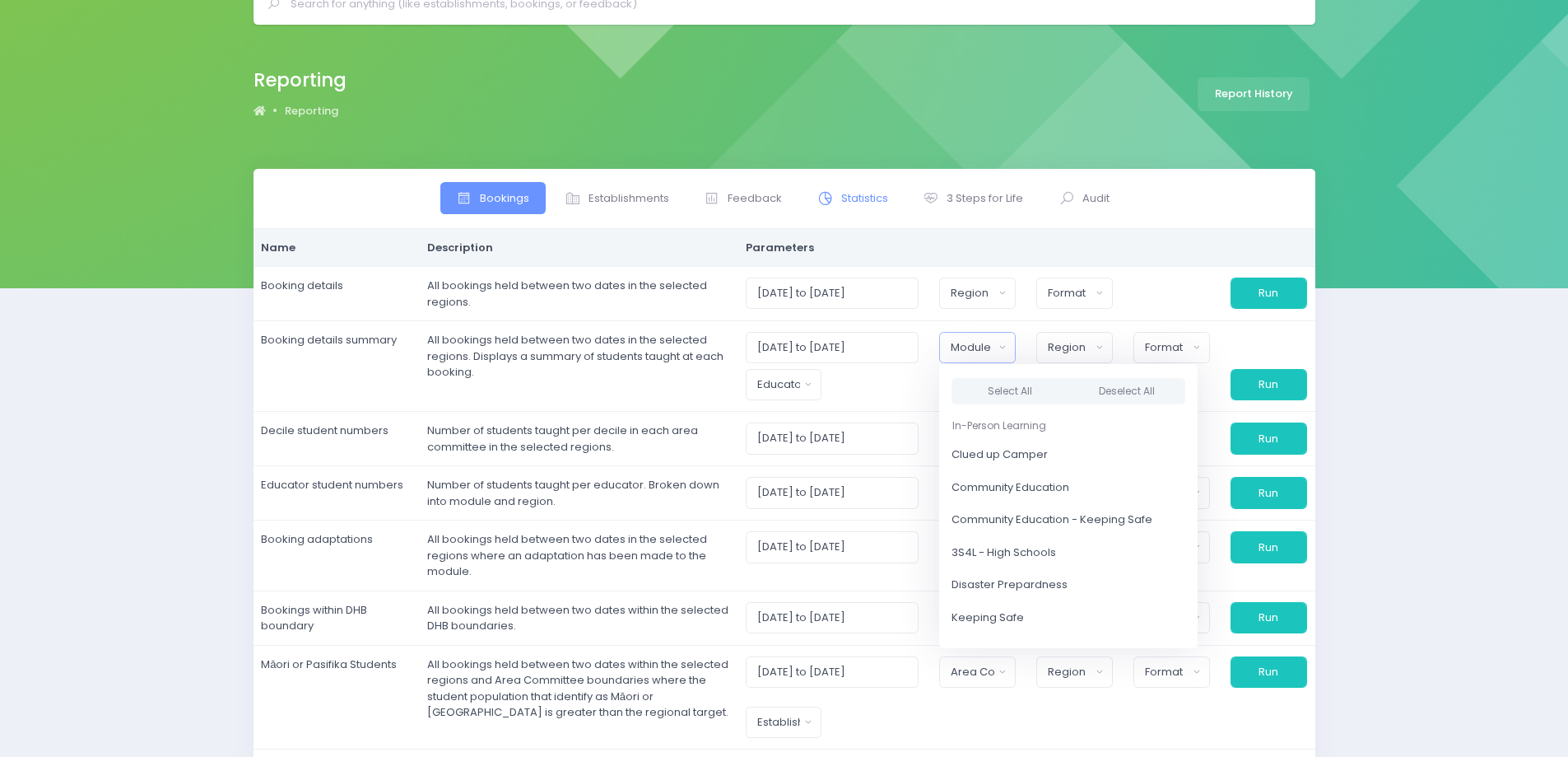
click at [865, 203] on span "Statistics" at bounding box center [865, 199] width 47 height 16
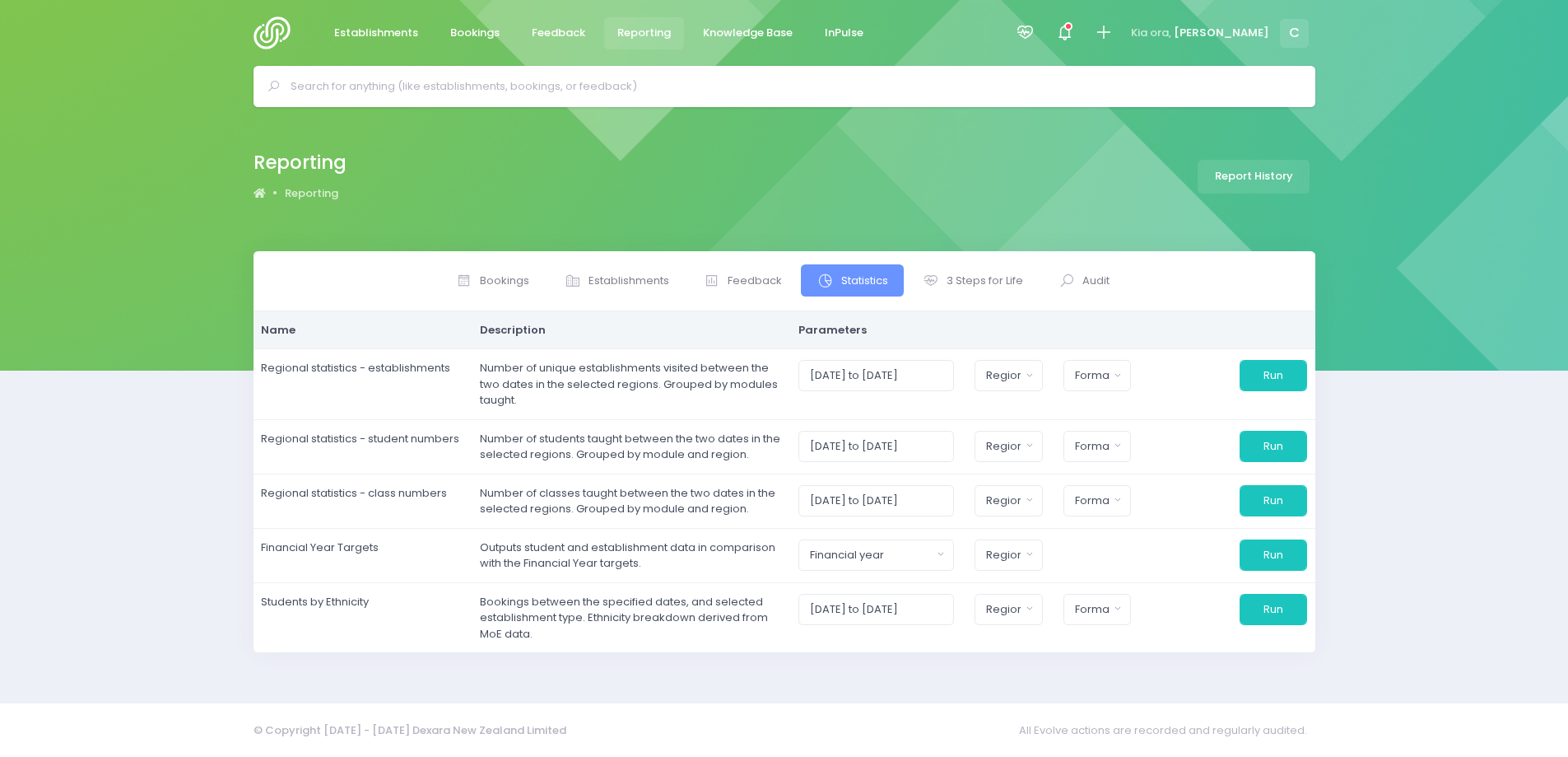
scroll to position [0, 0]
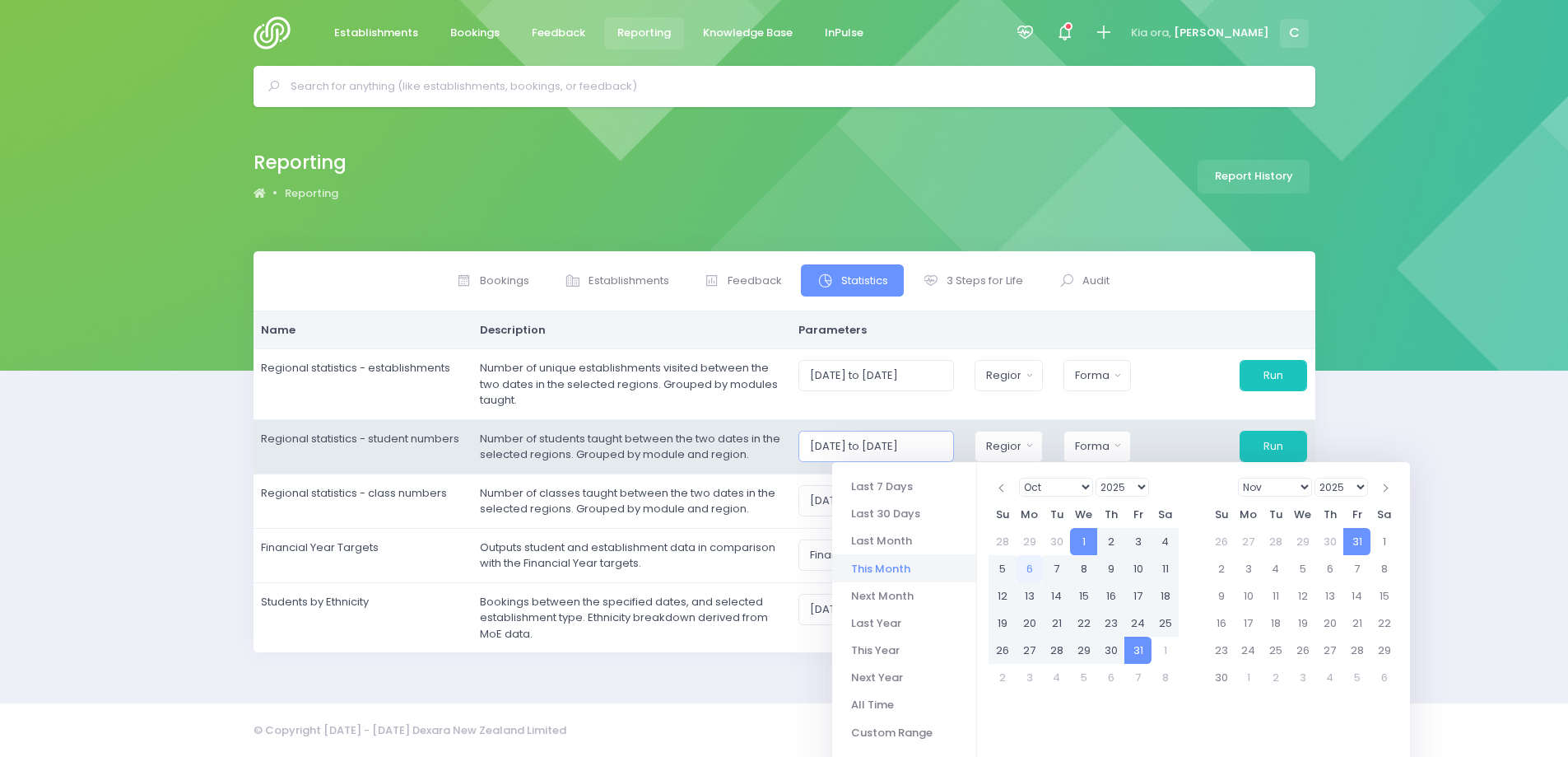
click at [903, 444] on input "[DATE] to [DATE]" at bounding box center [876, 446] width 156 height 31
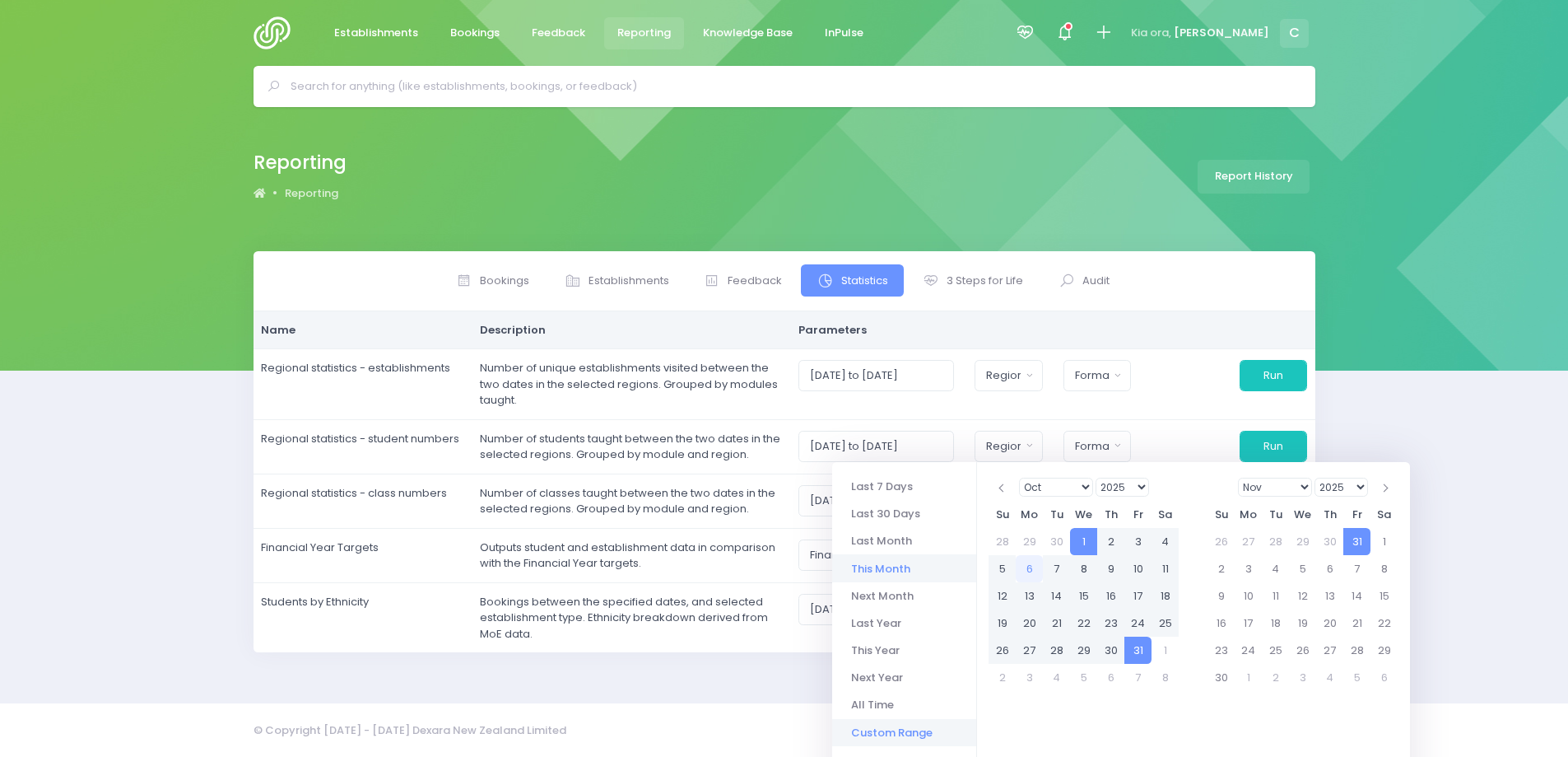
click at [901, 737] on li "Custom Range" at bounding box center [905, 732] width 144 height 28
click at [1083, 486] on select "Jan Feb Mar Apr May Jun [DATE] Aug Sep Oct Nov Dec" at bounding box center [1057, 486] width 75 height 19
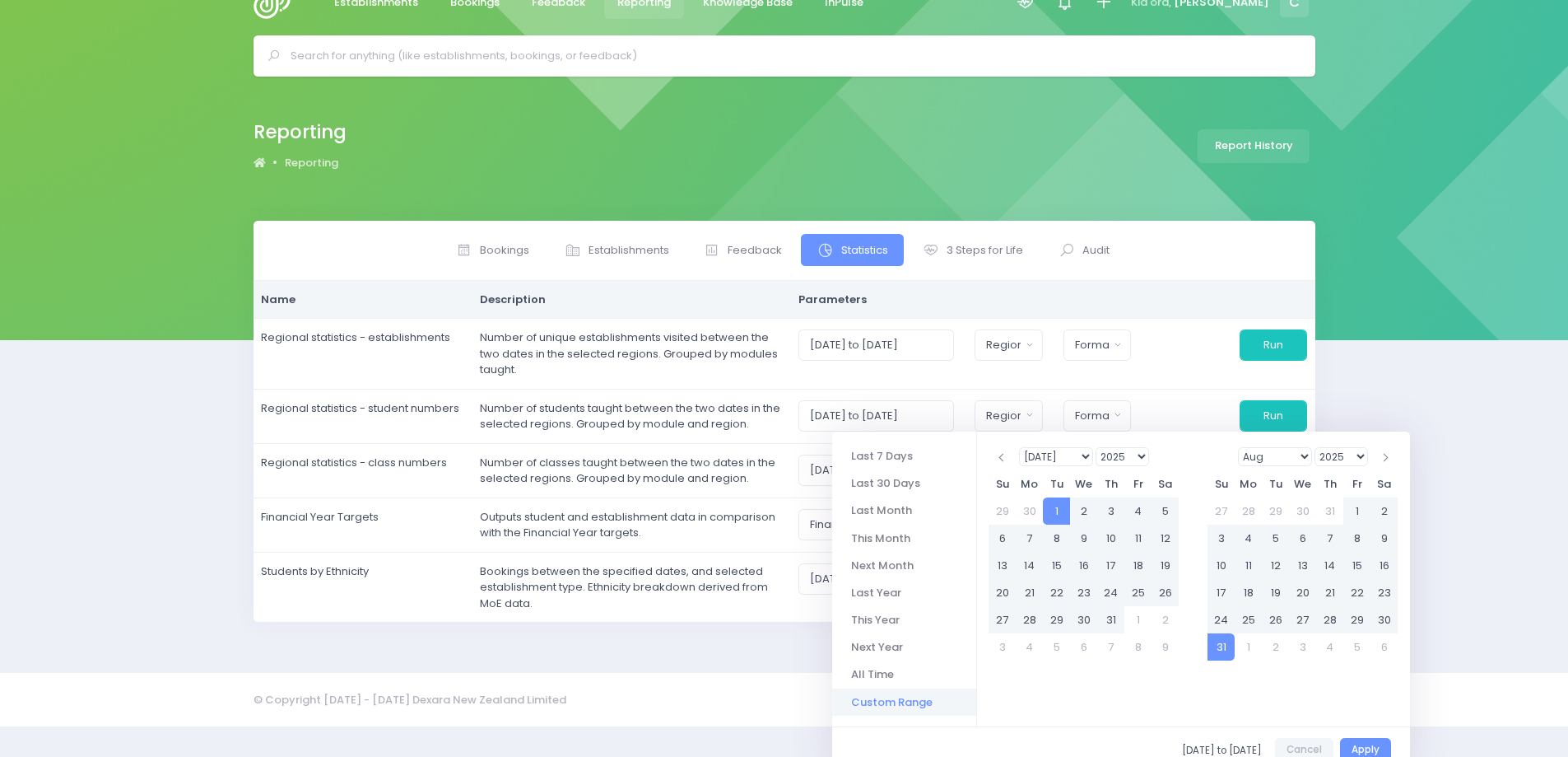
scroll to position [48, 0]
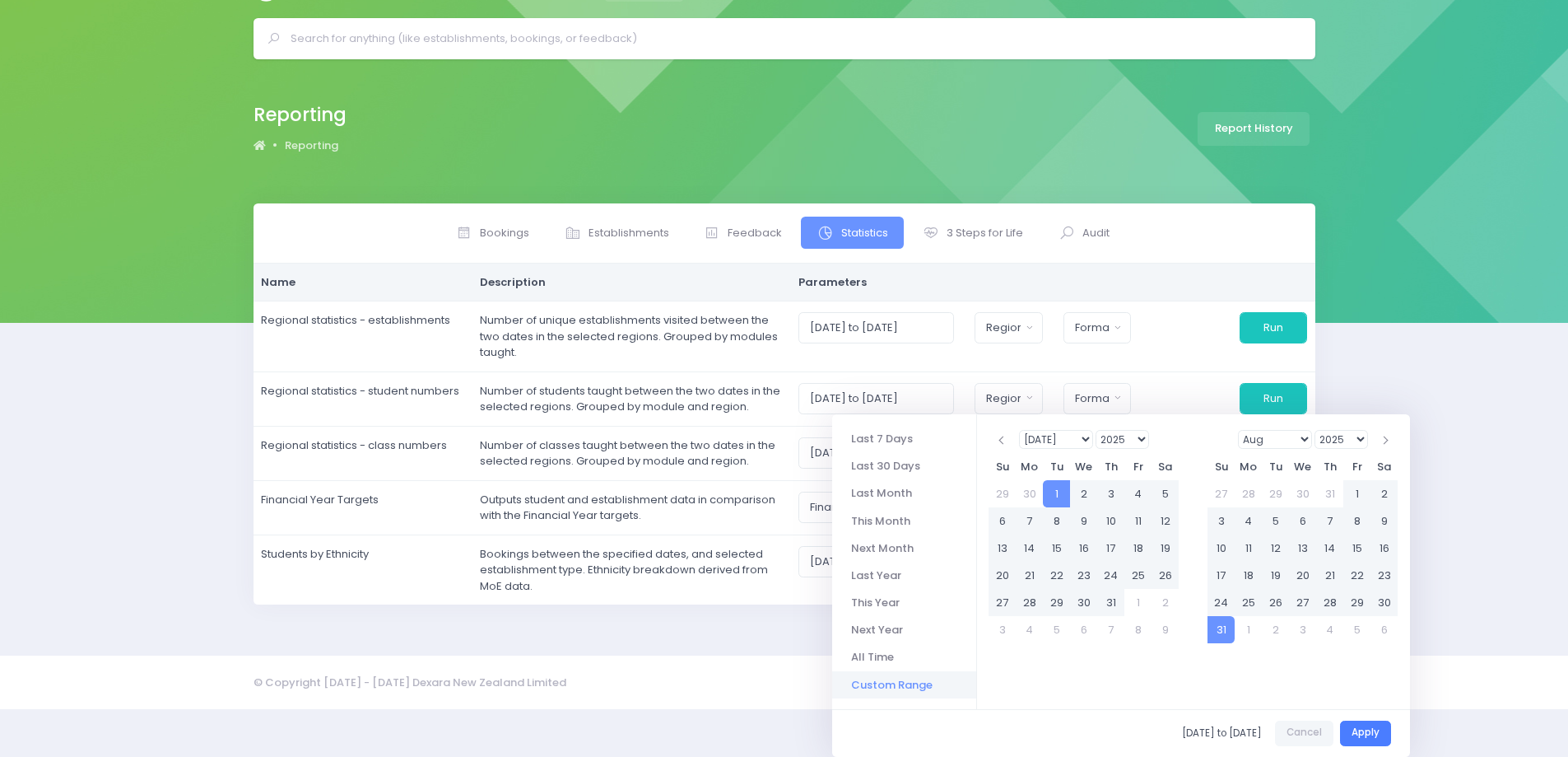
click at [1370, 729] on button "Apply" at bounding box center [1365, 733] width 51 height 26
type input "01/07/2025 to 31/08/2025"
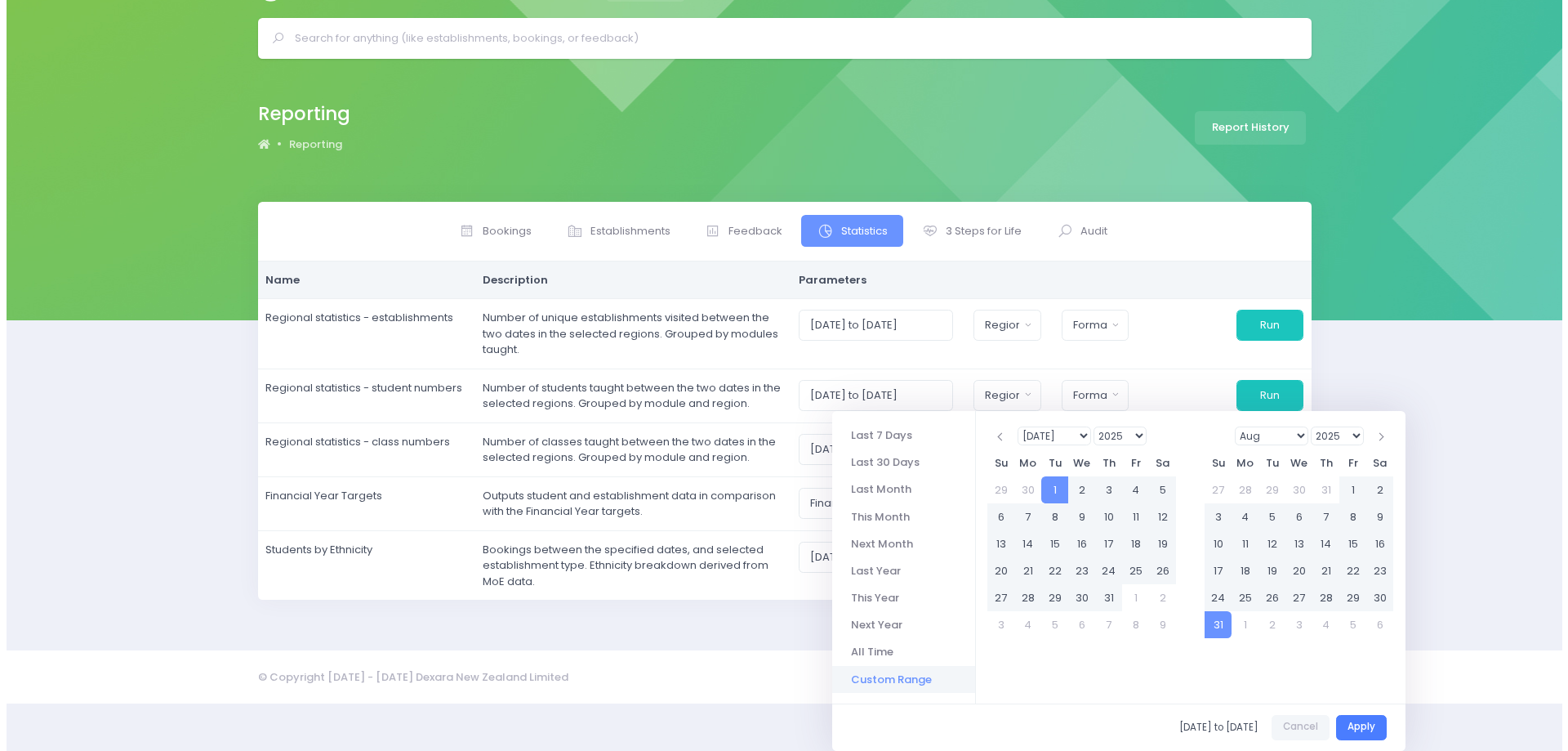
scroll to position [0, 0]
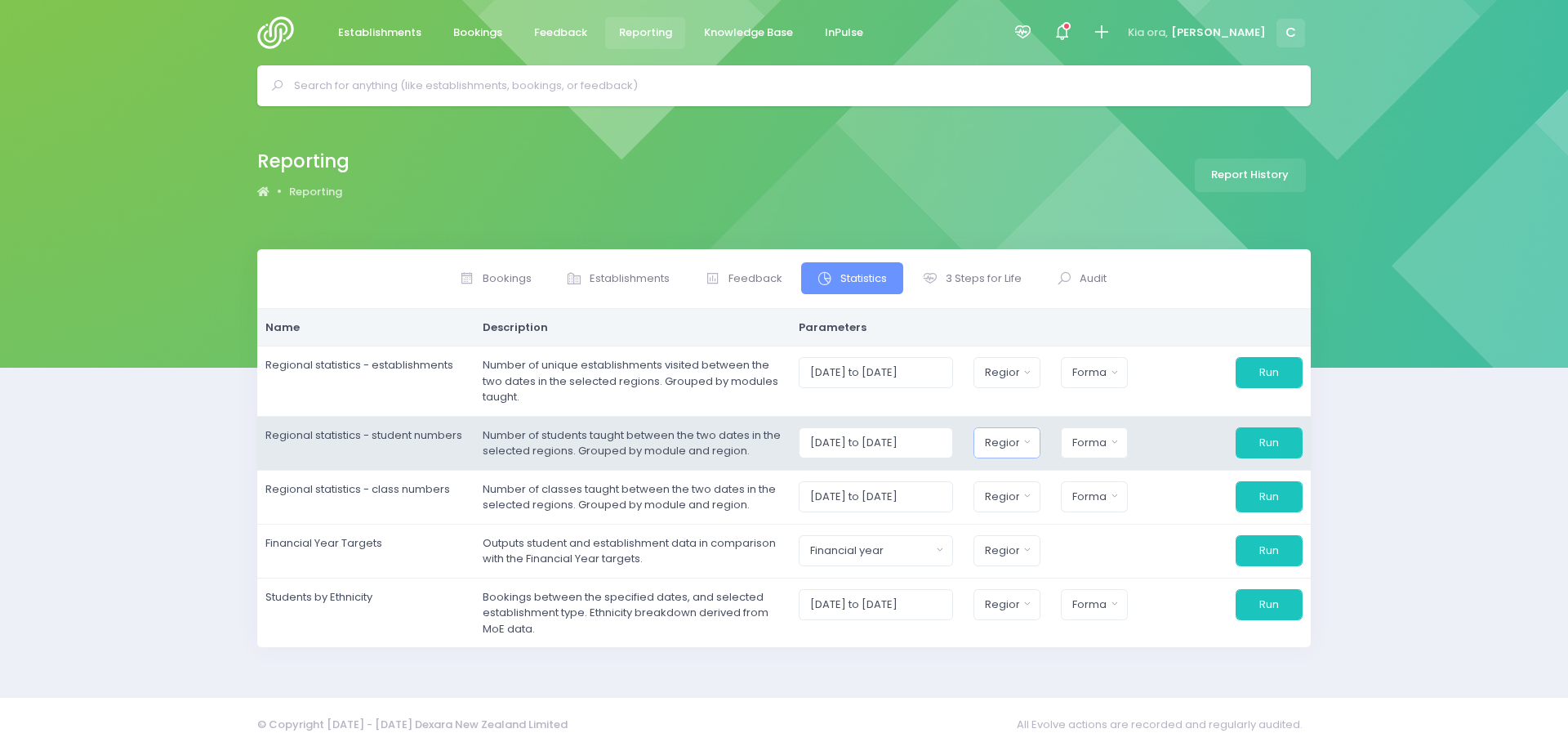
click at [1019, 447] on div "Region" at bounding box center [1002, 443] width 34 height 16
click at [1037, 493] on button "Select All" at bounding box center [1023, 485] width 75 height 27
select select "Northern"
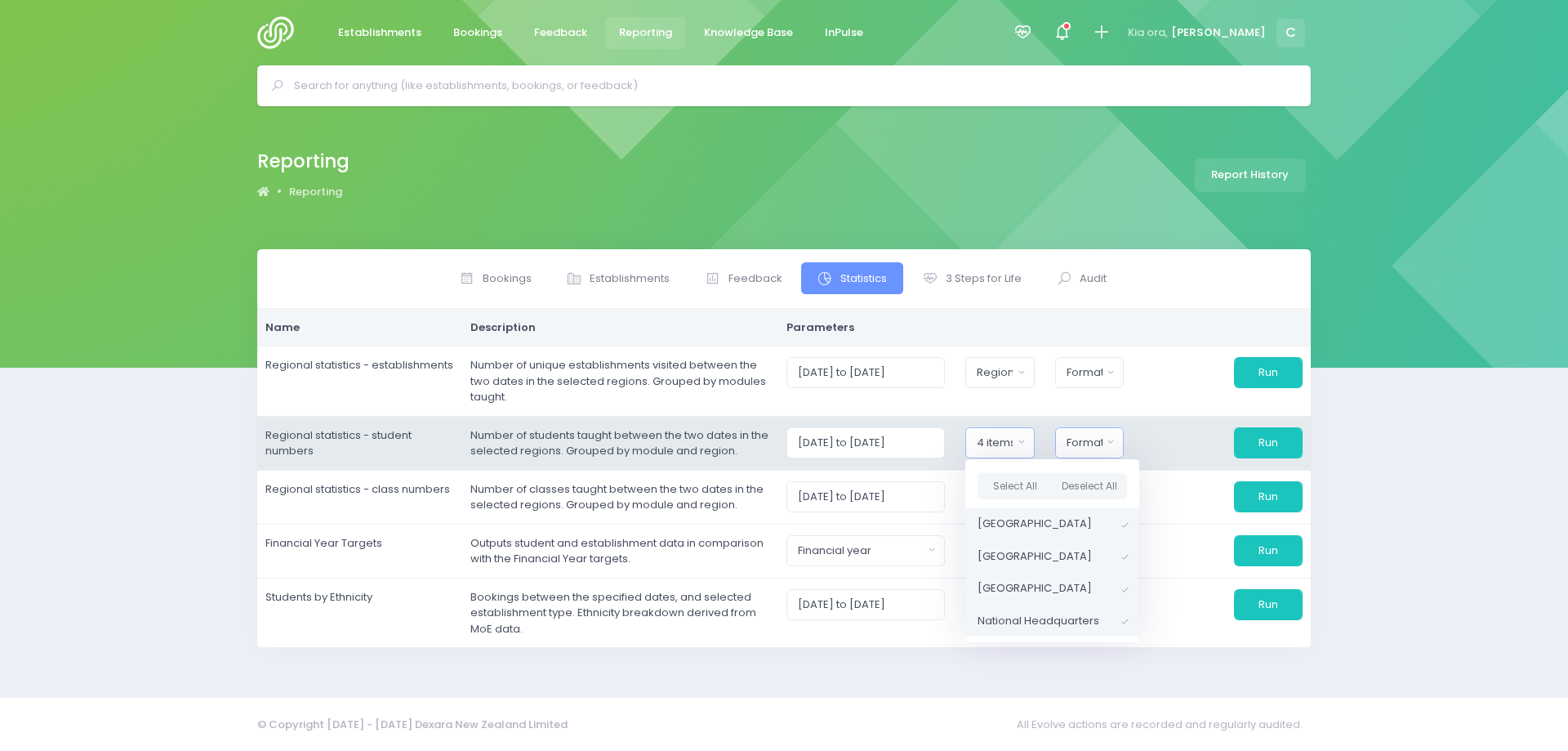
click at [1095, 439] on div "Format" at bounding box center [1085, 443] width 36 height 16
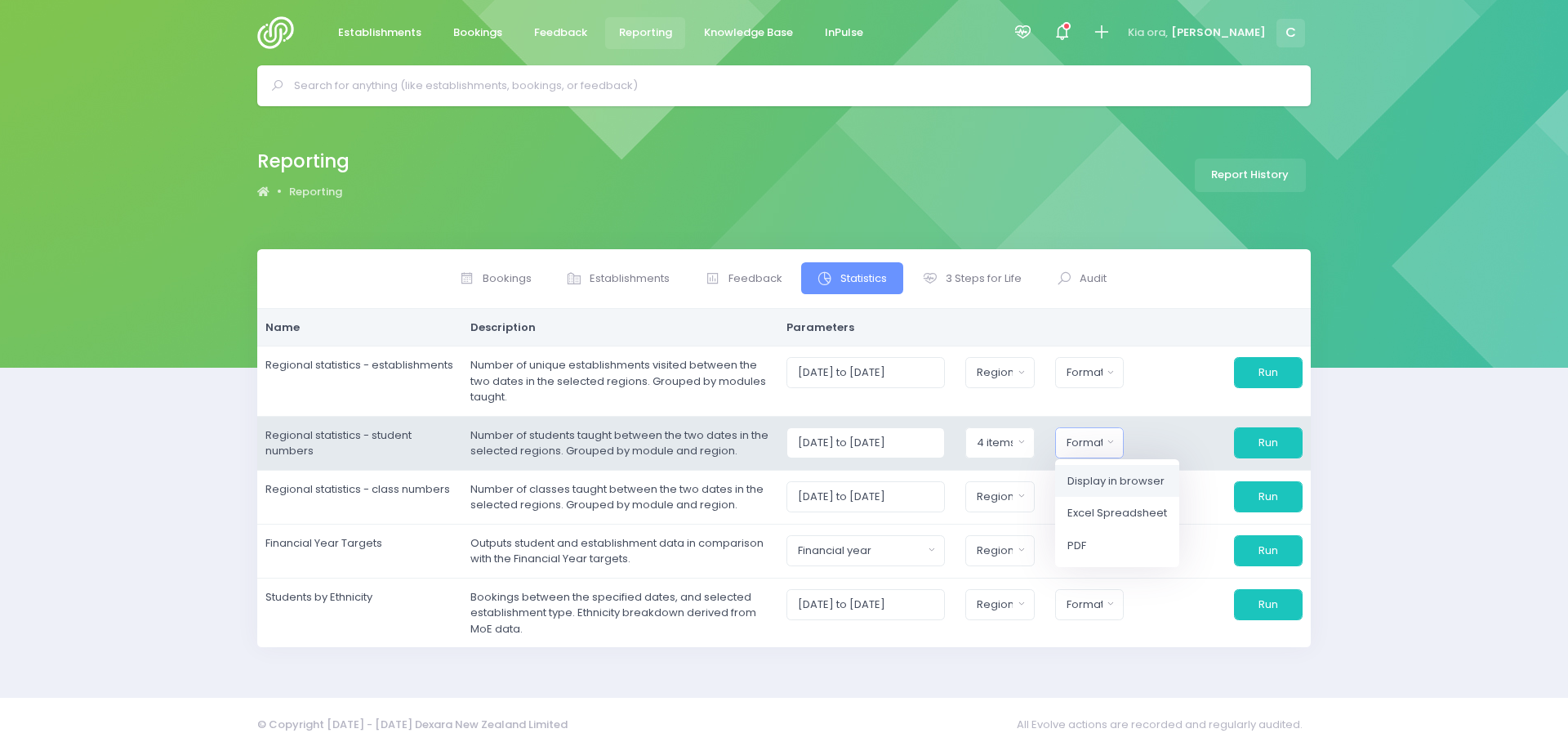
click at [1132, 482] on span "Display in browser" at bounding box center [1116, 480] width 97 height 16
select select "web"
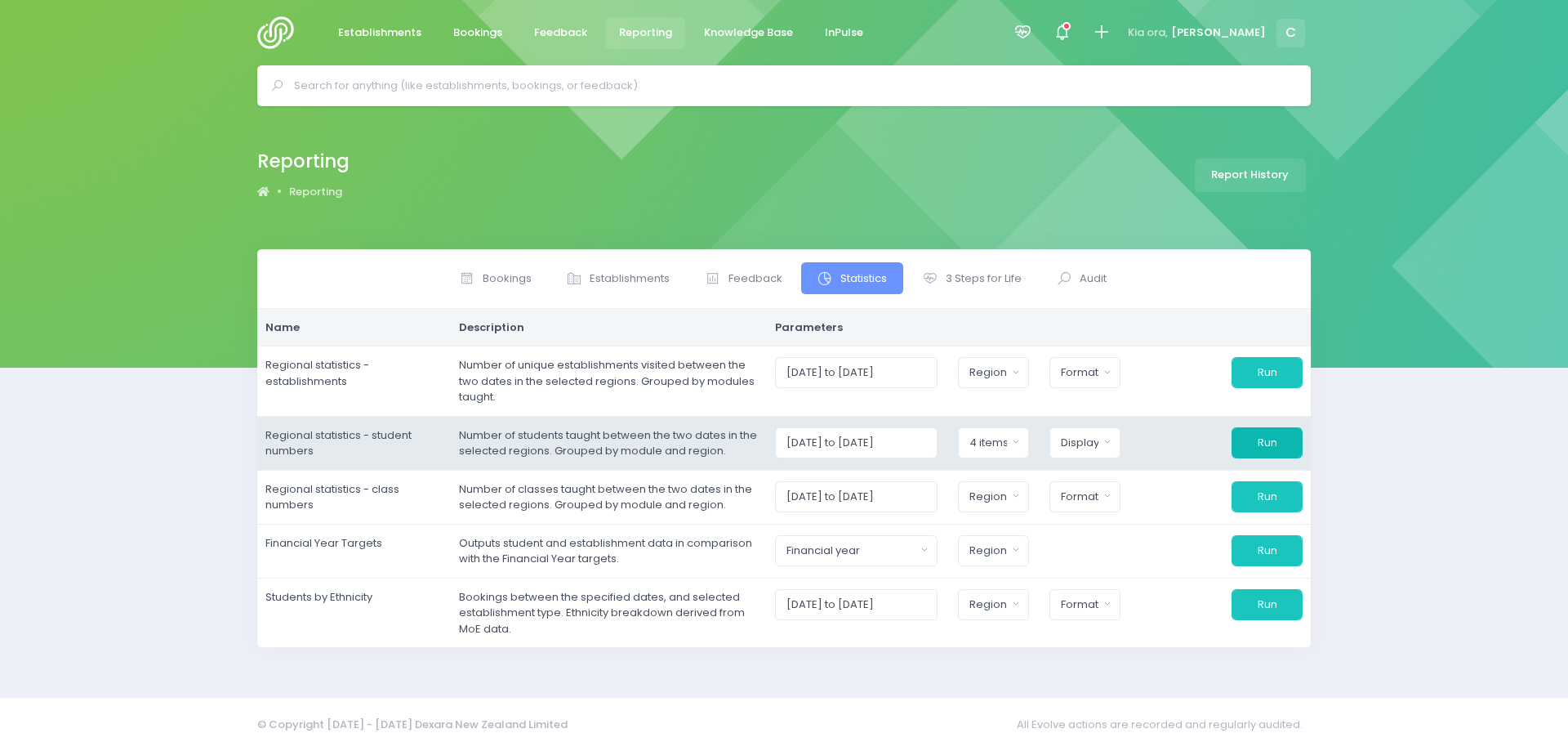
click at [1281, 437] on button "Run" at bounding box center [1267, 443] width 71 height 31
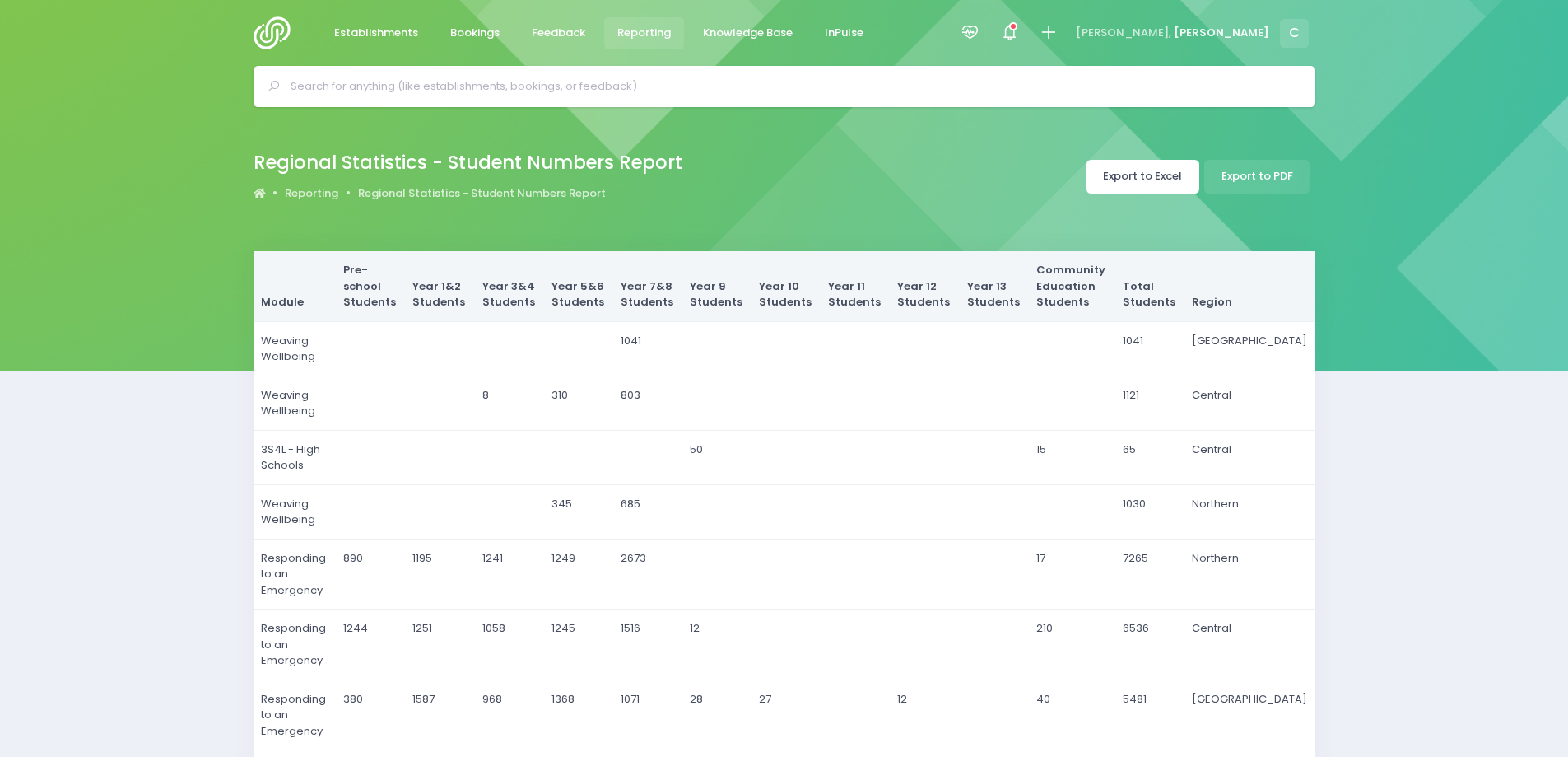
click at [1154, 173] on link "Export to Excel" at bounding box center [1142, 176] width 113 height 34
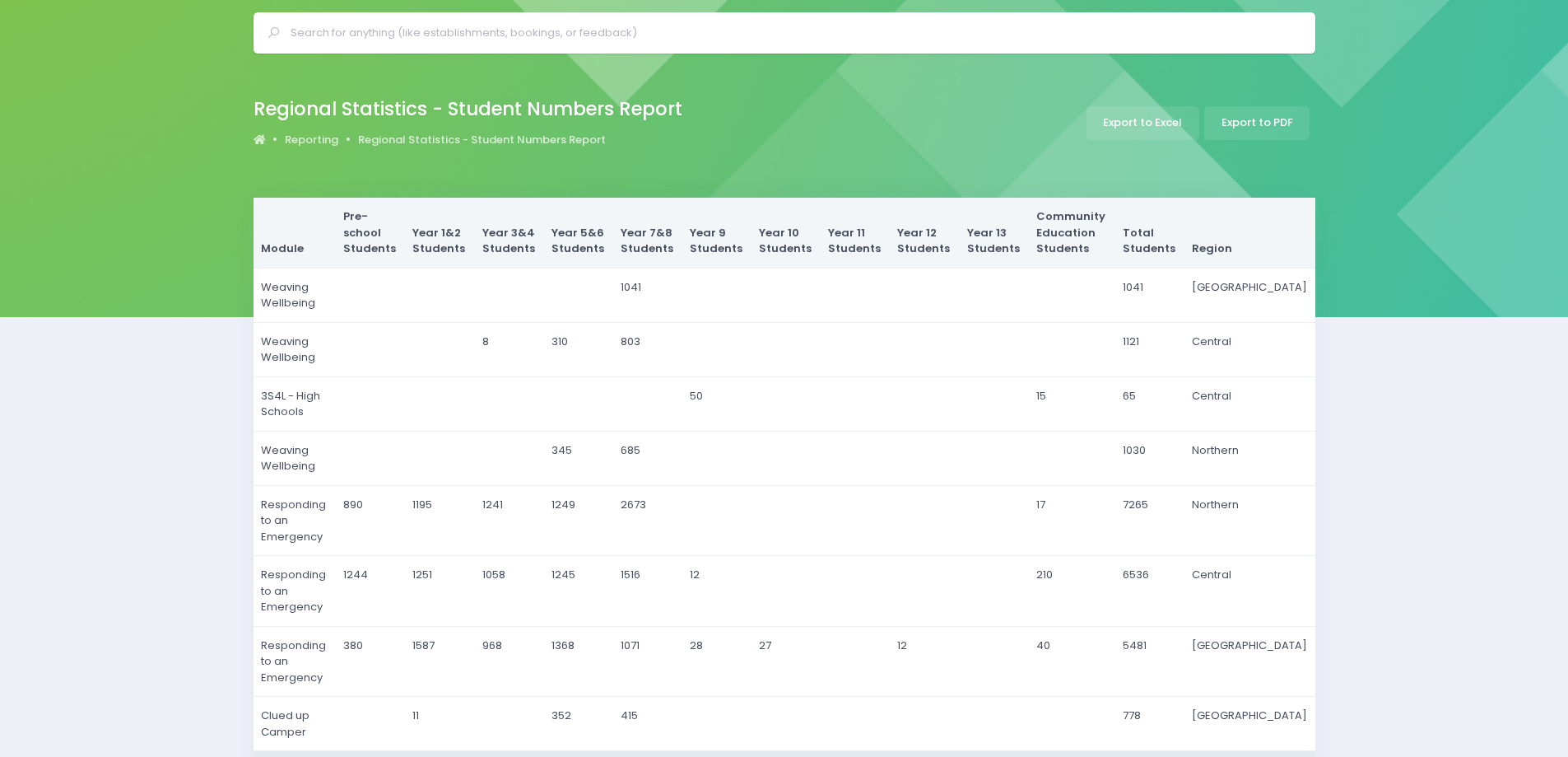
scroll to position [82, 0]
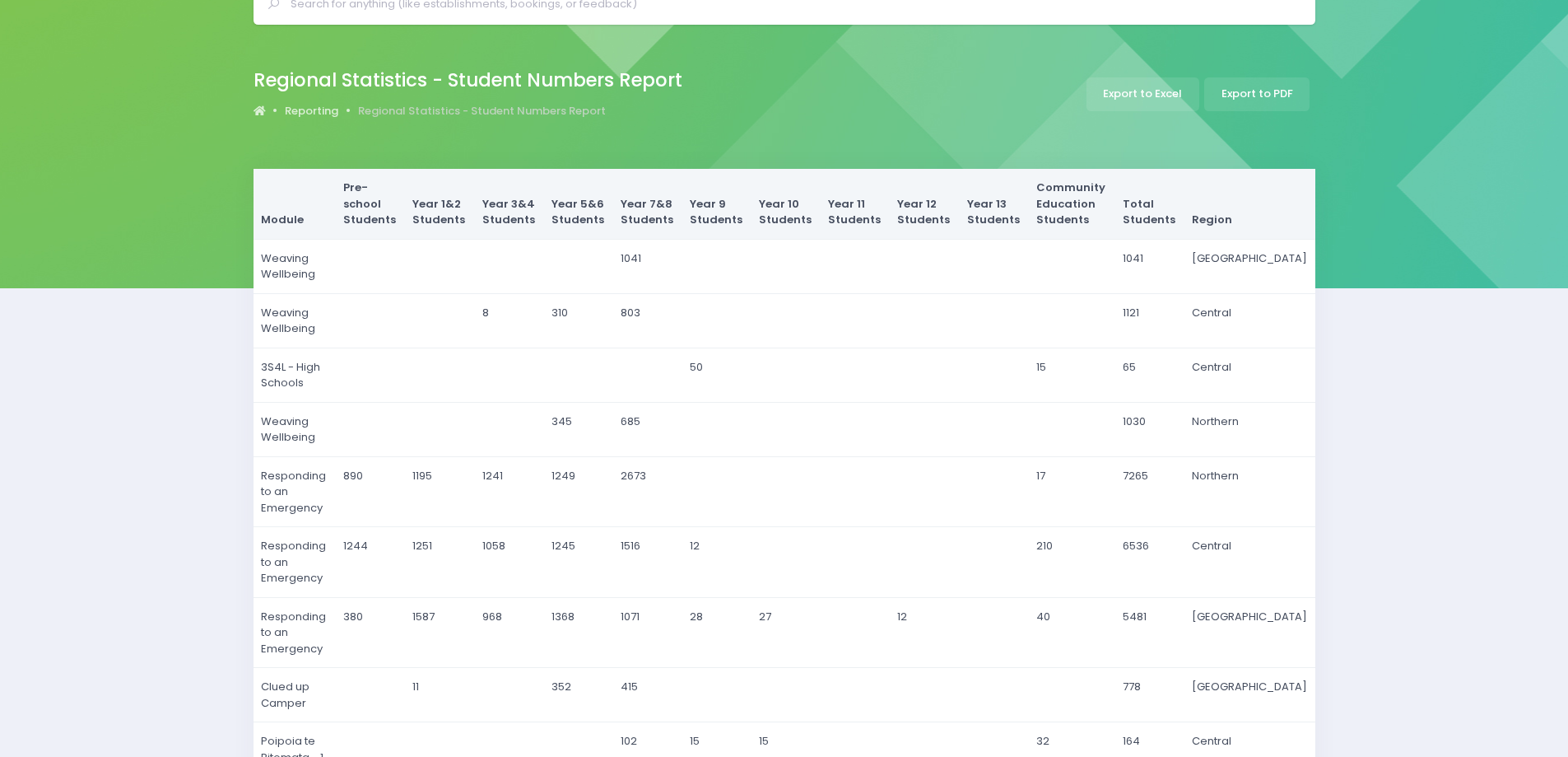
click at [431, 109] on link "Regional Statistics - Student Numbers Report" at bounding box center [482, 111] width 248 height 16
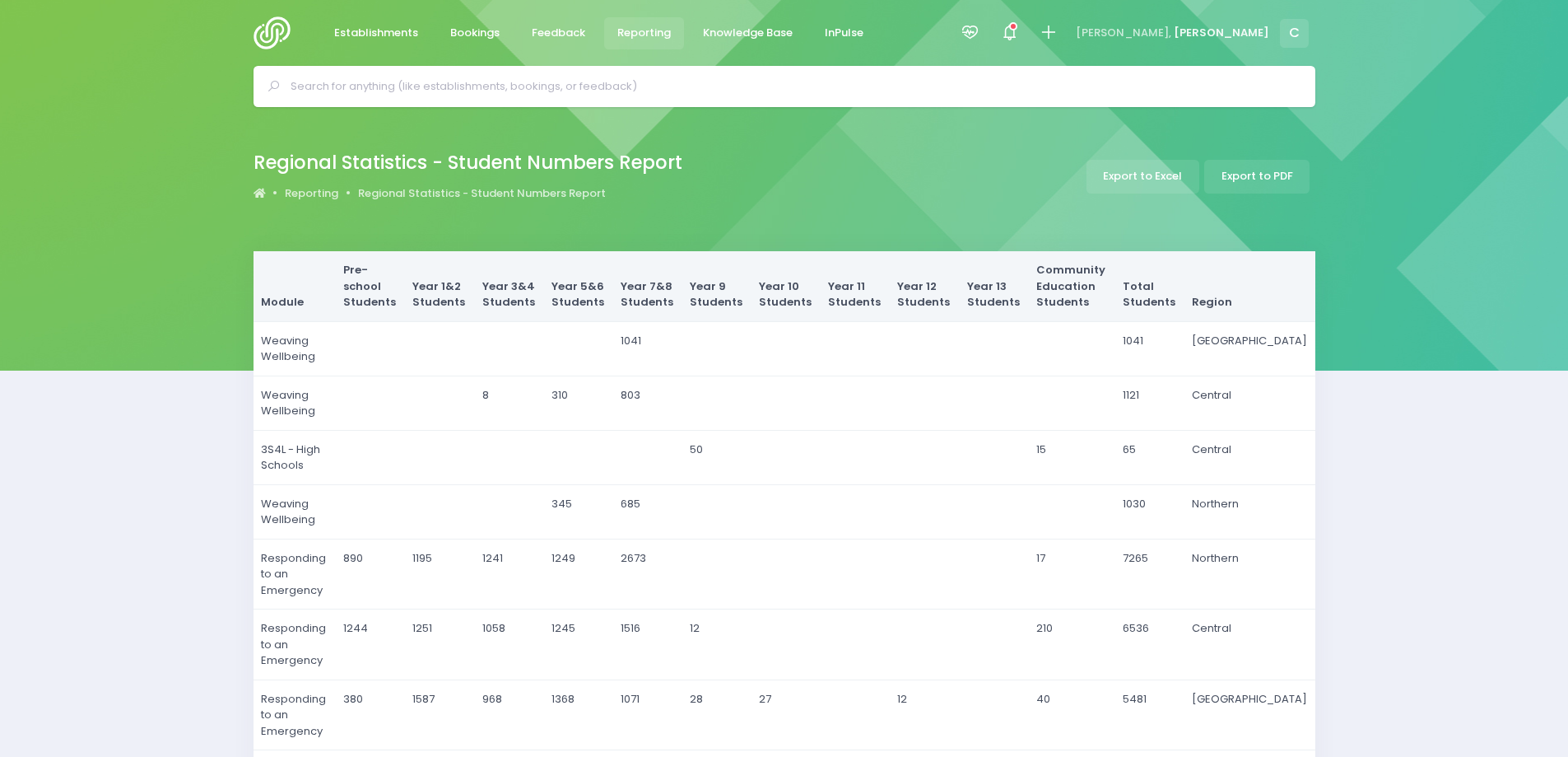
click at [648, 23] on link "Reporting" at bounding box center [645, 33] width 81 height 32
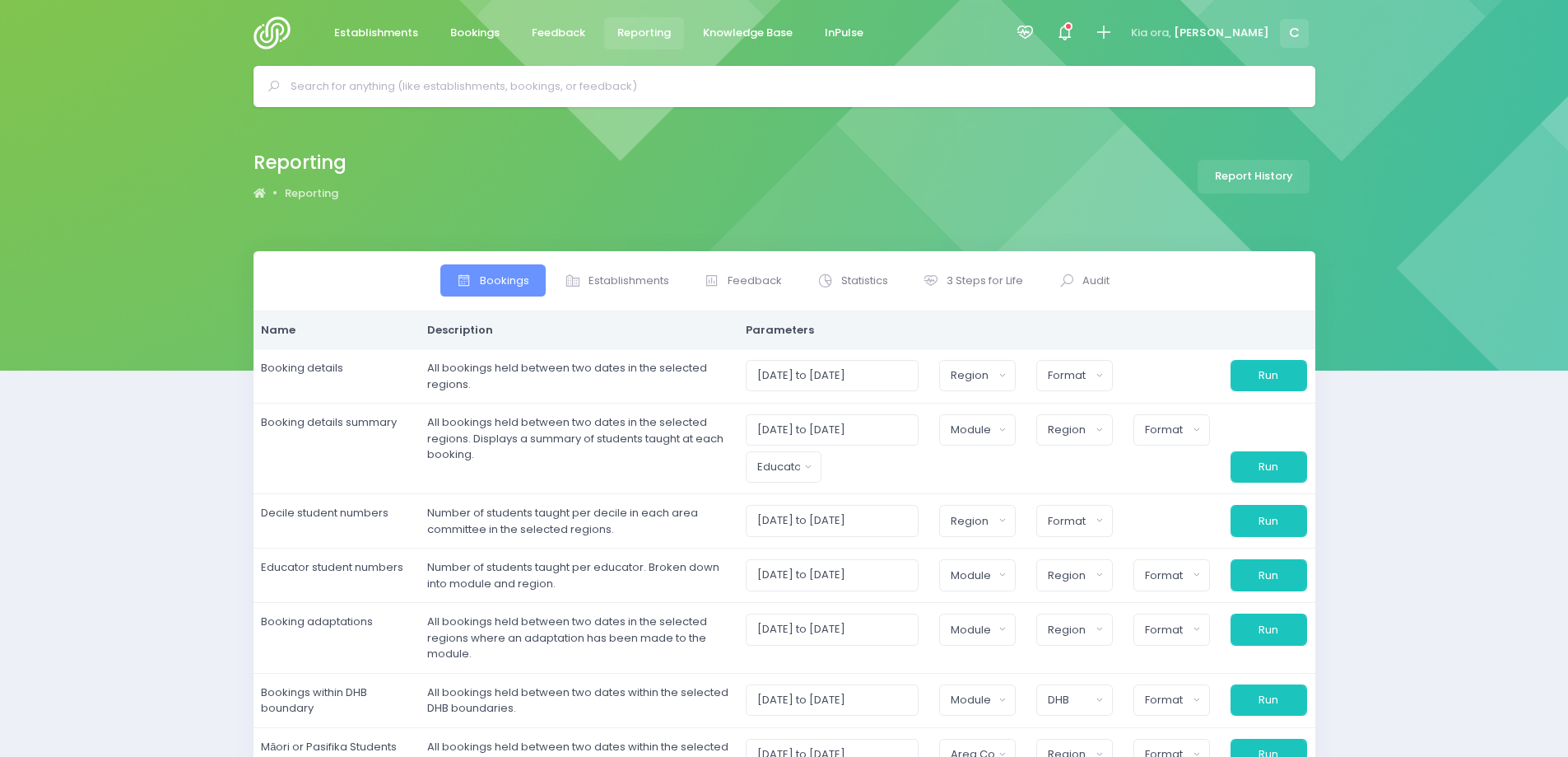
select select
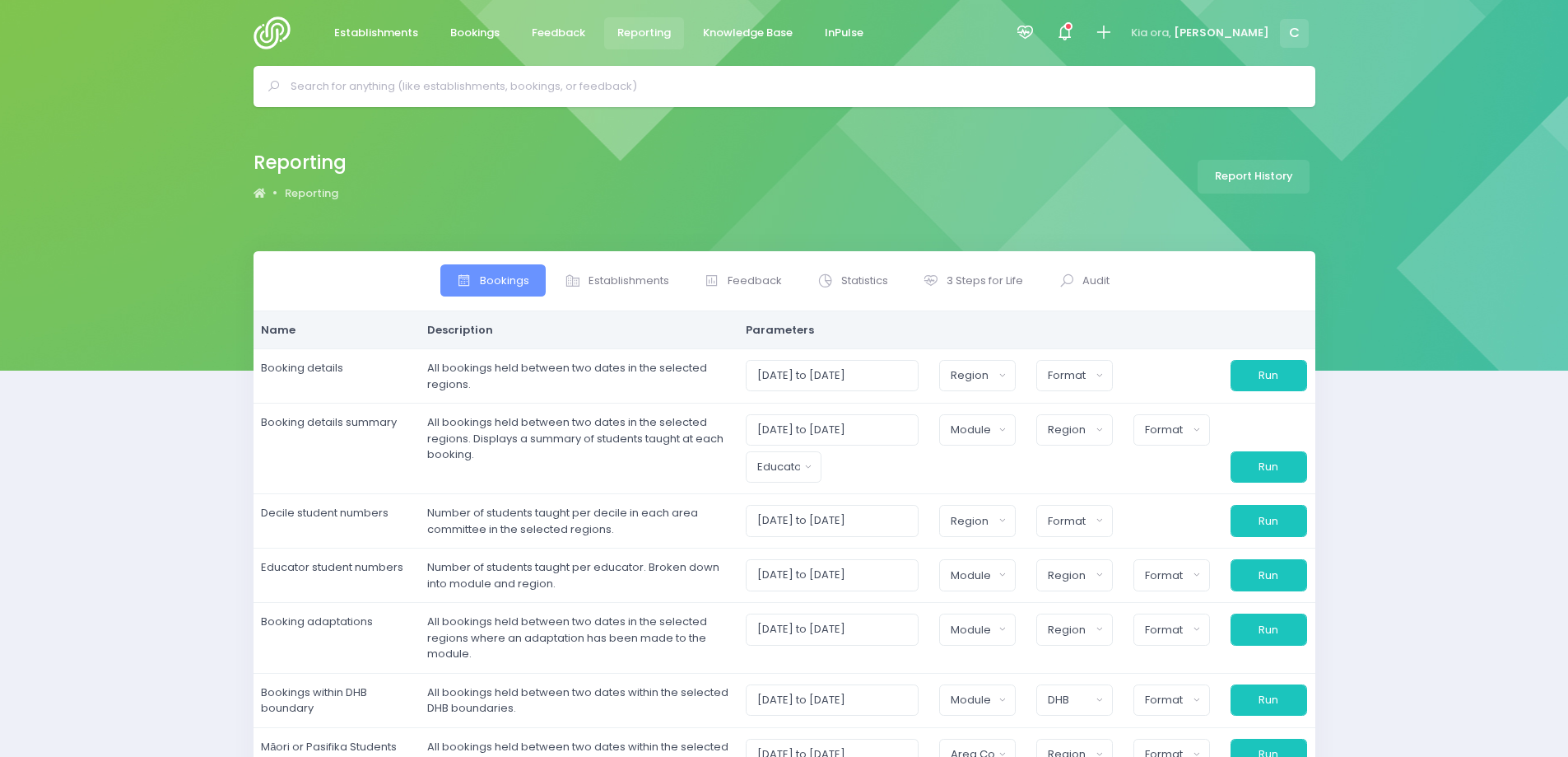
select select
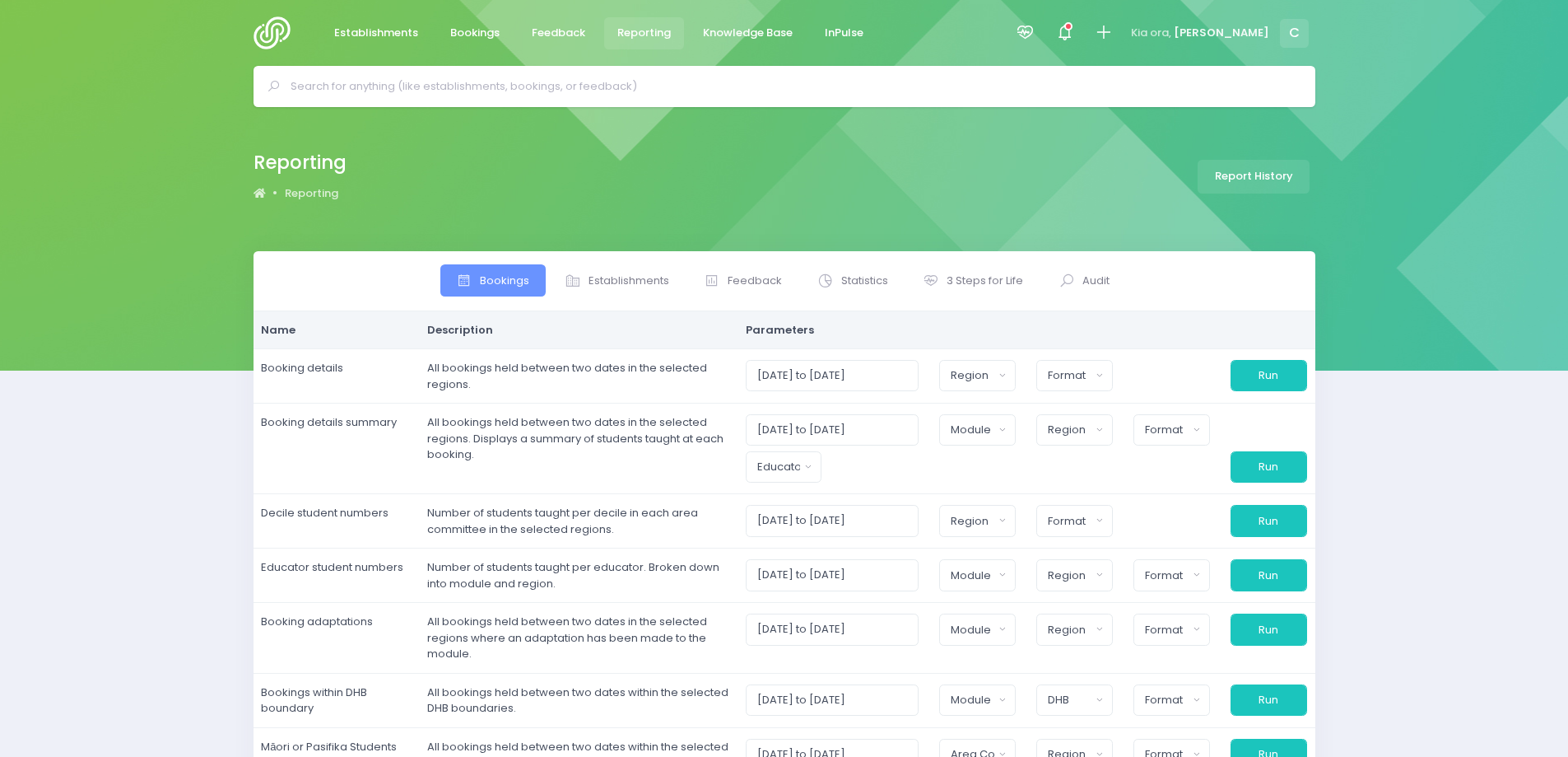
select select
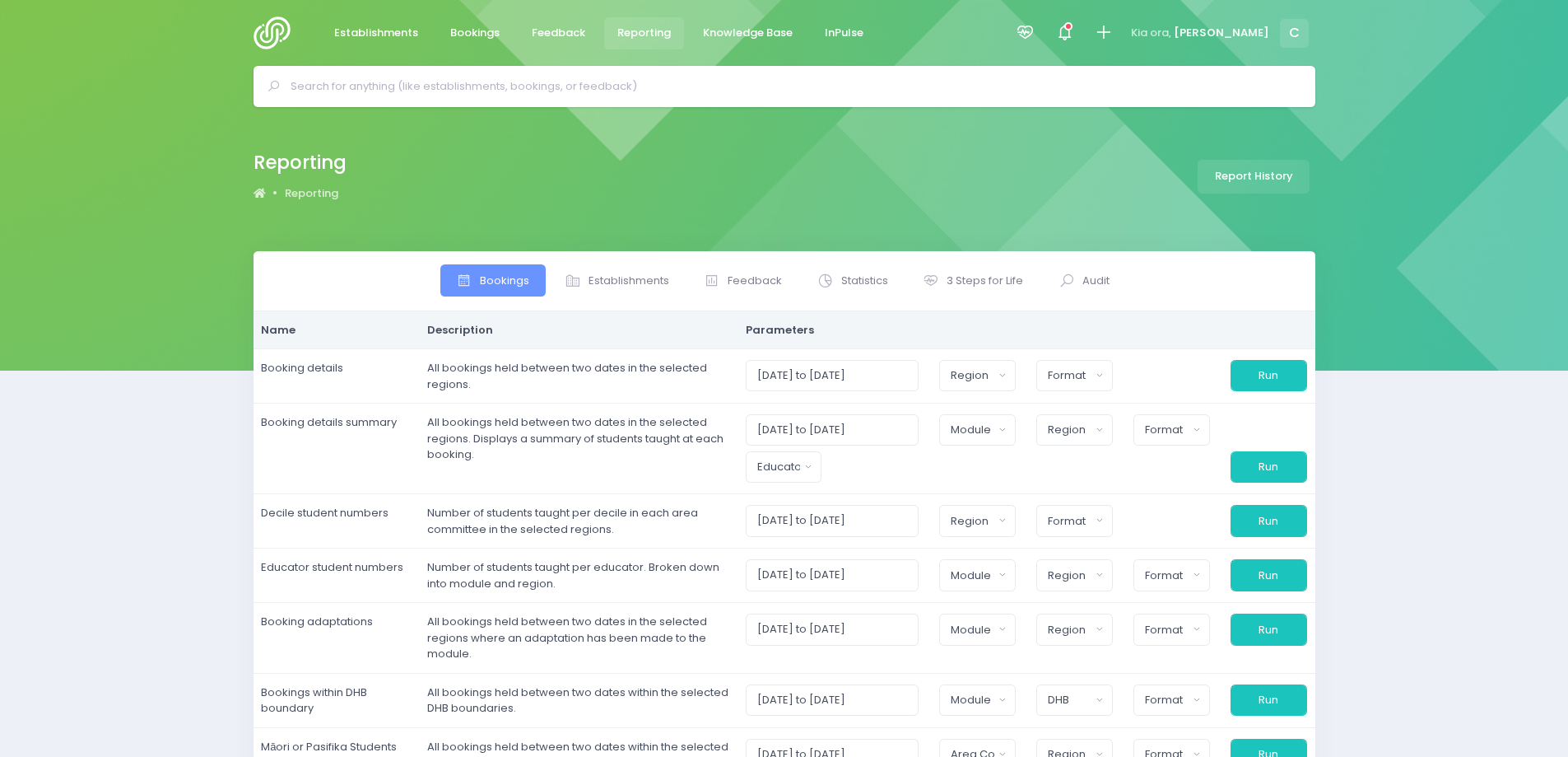
select select
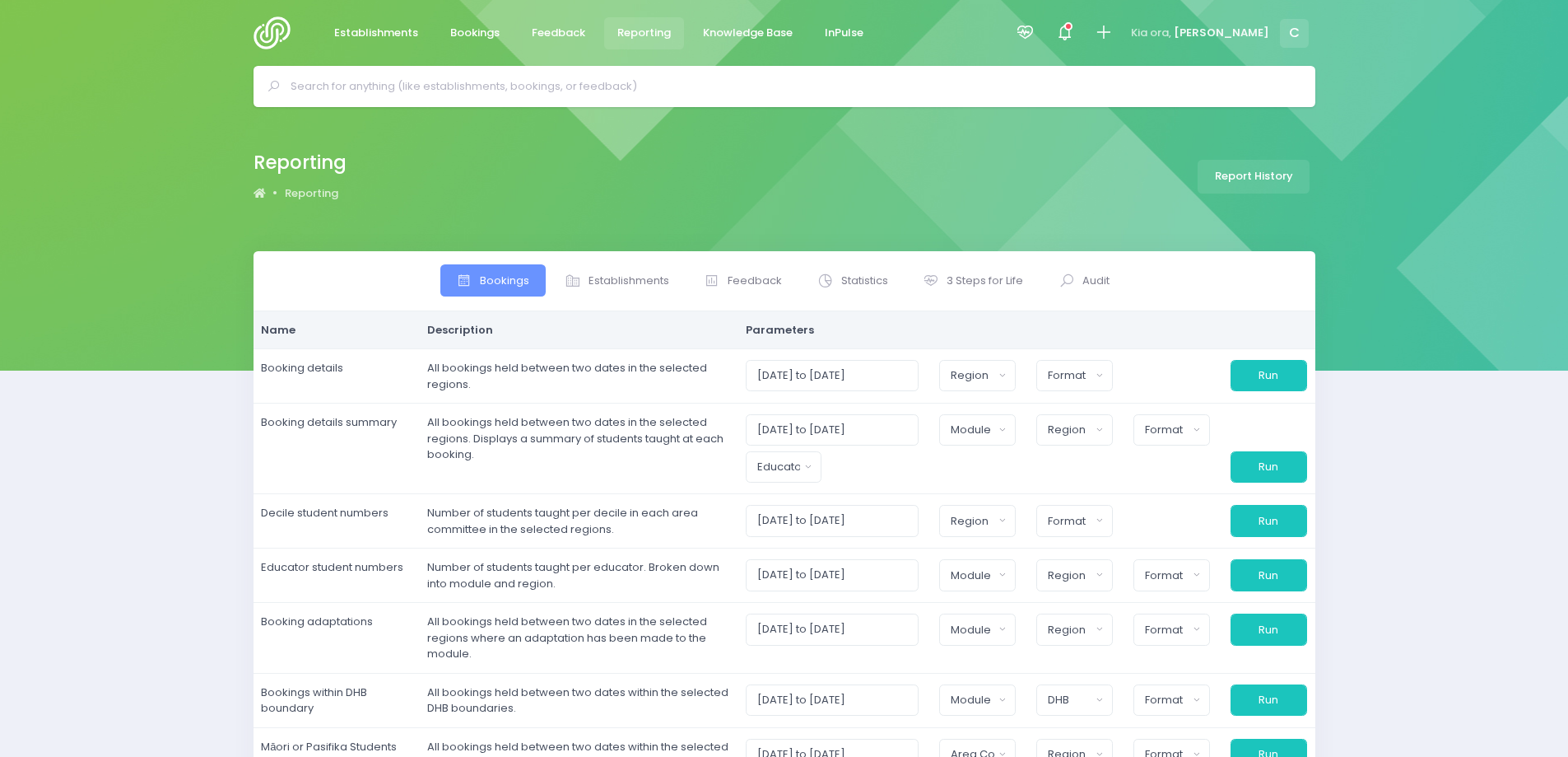
select select
click at [857, 279] on span "Statistics" at bounding box center [865, 281] width 47 height 16
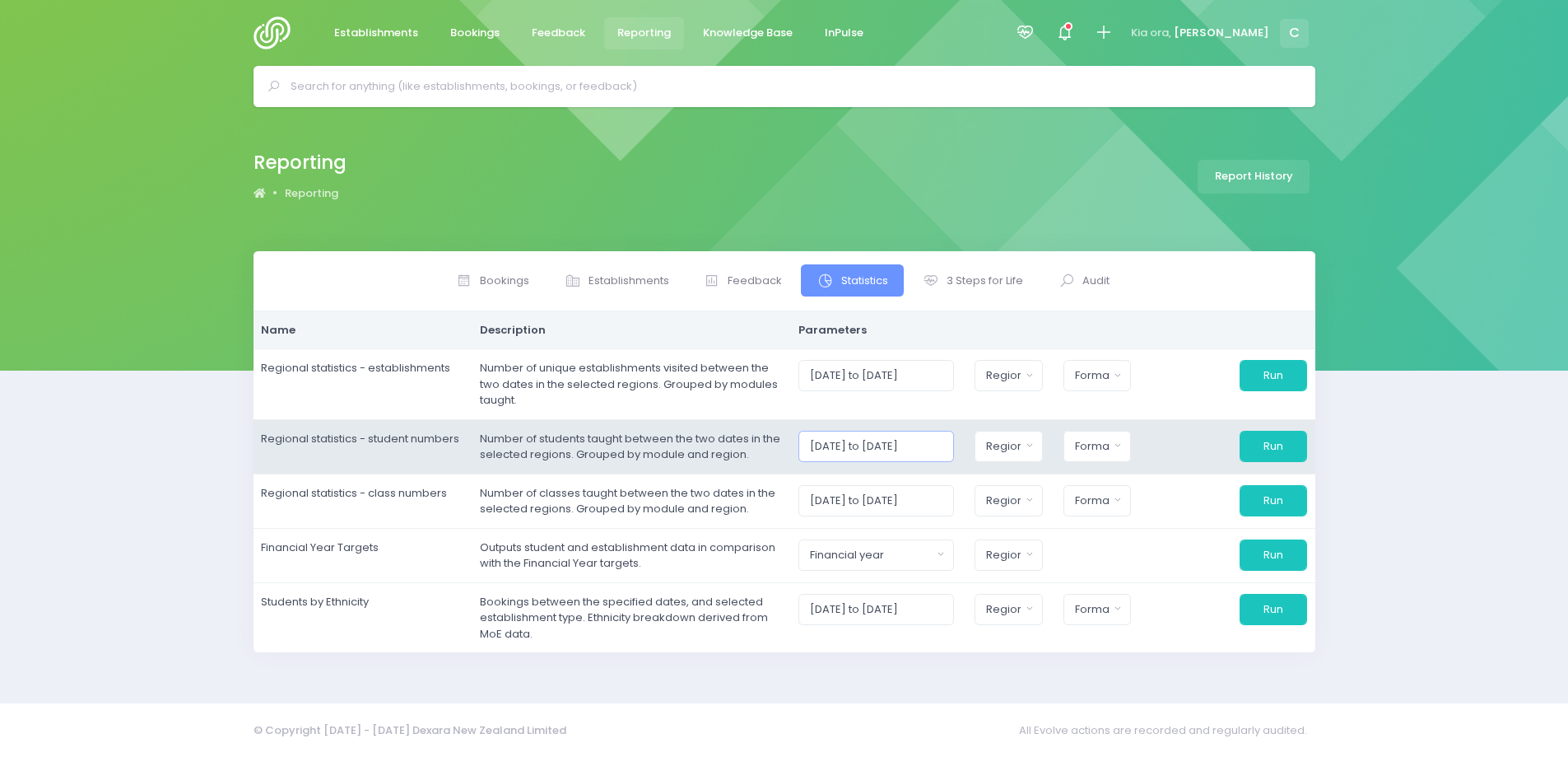
click at [881, 441] on input "[DATE] to [DATE]" at bounding box center [876, 446] width 156 height 31
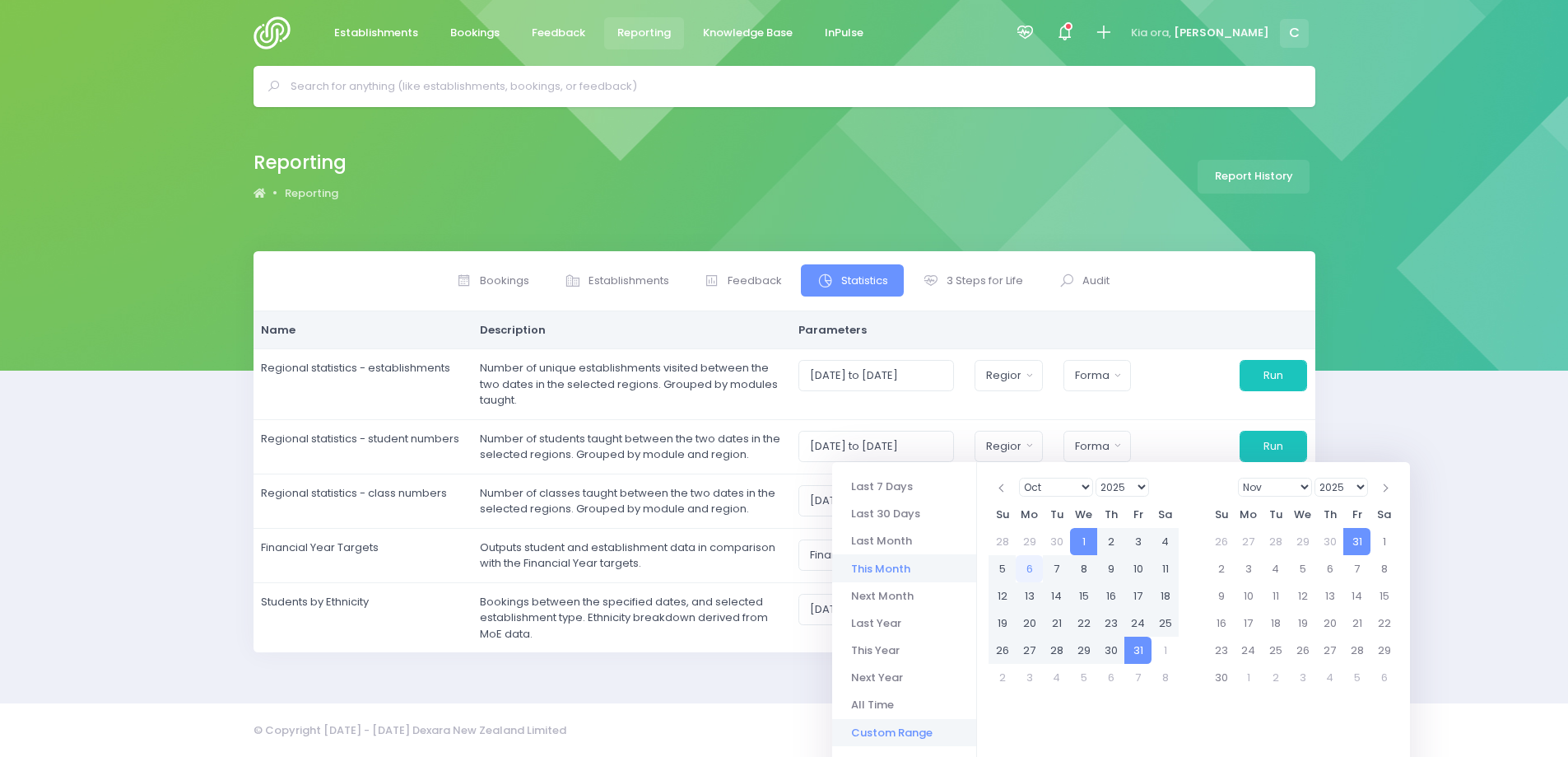
click at [886, 735] on li "Custom Range" at bounding box center [905, 732] width 144 height 28
click at [1085, 488] on select "Jan Feb Mar Apr May Jun [DATE] Aug Sep Oct Nov Dec" at bounding box center [1057, 486] width 75 height 19
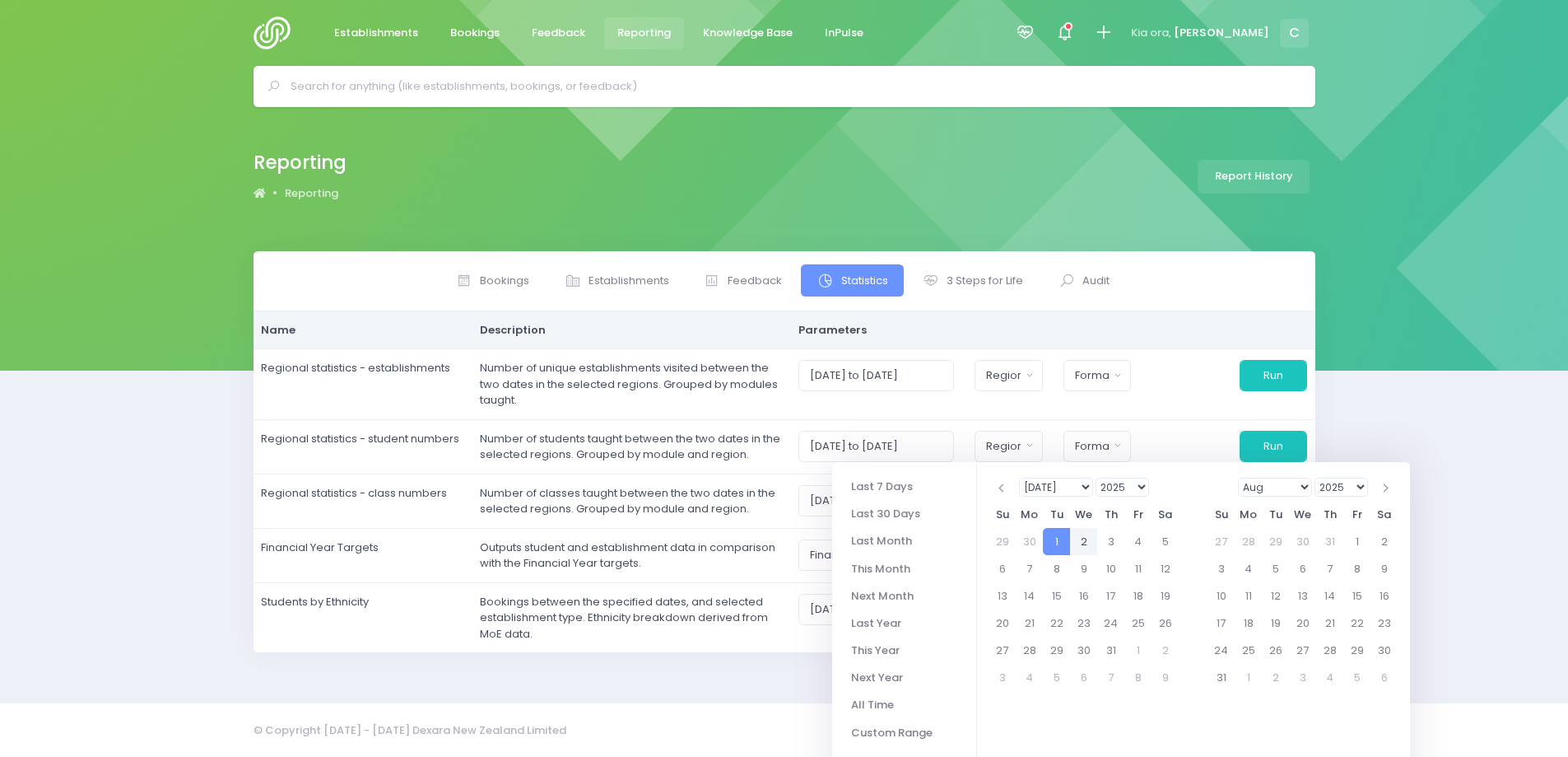
click at [1304, 487] on select "Jan Feb Mar Apr May Jun [DATE] Aug Sep Oct Nov Dec" at bounding box center [1276, 486] width 75 height 19
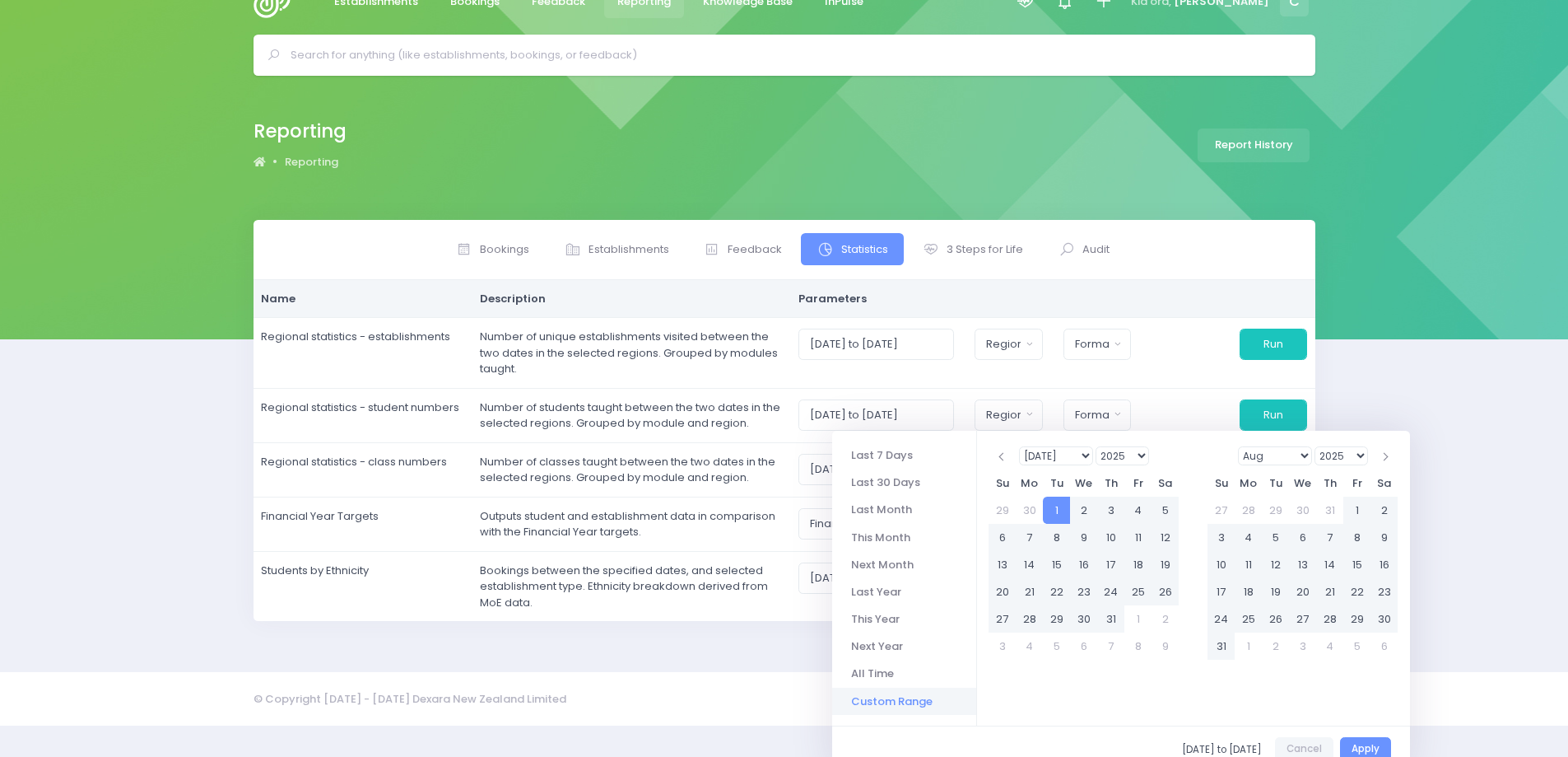
scroll to position [48, 0]
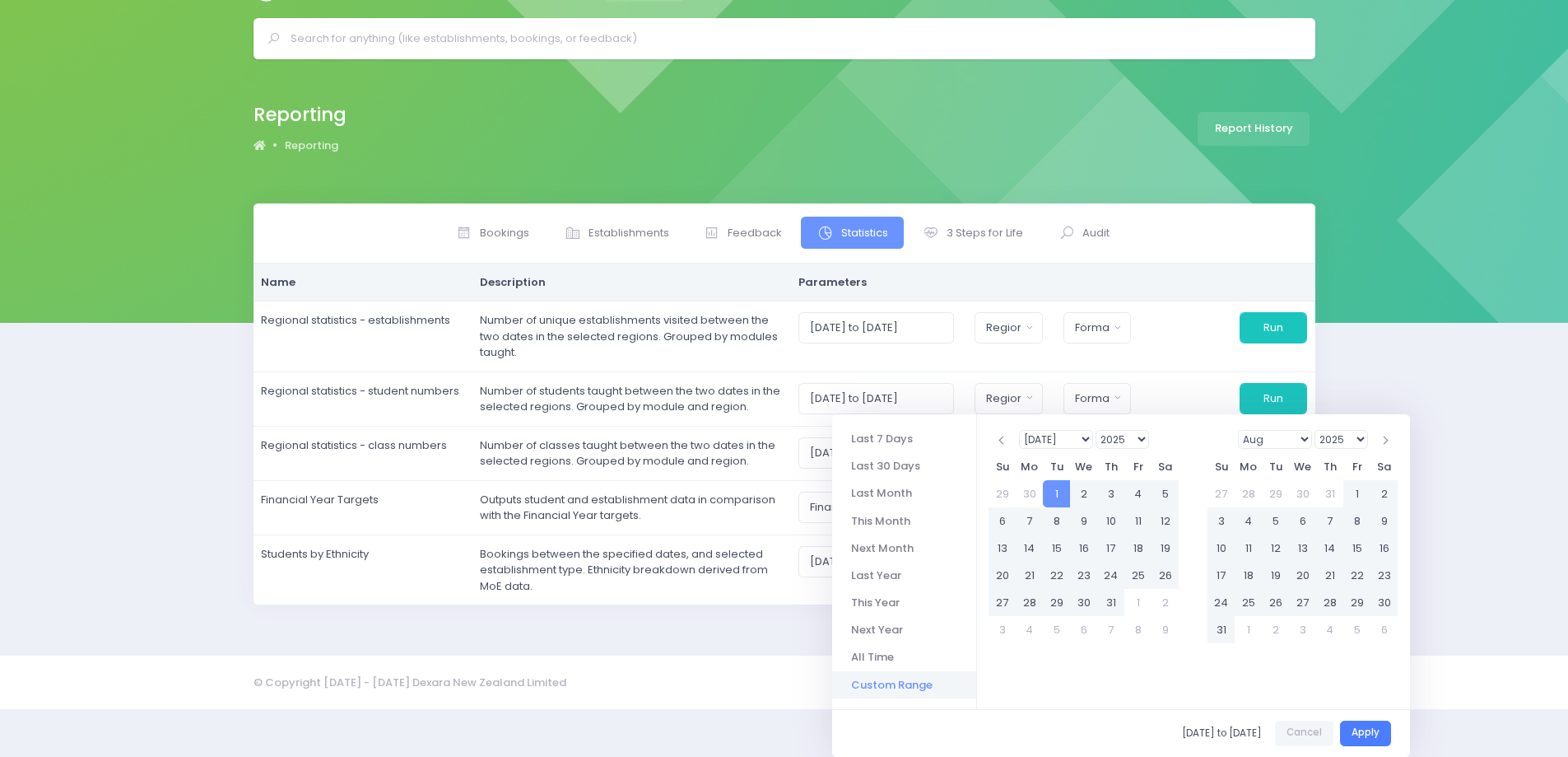
click at [1363, 734] on button "Apply" at bounding box center [1365, 733] width 51 height 26
type input "[DATE] to [DATE]"
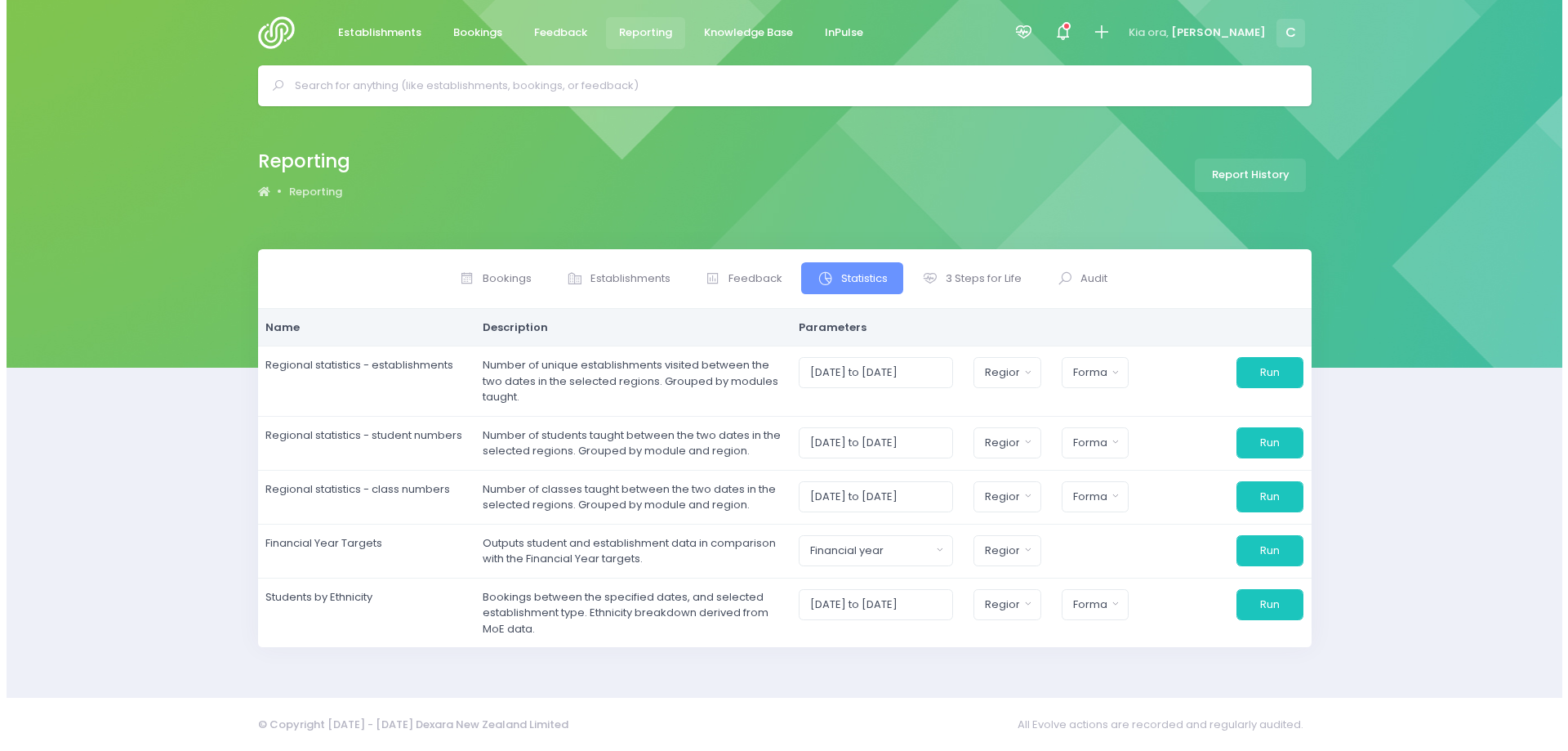
scroll to position [0, 0]
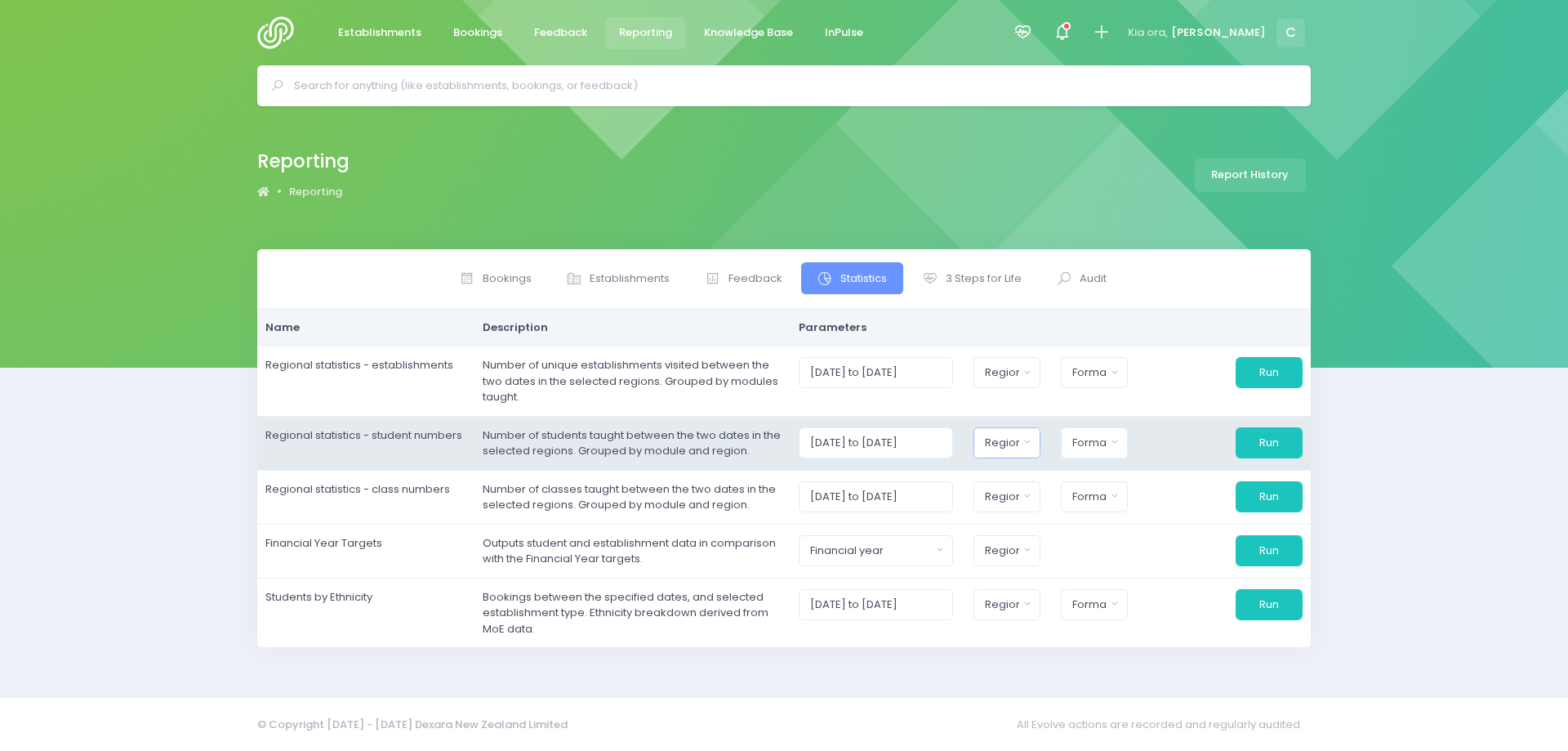
click at [1017, 449] on div "Region" at bounding box center [1002, 443] width 34 height 16
click at [1038, 484] on button "Select All" at bounding box center [1023, 485] width 75 height 27
select select "Northern"
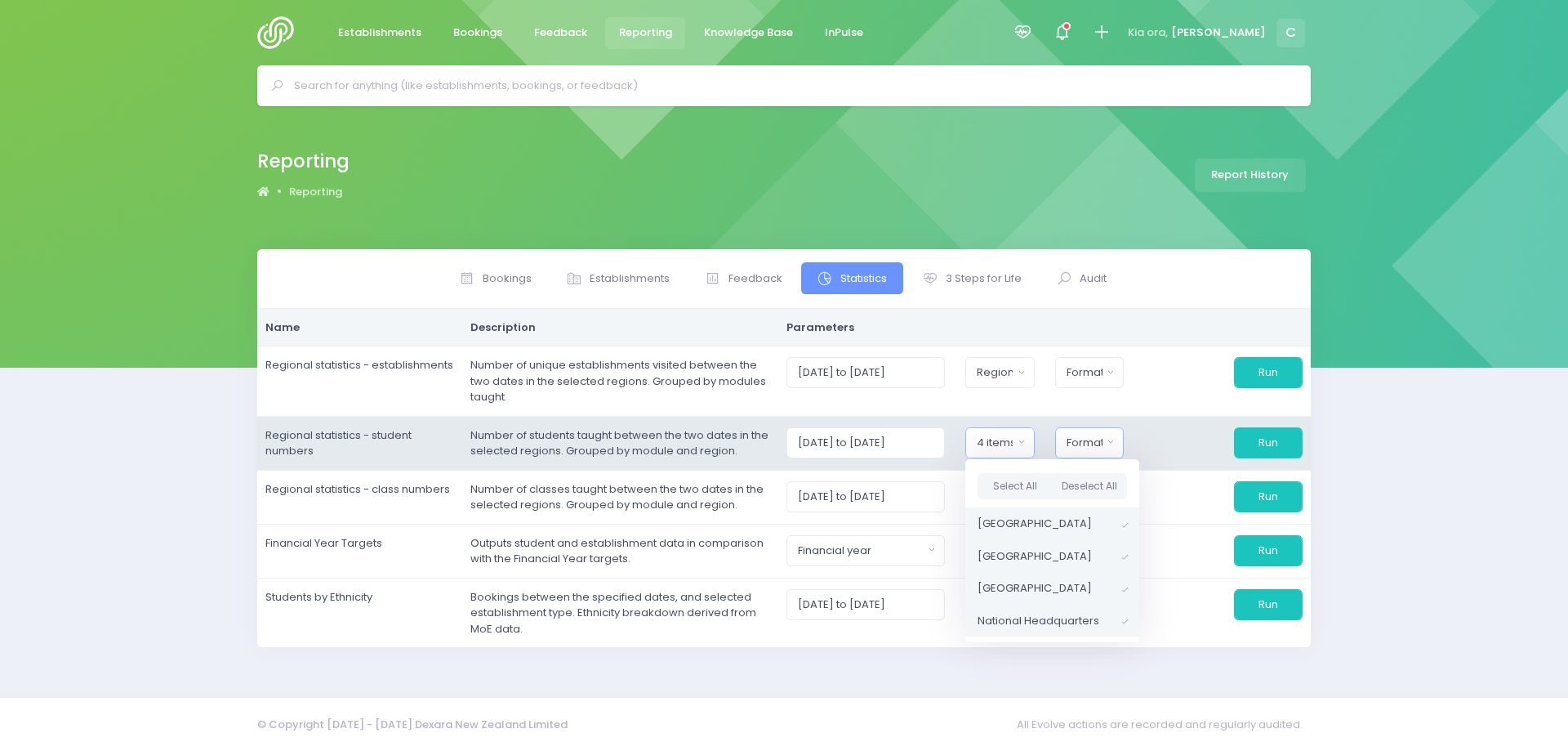
click at [1097, 440] on div "Format" at bounding box center [1085, 443] width 36 height 16
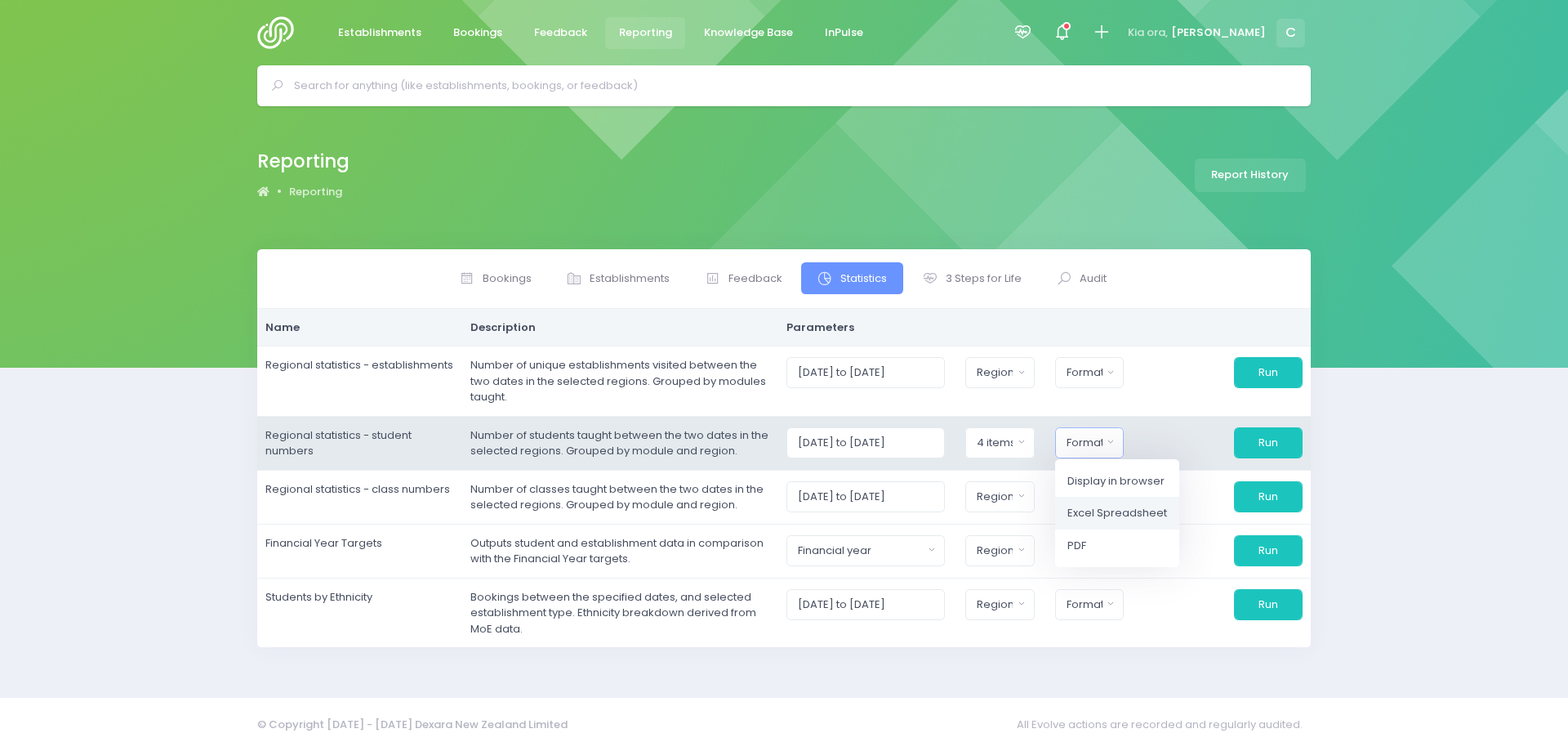
click at [1127, 513] on span "Excel Spreadsheet" at bounding box center [1117, 512] width 100 height 16
select select "excel"
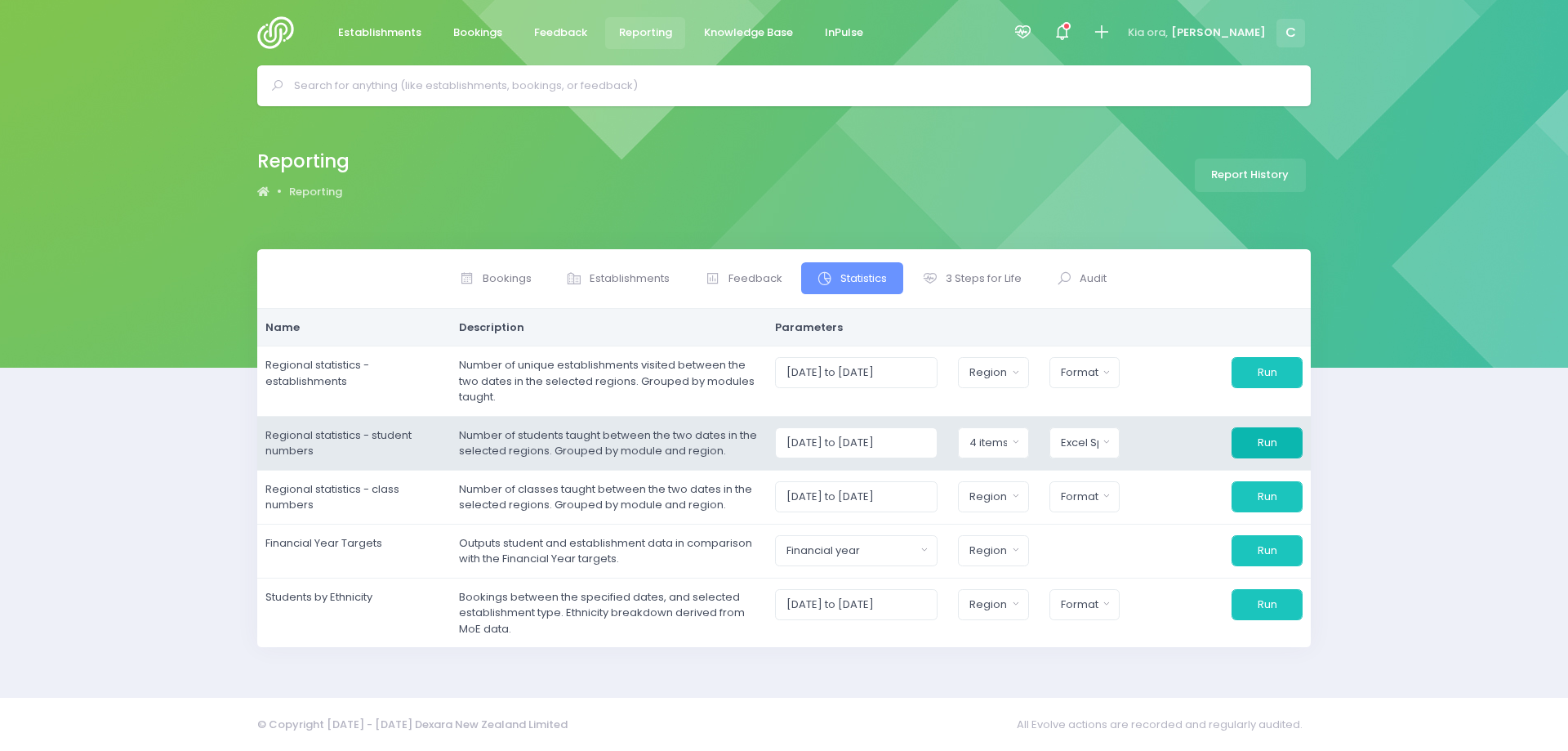
click at [1258, 440] on button "Run" at bounding box center [1267, 443] width 71 height 31
